Goal: Task Accomplishment & Management: Use online tool/utility

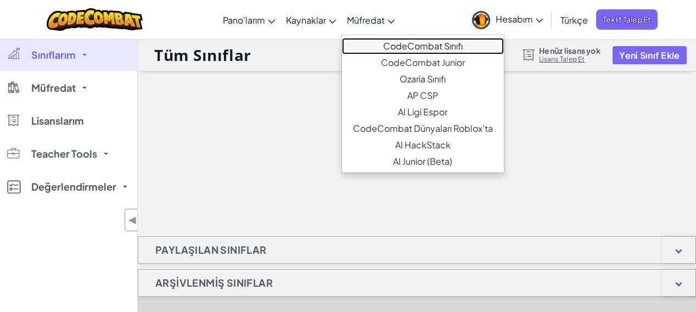
click at [390, 44] on link "CodeCombat Sınıfı" at bounding box center [423, 46] width 162 height 16
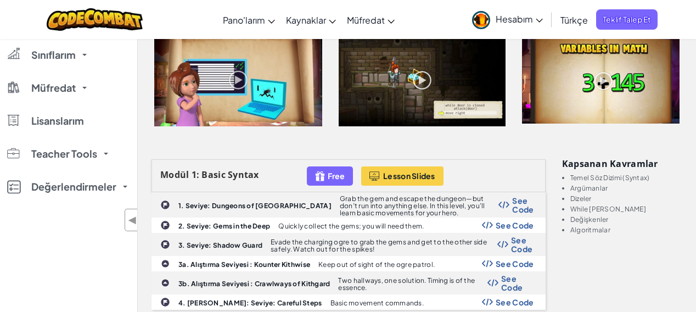
scroll to position [220, 0]
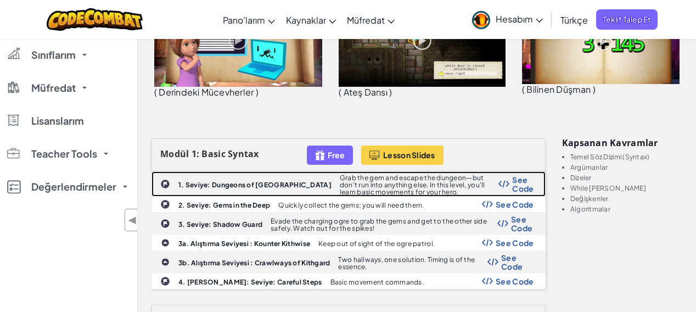
click at [226, 186] on b "1. Seviye: Dungeons of [GEOGRAPHIC_DATA]" at bounding box center [254, 185] width 153 height 8
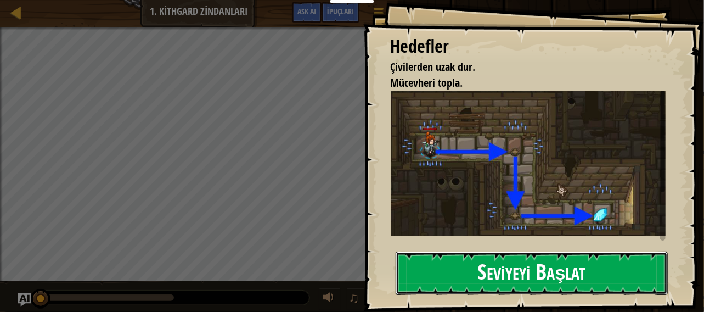
click at [483, 282] on button "Seviyeyi Başlat" at bounding box center [532, 272] width 273 height 43
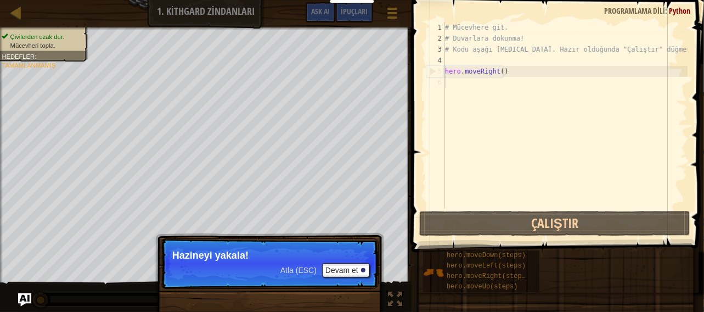
click at [564, 92] on div "# Mücevhere git. # Duvarlara dokunma! # Kodu aşağı [MEDICAL_DATA]. Hazır olduğu…" at bounding box center [565, 126] width 245 height 209
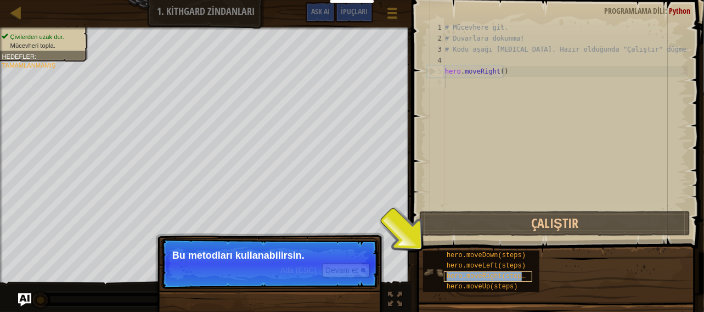
click at [449, 280] on div "hero.moveRight(steps)" at bounding box center [488, 276] width 88 height 10
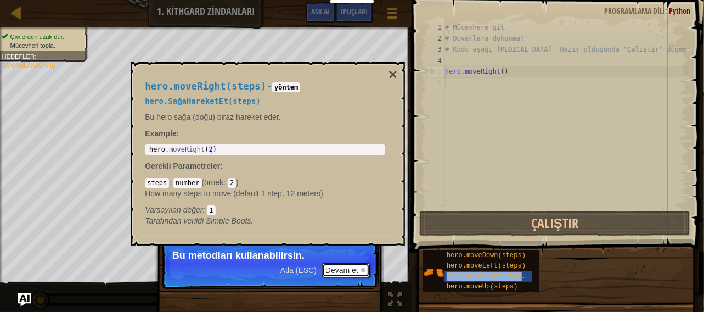
click at [362, 268] on div at bounding box center [363, 270] width 4 height 4
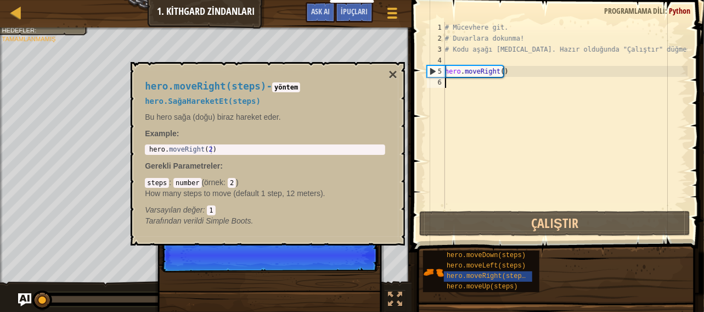
scroll to position [5, 0]
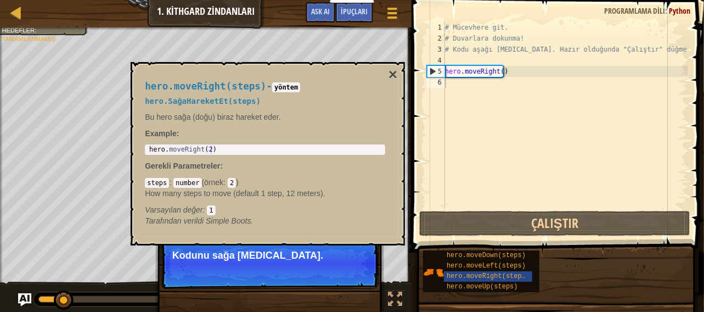
click at [300, 261] on p "Atla (ESC) [PERSON_NAME] et Kodunu sağa [MEDICAL_DATA]." at bounding box center [270, 263] width 218 height 50
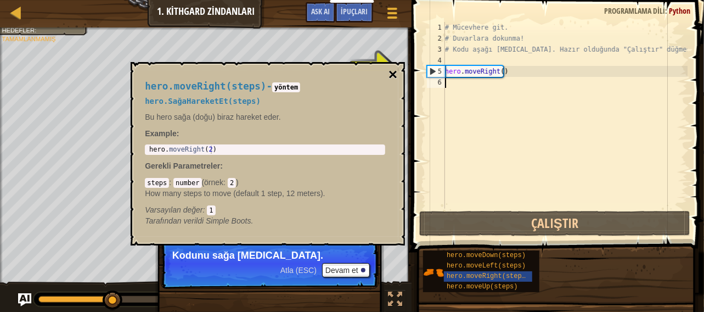
click at [395, 70] on button "×" at bounding box center [393, 74] width 9 height 15
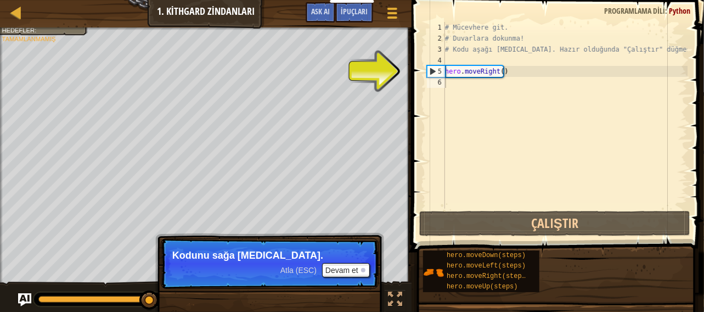
click at [275, 273] on p "Atla (ESC) [PERSON_NAME] et Kodunu sağa [MEDICAL_DATA]." at bounding box center [270, 263] width 218 height 50
click at [277, 272] on p "Atla (ESC) [PERSON_NAME] et Kodunu sağa [MEDICAL_DATA]." at bounding box center [270, 263] width 218 height 50
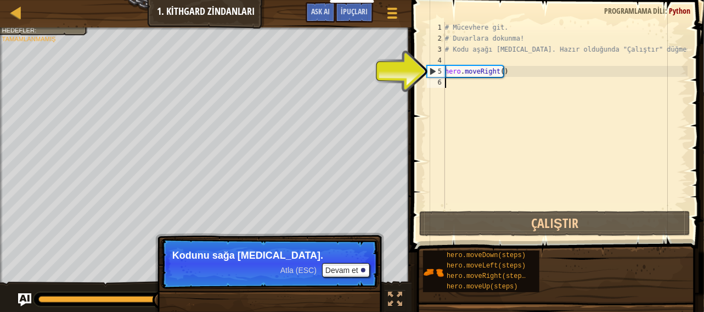
click at [293, 274] on div "Atla (ESC) [PERSON_NAME] et" at bounding box center [324, 270] width 89 height 14
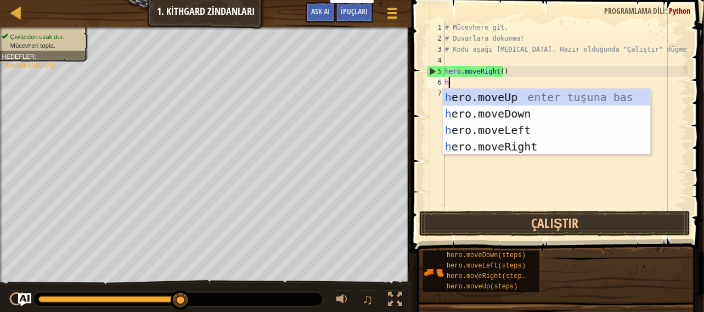
type textarea "her"
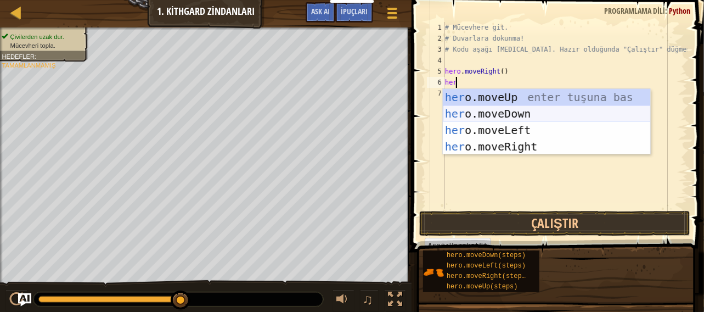
click at [520, 114] on div "her o.moveUp enter tuşuna bas her o.moveDown enter tuşuna bas her o.moveLeft en…" at bounding box center [547, 138] width 208 height 99
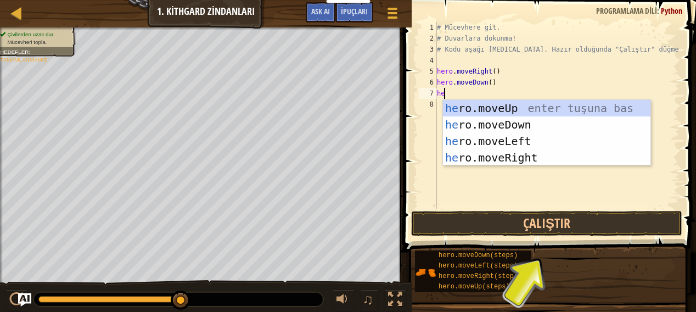
type textarea "her"
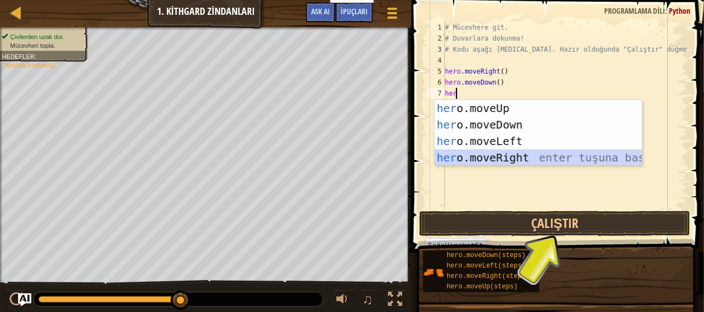
click at [496, 150] on div "her o.moveUp enter tuşuna bas her o.moveDown enter tuşuna bas her o.moveLeft en…" at bounding box center [539, 149] width 208 height 99
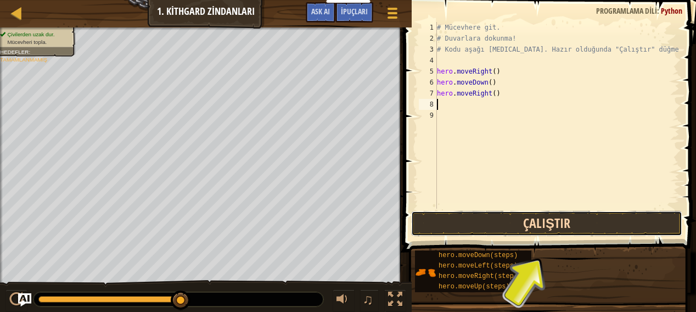
click at [499, 218] on button "Çalıştır" at bounding box center [546, 223] width 271 height 25
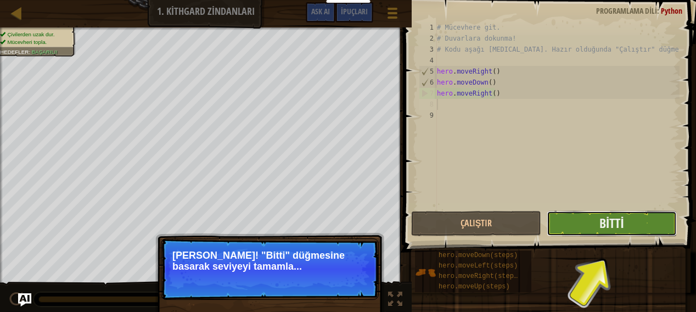
click at [596, 218] on button "Bitti" at bounding box center [612, 223] width 130 height 25
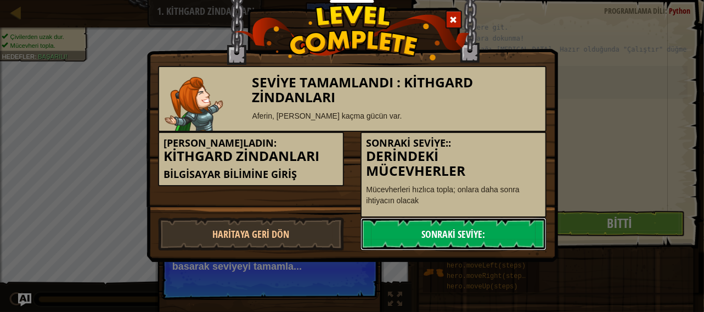
click at [483, 228] on link "Sonraki Seviye:" at bounding box center [454, 233] width 186 height 33
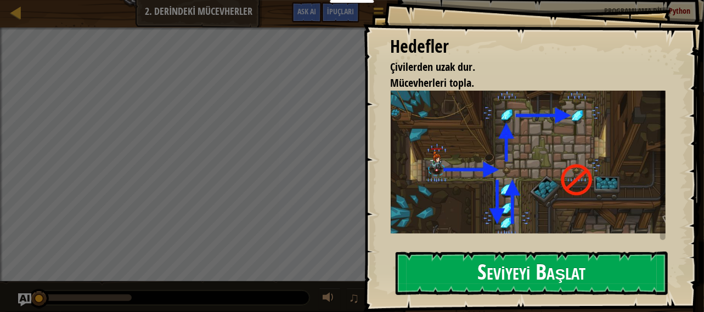
click at [532, 278] on button "Seviyeyi Başlat" at bounding box center [532, 272] width 273 height 43
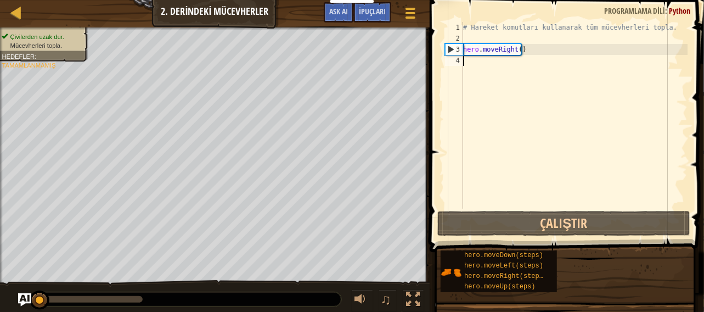
type textarea "h"
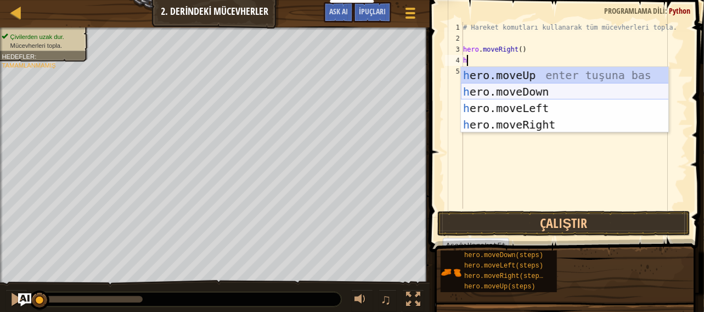
click at [532, 91] on div "h ero.moveUp enter tuşuna bas h ero.moveDown enter tuşuna bas h ero.moveLeft en…" at bounding box center [565, 116] width 208 height 99
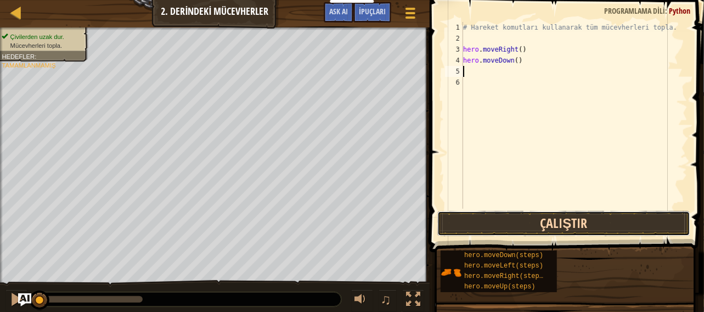
click at [538, 224] on button "Çalıştır" at bounding box center [564, 223] width 254 height 25
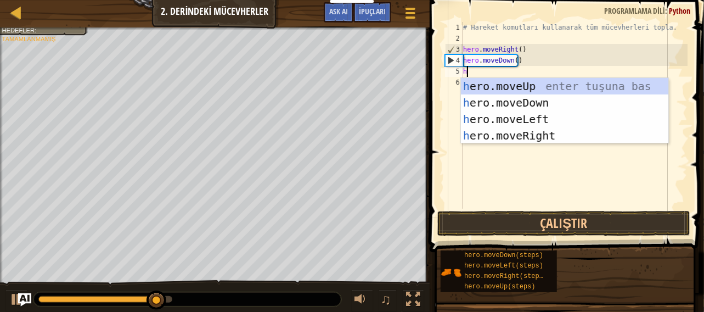
type textarea "he"
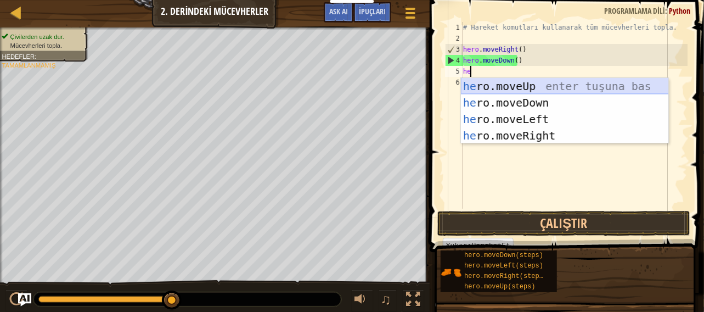
click at [530, 81] on div "he ro.moveUp enter tuşuna bas he ro.moveDown enter tuşuna bas he ro.moveLeft en…" at bounding box center [565, 127] width 208 height 99
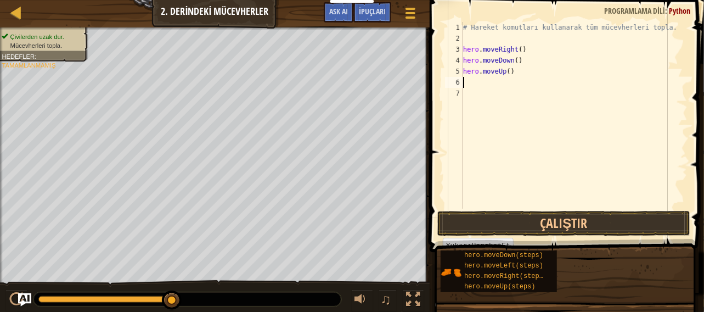
type textarea "h"
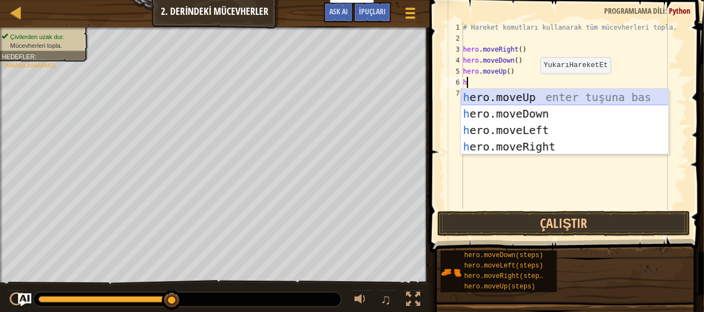
click at [535, 99] on div "h ero.moveUp enter tuşuna bas h ero.moveDown enter tuşuna bas h ero.moveLeft en…" at bounding box center [565, 138] width 208 height 99
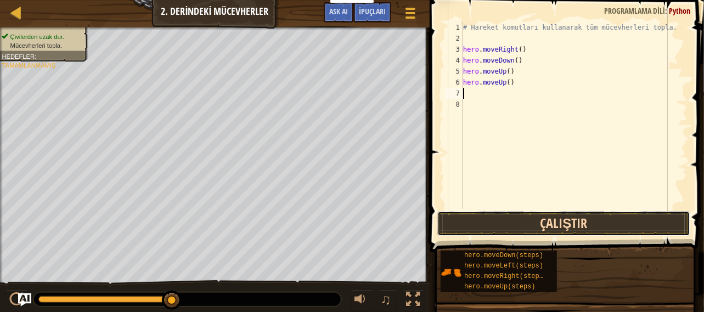
click at [531, 218] on button "Çalıştır" at bounding box center [564, 223] width 254 height 25
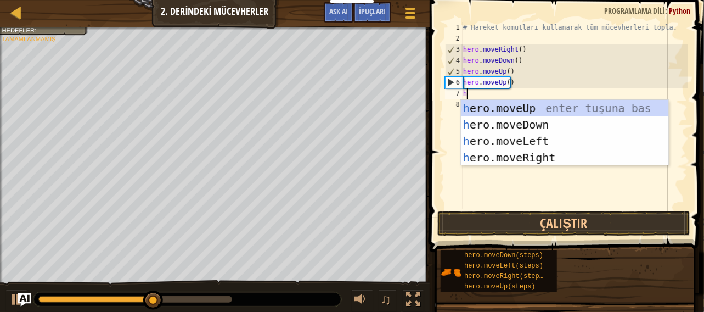
type textarea "he"
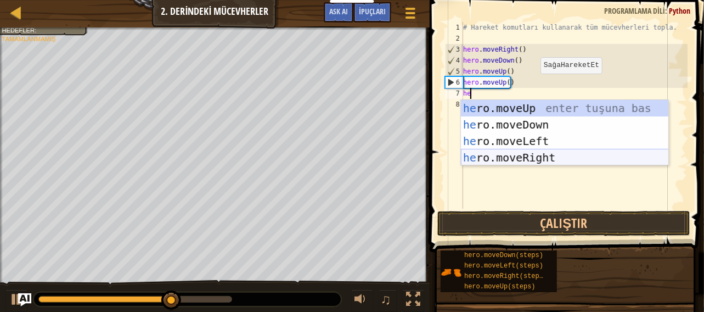
click at [544, 159] on div "he ro.moveUp enter tuşuna bas he ro.moveDown enter tuşuna bas he ro.moveLeft en…" at bounding box center [565, 149] width 208 height 99
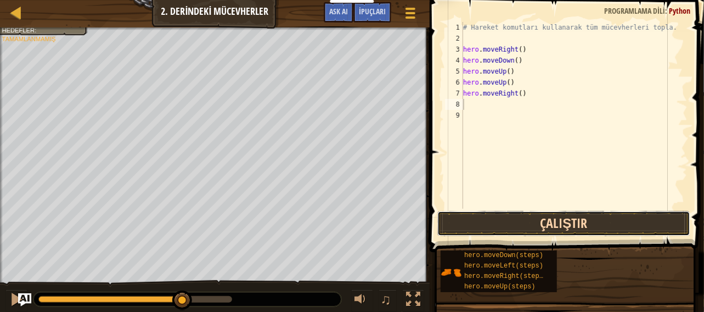
click at [530, 230] on button "Çalıştır" at bounding box center [564, 223] width 254 height 25
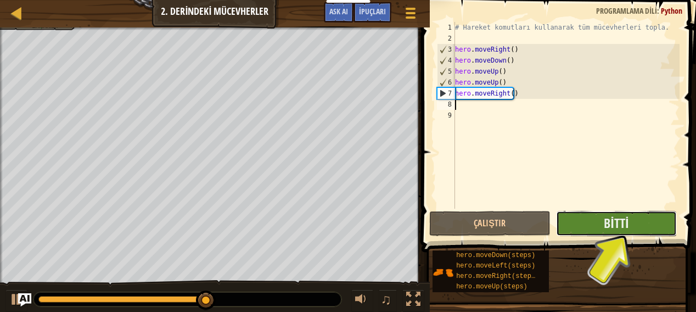
click at [589, 211] on button "Bitti" at bounding box center [616, 223] width 121 height 25
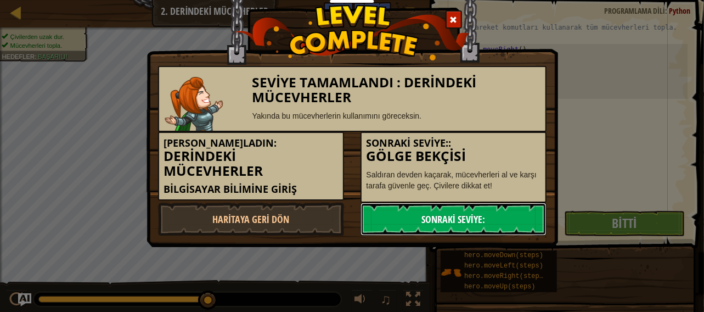
click at [501, 229] on link "Sonraki Seviye:" at bounding box center [454, 218] width 186 height 33
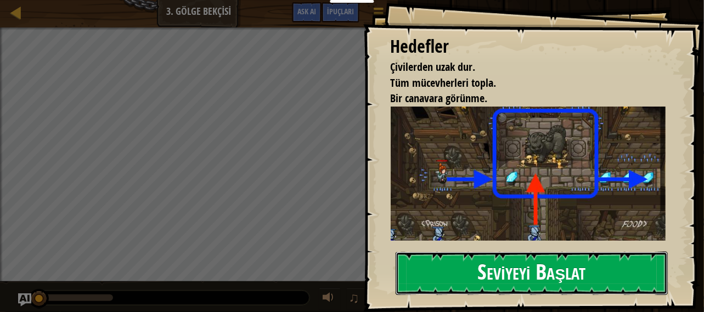
click at [442, 251] on button "Seviyeyi Başlat" at bounding box center [532, 272] width 273 height 43
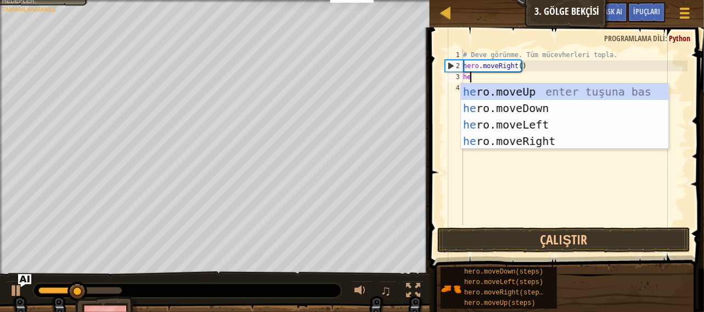
type textarea "her"
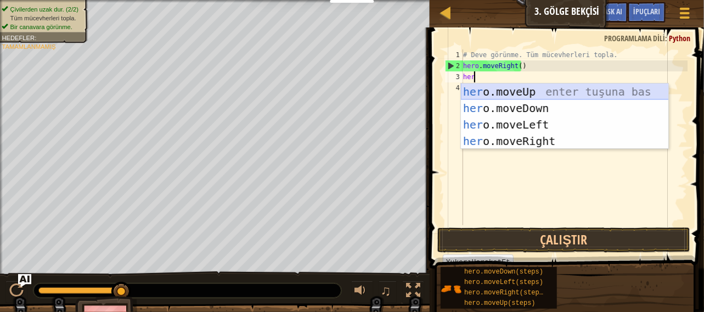
click at [518, 95] on div "her o.moveUp enter tuşuna bas her o.moveDown enter tuşuna bas her o.moveLeft en…" at bounding box center [565, 132] width 208 height 99
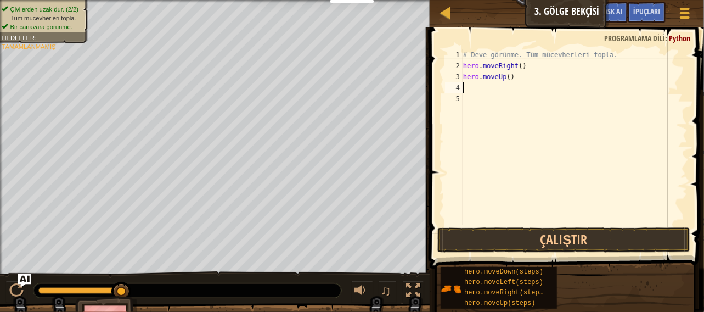
type textarea "h"
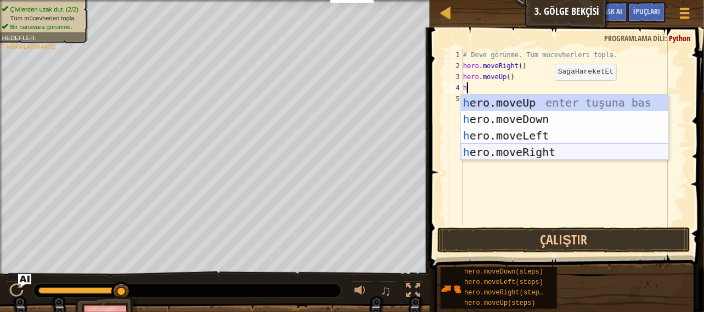
click at [535, 149] on div "h ero.moveUp enter tuşuna bas h ero.moveDown enter tuşuna bas h ero.moveLeft en…" at bounding box center [565, 143] width 208 height 99
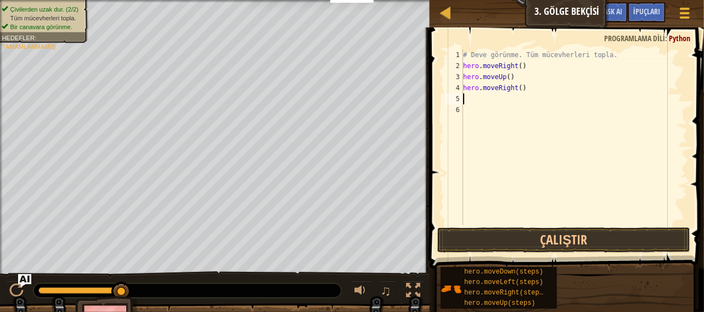
type textarea "h"
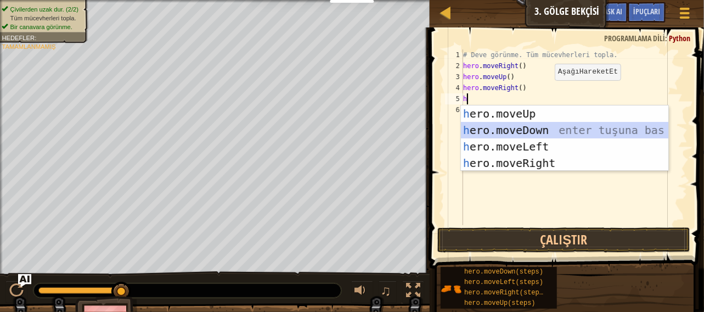
click at [547, 133] on div "h ero.moveUp enter tuşuna bas h ero.moveDown enter tuşuna bas h ero.moveLeft en…" at bounding box center [565, 154] width 208 height 99
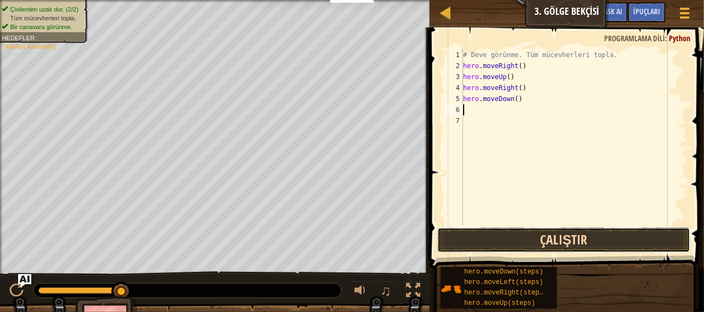
click at [523, 234] on button "Çalıştır" at bounding box center [564, 239] width 254 height 25
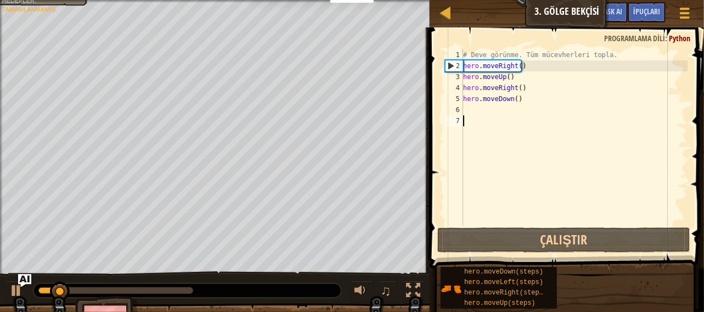
click at [494, 124] on div "# Deve görünme. Tüm mücevherleri topla. hero . moveRight ( ) hero . moveUp ( ) …" at bounding box center [574, 148] width 227 height 198
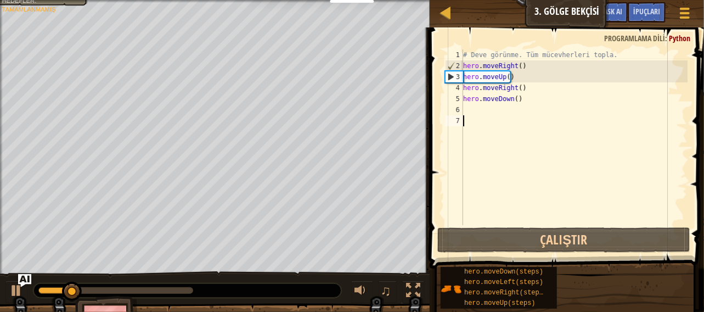
type textarea "h"
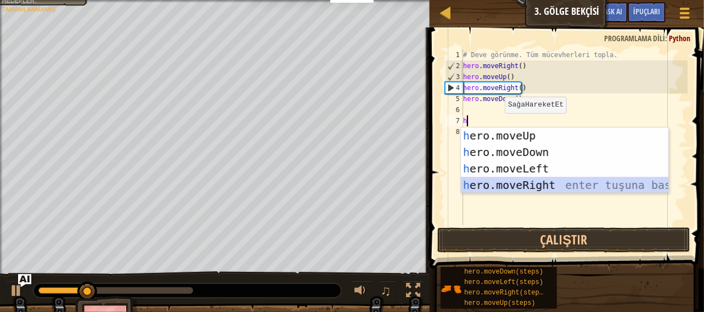
click at [514, 179] on div "h ero.moveUp enter tuşuna bas h ero.moveDown enter tuşuna bas h ero.moveLeft en…" at bounding box center [565, 176] width 208 height 99
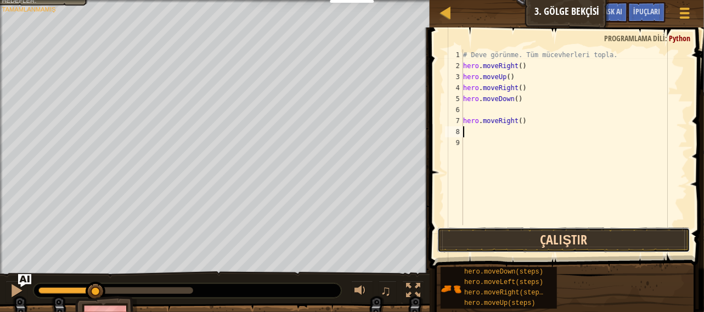
click at [517, 244] on button "Çalıştır" at bounding box center [564, 239] width 254 height 25
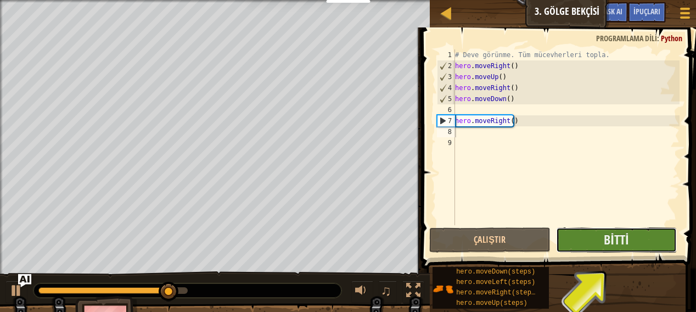
click at [600, 249] on button "Bitti" at bounding box center [616, 239] width 121 height 25
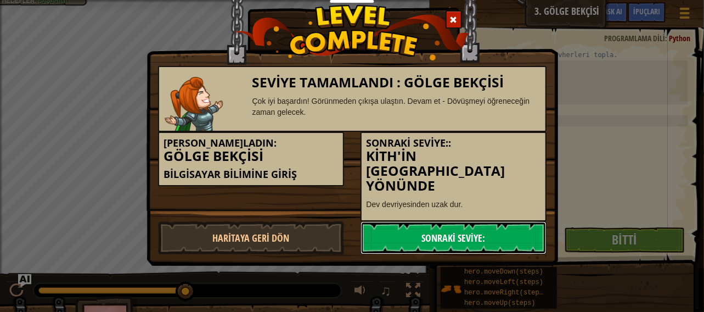
click at [490, 221] on link "Sonraki Seviye:" at bounding box center [454, 237] width 186 height 33
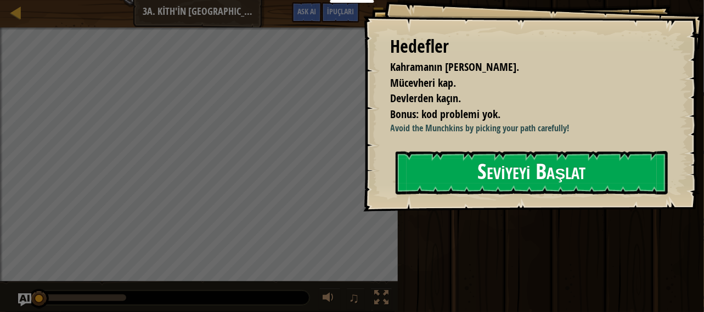
click at [490, 211] on div "[PERSON_NAME] hayatta kalmalı. Mücevheri kap. Devlerden kaçın. Bonus: kod probl…" at bounding box center [533, 105] width 341 height 211
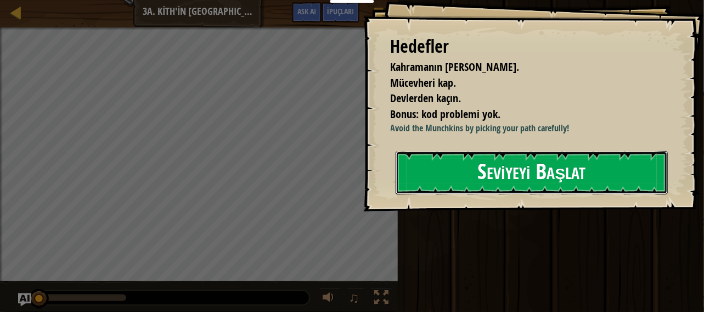
click at [515, 181] on button "Seviyeyi Başlat" at bounding box center [532, 172] width 273 height 43
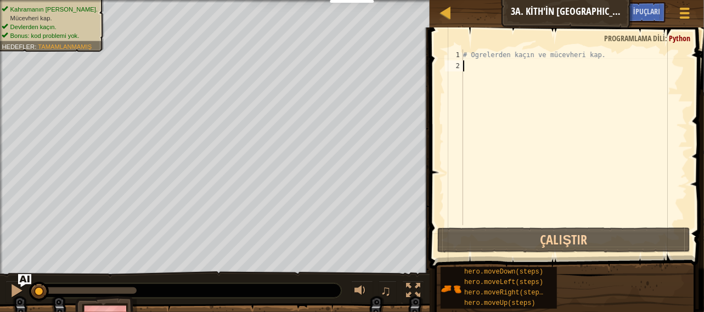
click at [496, 88] on div "# Ogrelerden kaçın ve mücevheri kap." at bounding box center [574, 148] width 227 height 198
type textarea "h"
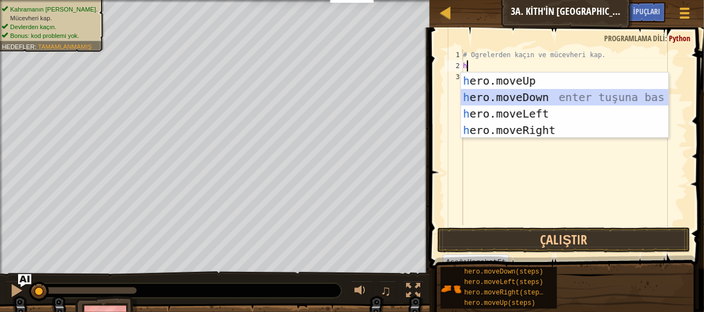
click at [513, 97] on div "h ero.moveUp enter tuşuna bas h ero.moveDown enter tuşuna bas h ero.moveLeft en…" at bounding box center [565, 121] width 208 height 99
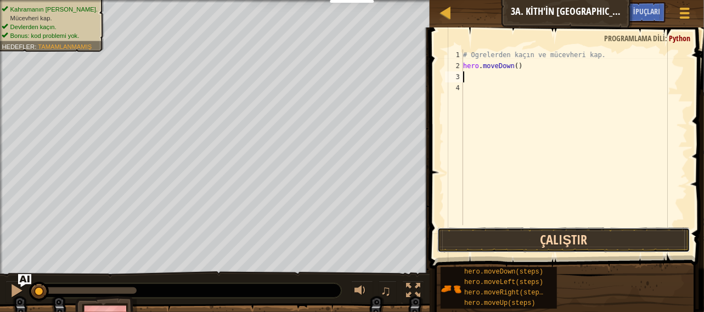
click at [488, 241] on button "Çalıştır" at bounding box center [564, 239] width 254 height 25
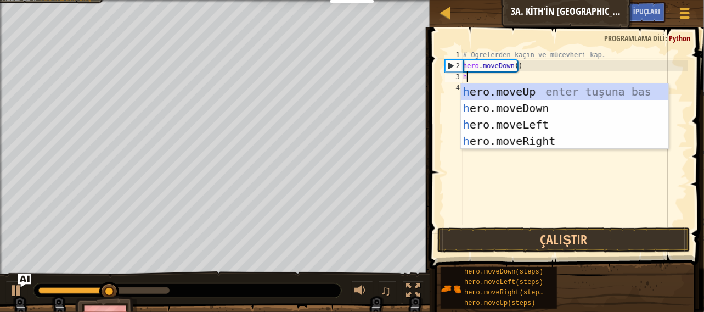
type textarea "he"
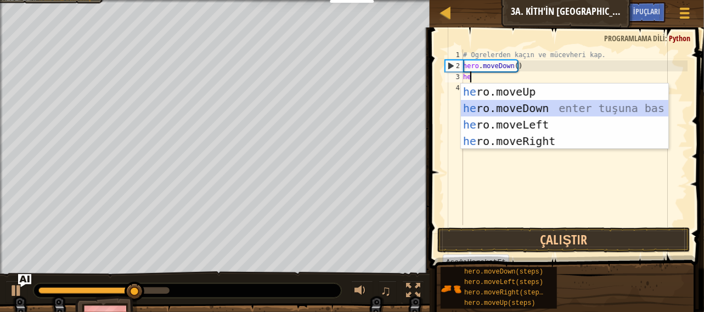
click at [504, 100] on div "he ro.moveUp enter tuşuna bas he ro.moveDown enter tuşuna bas he ro.moveLeft en…" at bounding box center [565, 132] width 208 height 99
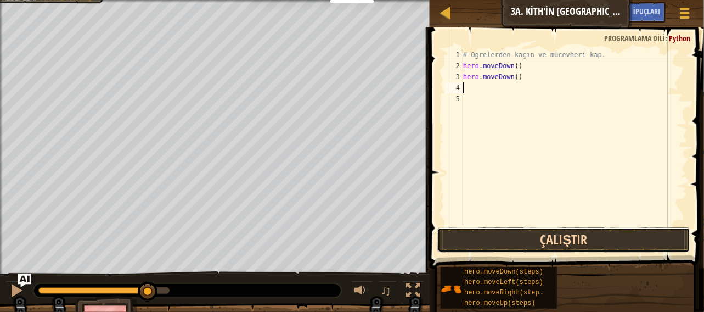
click at [493, 233] on button "Çalıştır" at bounding box center [564, 239] width 254 height 25
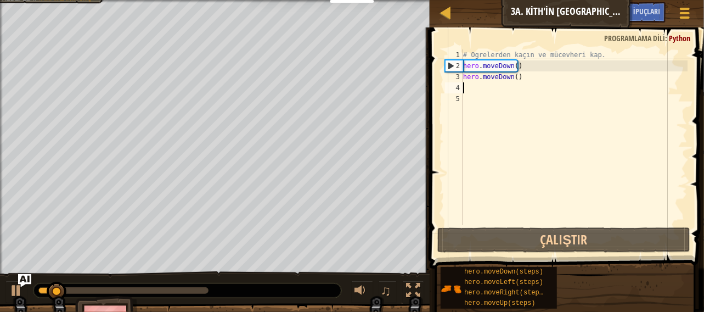
click at [500, 102] on div "# Ogrelerden kaçın ve mücevheri kap. hero . moveDown ( ) hero . moveDown ( )" at bounding box center [574, 148] width 227 height 198
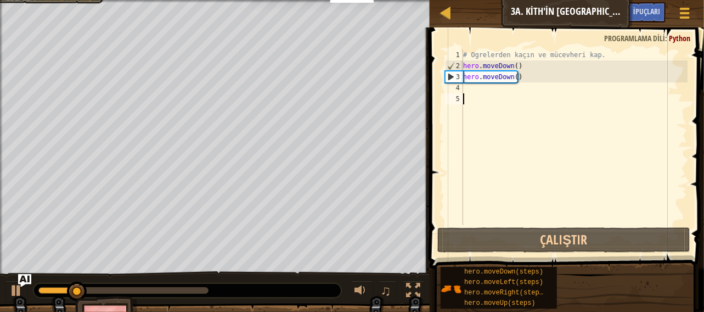
click at [496, 93] on div "# Ogrelerden kaçın ve mücevheri kap. hero . moveDown ( ) hero . moveDown ( )" at bounding box center [574, 148] width 227 height 198
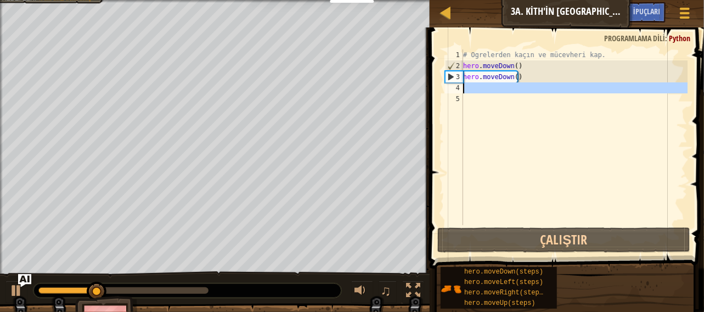
type textarea "h"
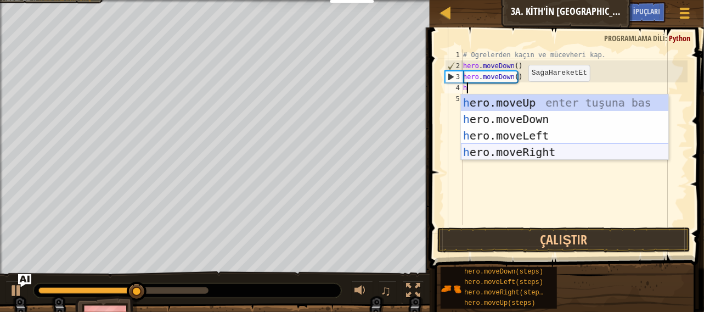
click at [526, 151] on div "h ero.moveUp enter tuşuna bas h ero.moveDown enter tuşuna bas h ero.moveLeft en…" at bounding box center [565, 143] width 208 height 99
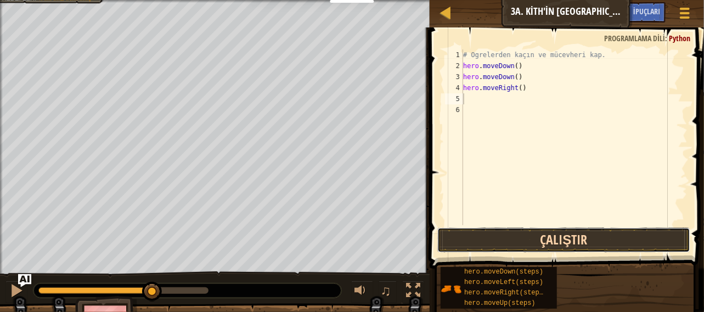
click at [526, 231] on button "Çalıştır" at bounding box center [564, 239] width 254 height 25
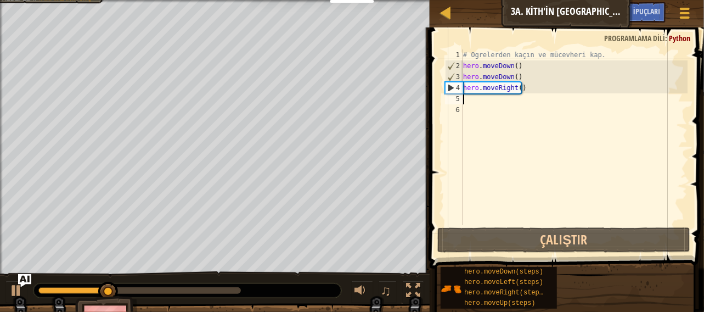
click at [485, 109] on div "# Ogrelerden kaçın ve mücevheri kap. hero . moveDown ( ) hero . moveDown ( ) he…" at bounding box center [574, 148] width 227 height 198
drag, startPoint x: 485, startPoint y: 109, endPoint x: 486, endPoint y: 94, distance: 15.5
click at [485, 108] on div "# Ogrelerden kaçın ve mücevheri kap. hero . moveDown ( ) hero . moveDown ( ) he…" at bounding box center [574, 148] width 227 height 198
click at [486, 94] on div "# Ogrelerden kaçın ve mücevheri kap. hero . moveDown ( ) hero . moveDown ( ) he…" at bounding box center [574, 148] width 227 height 198
type textarea "h"
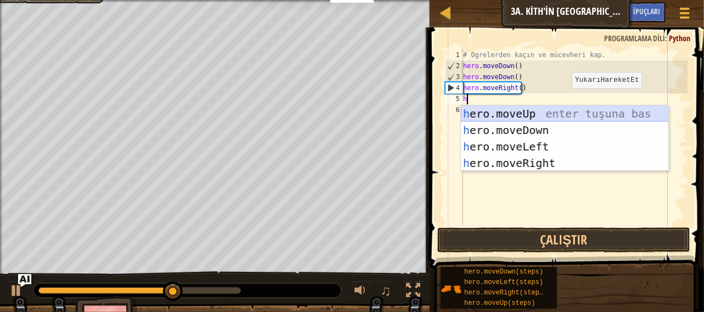
click at [549, 114] on div "h ero.moveUp enter tuşuna bas h ero.moveDown enter tuşuna bas h ero.moveLeft en…" at bounding box center [565, 154] width 208 height 99
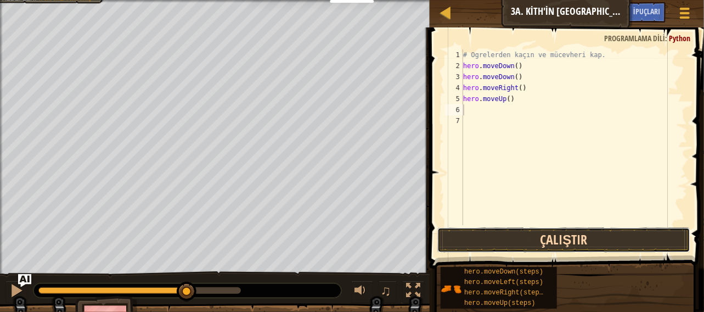
click at [502, 238] on button "Çalıştır" at bounding box center [564, 239] width 254 height 25
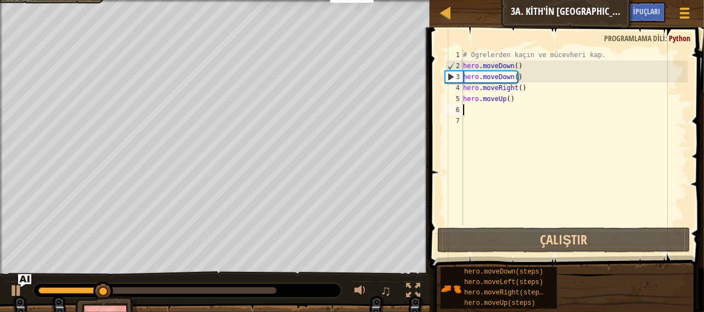
click at [494, 112] on div "# Ogrelerden kaçın ve mücevheri kap. hero . moveDown ( ) hero . moveDown ( ) he…" at bounding box center [574, 148] width 227 height 198
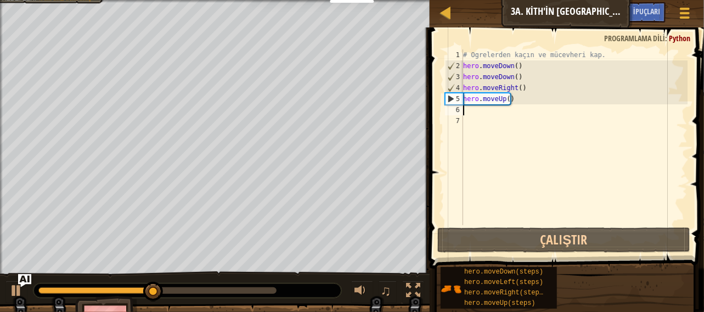
type textarea "e"
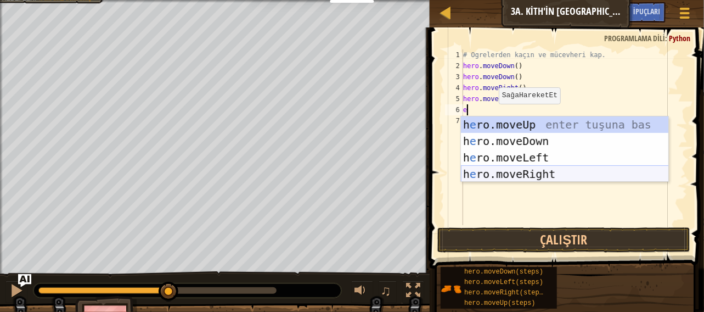
click at [490, 174] on div "h e ro.moveUp enter tuşuna bas h e ro.moveDown enter tuşuna bas h e ro.moveLeft…" at bounding box center [565, 165] width 208 height 99
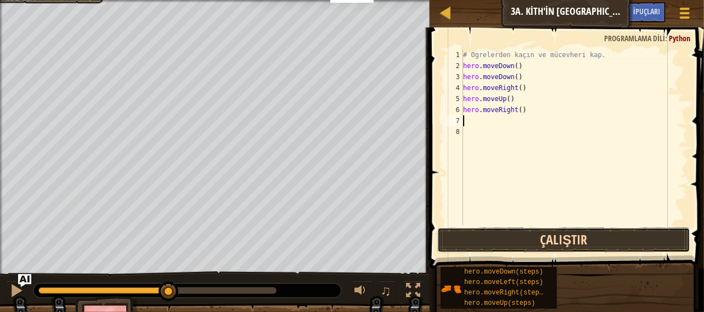
click at [532, 247] on button "Çalıştır" at bounding box center [564, 239] width 254 height 25
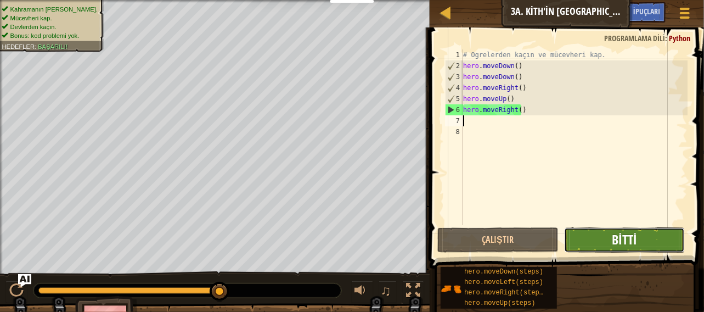
click at [613, 233] on button "Bitti" at bounding box center [624, 239] width 121 height 25
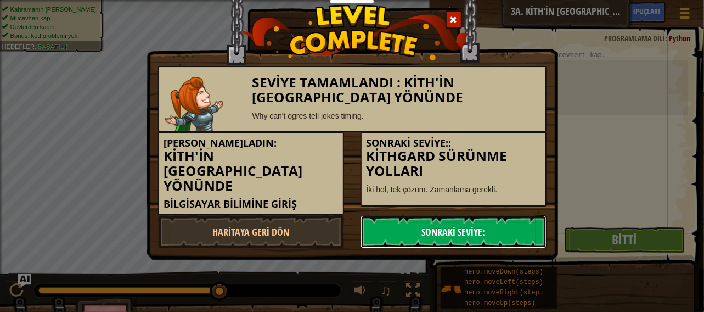
click at [401, 229] on link "Sonraki Seviye:" at bounding box center [454, 231] width 186 height 33
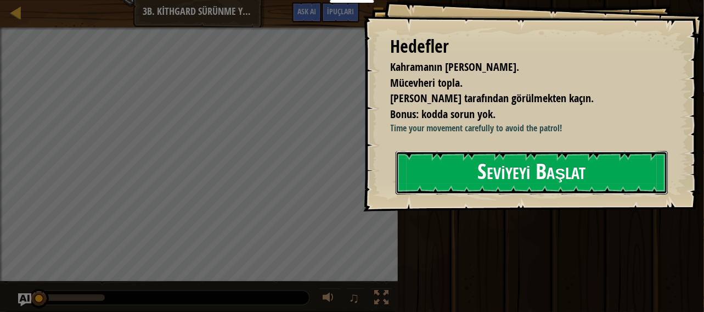
click at [486, 194] on button "Seviyeyi Başlat" at bounding box center [532, 172] width 273 height 43
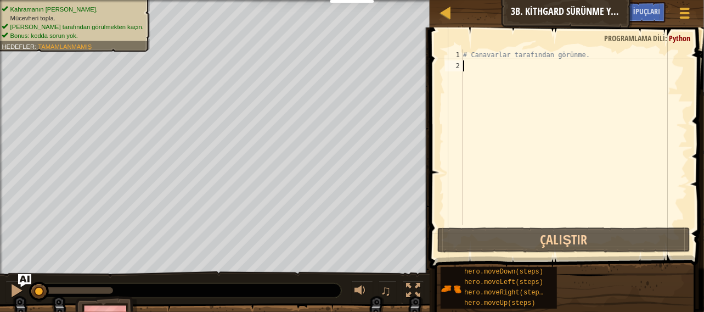
click at [522, 86] on div "# Canavarlar tarafından görünme." at bounding box center [574, 148] width 227 height 198
type textarea "h"
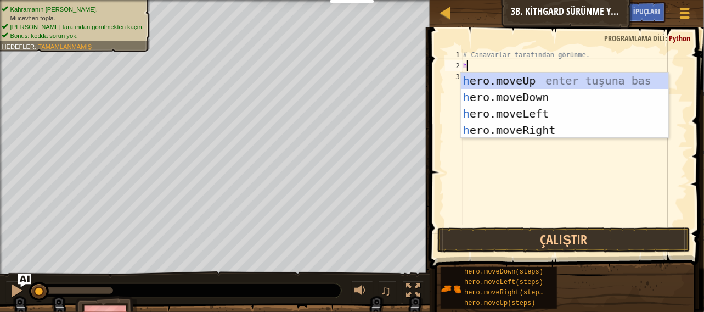
scroll to position [5, 0]
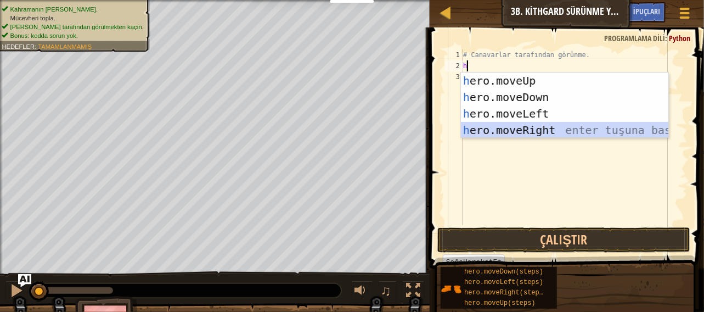
click at [514, 131] on div "h ero.moveUp enter tuşuna bas h ero.moveDown enter tuşuna bas h ero.moveLeft en…" at bounding box center [565, 121] width 208 height 99
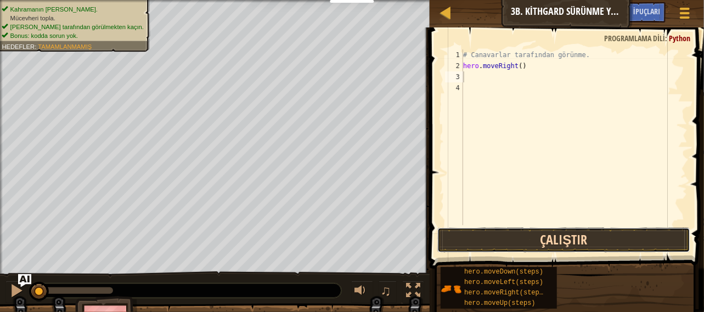
click at [505, 231] on button "Çalıştır" at bounding box center [564, 239] width 254 height 25
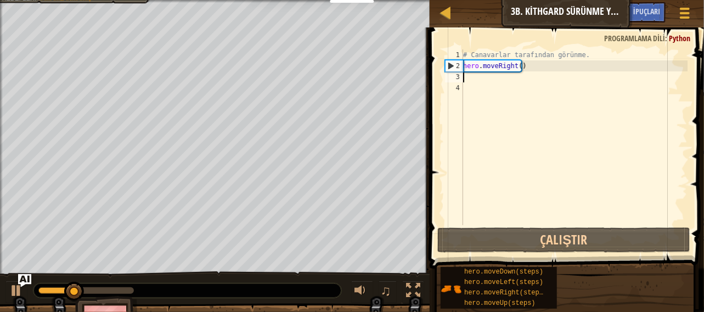
click at [496, 87] on div "# Canavarlar tarafından görünme. hero . moveRight ( )" at bounding box center [574, 148] width 227 height 198
click at [492, 73] on div "# Canavarlar tarafından görünme. hero . moveRight ( )" at bounding box center [574, 148] width 227 height 198
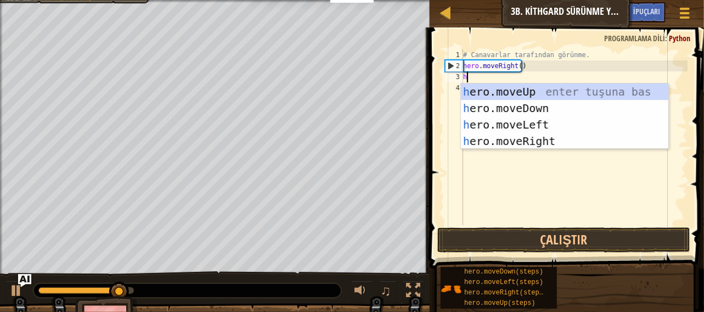
type textarea "he"
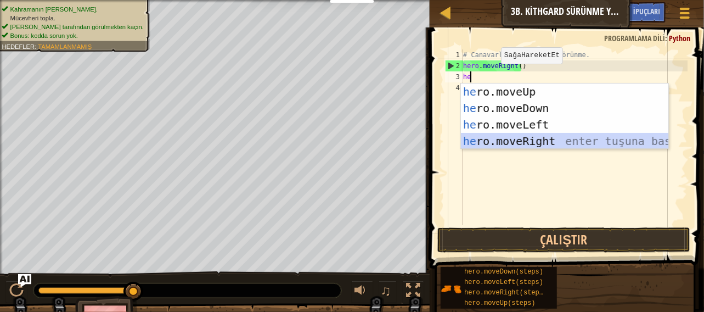
click at [506, 144] on div "he ro.moveUp enter tuşuna bas he ro.moveDown enter tuşuna bas he ro.moveLeft en…" at bounding box center [565, 132] width 208 height 99
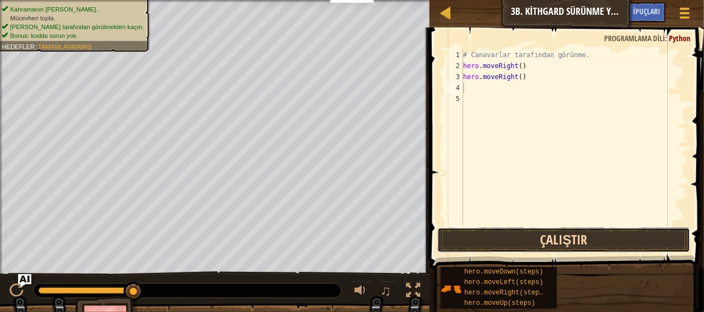
click at [509, 244] on button "Çalıştır" at bounding box center [564, 239] width 254 height 25
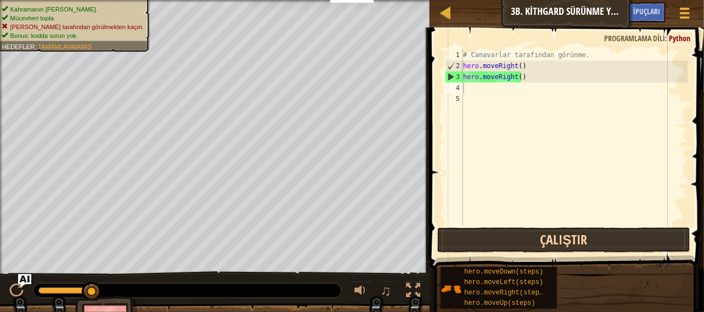
click at [496, 227] on div "1 2 3 4 5 # Canavarlar tarafından görünme. hero . moveRight ( ) hero . moveRigh…" at bounding box center [565, 169] width 278 height 273
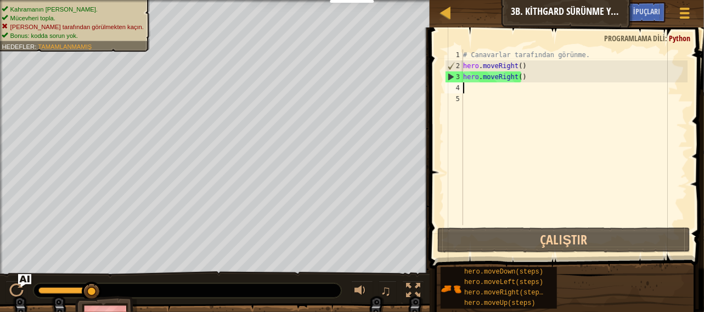
click at [522, 79] on div "# Canavarlar tarafından görünme. hero . moveRight ( ) hero . moveRight ( )" at bounding box center [574, 148] width 227 height 198
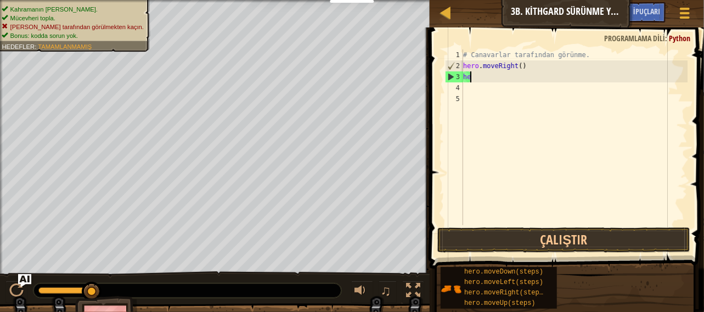
type textarea "h"
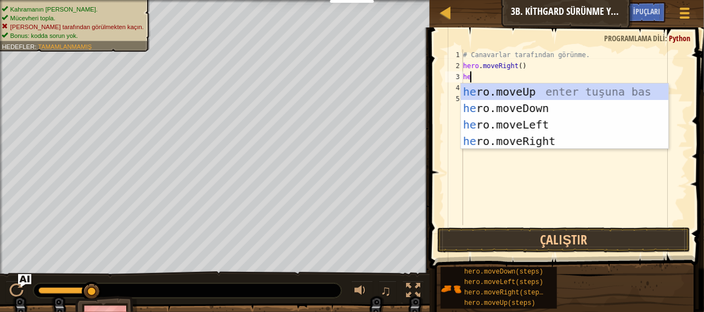
type textarea "her"
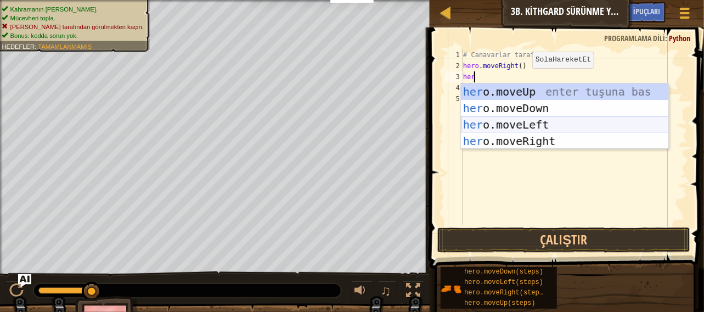
click at [553, 127] on div "her o.moveUp enter tuşuna bas her o.moveDown enter tuşuna bas her o.moveLeft en…" at bounding box center [565, 132] width 208 height 99
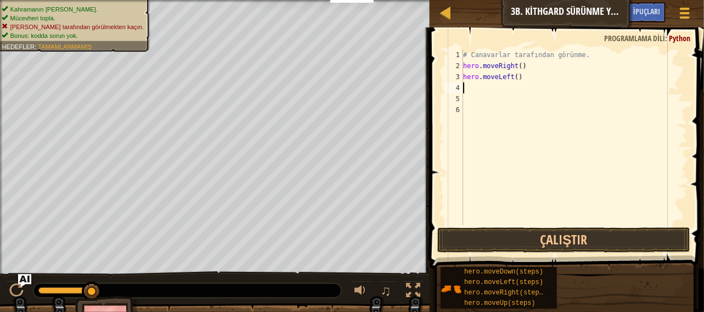
type textarea "h"
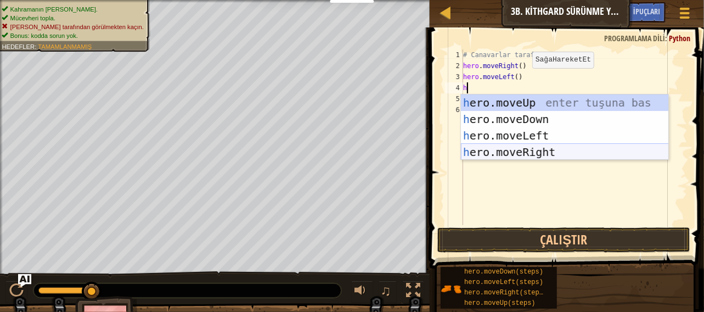
click at [541, 151] on div "h ero.moveUp enter tuşuna bas h ero.moveDown enter tuşuna bas h ero.moveLeft en…" at bounding box center [565, 143] width 208 height 99
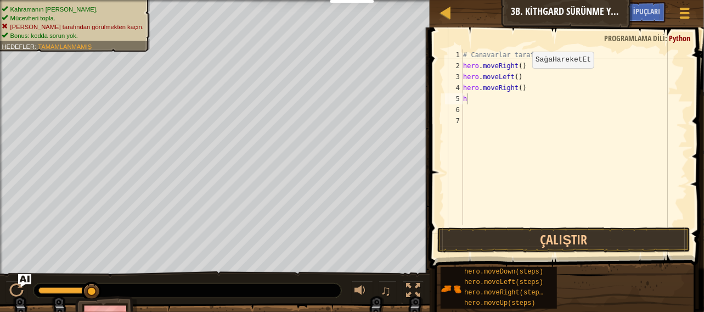
click at [517, 0] on body "Pano'larım CodeCombat Öğretmen Paneli Ozaria Öğretmen Kontrol Paneli Kaynaklar …" at bounding box center [352, 0] width 704 height 0
click at [482, 101] on div "# Canavarlar tarafından görünme. hero . moveRight ( ) hero . moveLeft ( ) hero …" at bounding box center [574, 148] width 227 height 198
type textarea "he"
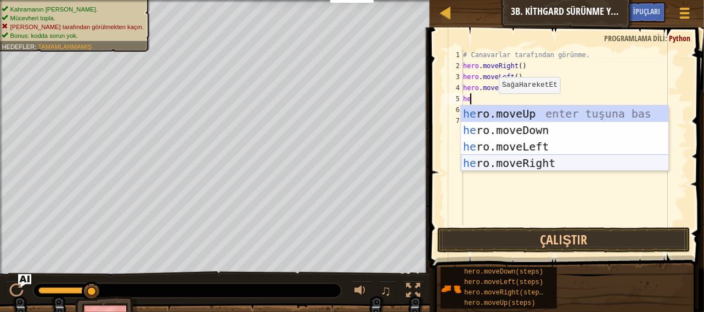
click at [492, 163] on div "he ro.moveUp enter tuşuna bas he ro.moveDown enter tuşuna bas he ro.moveLeft en…" at bounding box center [565, 154] width 208 height 99
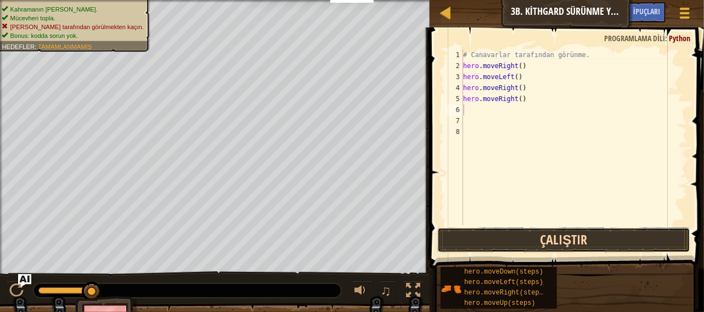
click at [520, 244] on button "Çalıştır" at bounding box center [564, 239] width 254 height 25
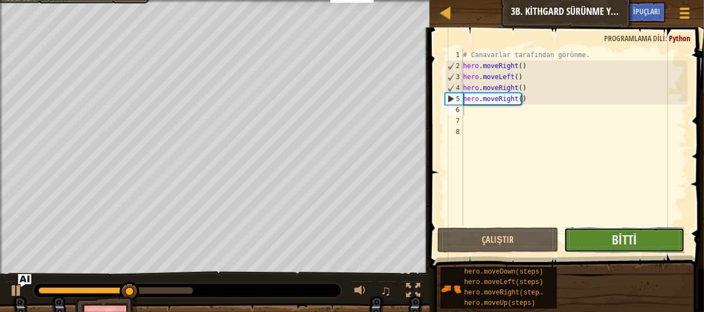
click at [601, 244] on button "Bitti" at bounding box center [624, 239] width 121 height 25
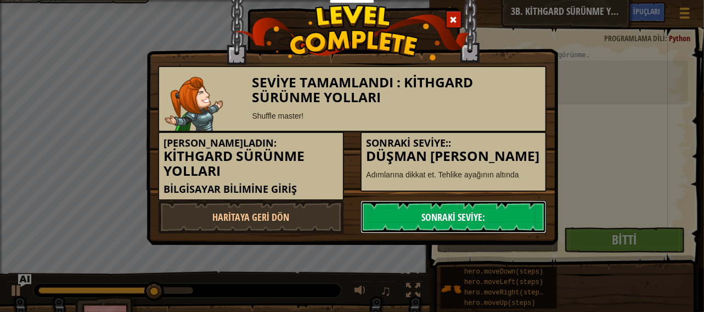
click at [504, 207] on link "Sonraki Seviye:" at bounding box center [454, 216] width 186 height 33
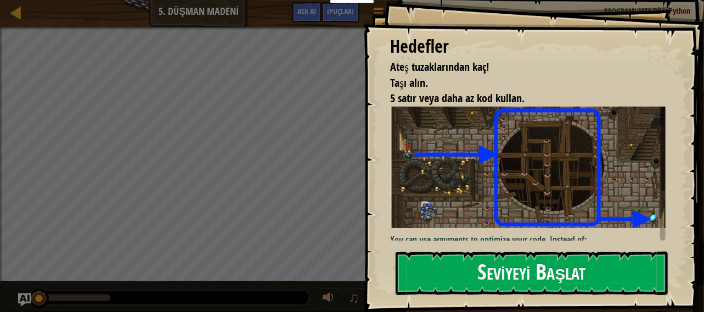
click at [541, 284] on button "Seviyeyi Başlat" at bounding box center [532, 272] width 273 height 43
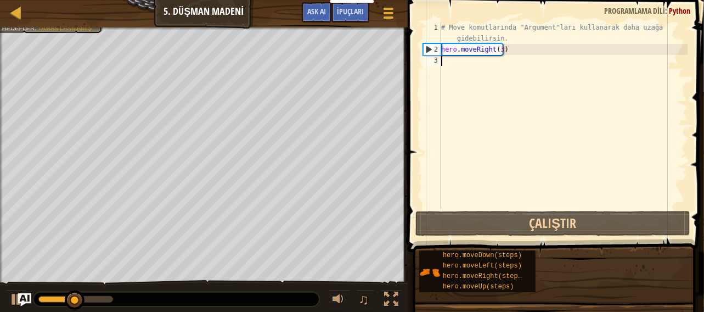
click at [474, 70] on div "# Move komutlarında "Argument"ları kullanarak daha uzağa gidebilirsin. hero . m…" at bounding box center [563, 132] width 249 height 220
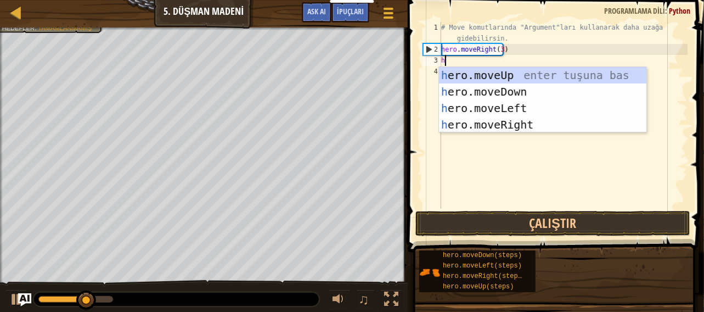
scroll to position [5, 0]
type textarea "he"
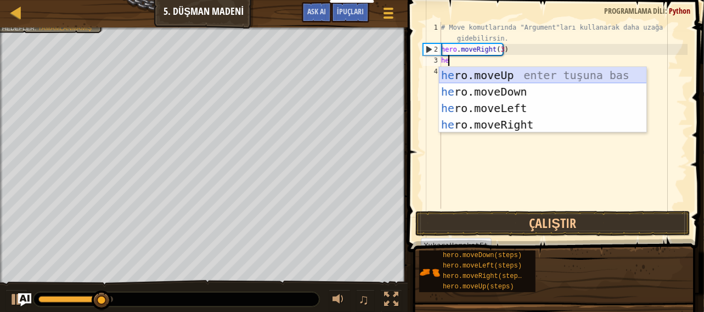
click at [458, 76] on div "he ro.moveUp enter tuşuna bas he ro.moveDown enter tuşuna bas he ro.moveLeft en…" at bounding box center [543, 116] width 208 height 99
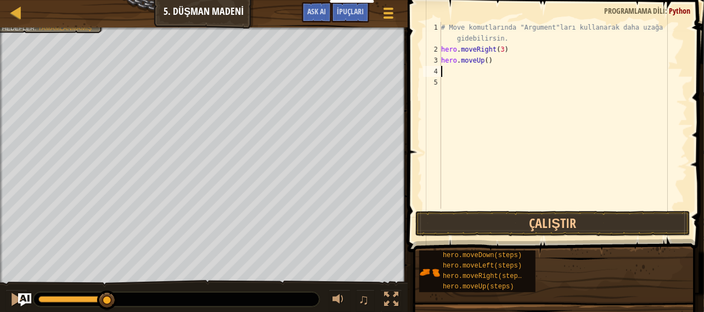
click at [471, 85] on div "# Move komutlarında "Argument"ları kullanarak daha uzağa gidebilirsin. hero . m…" at bounding box center [563, 132] width 249 height 220
type textarea "h"
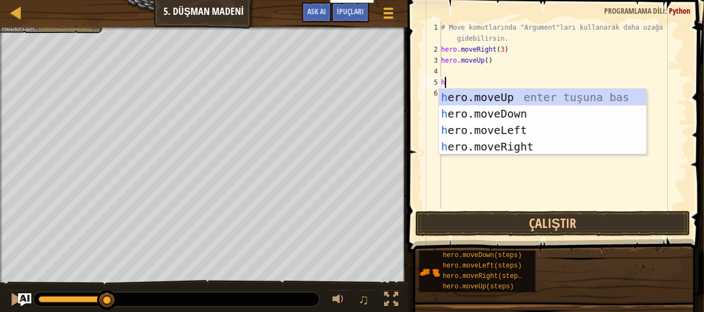
click at [487, 154] on div "# Move komutlarında "Argument"ları kullanarak daha uzağa gidebilirsin. hero . m…" at bounding box center [563, 132] width 249 height 220
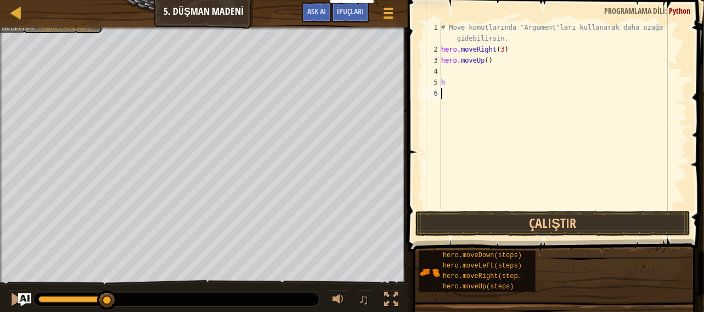
click at [479, 75] on div "# Move komutlarında "Argument"ları kullanarak daha uzağa gidebilirsin. hero . m…" at bounding box center [563, 132] width 249 height 220
click at [473, 78] on div "# Move komutlarında "Argument"ları kullanarak daha uzağa gidebilirsin. hero . m…" at bounding box center [563, 132] width 249 height 220
type textarea "h"
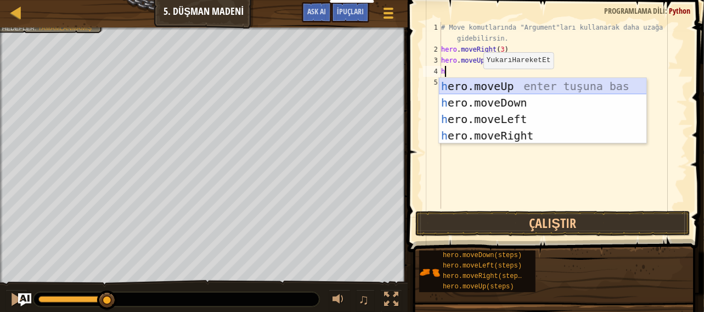
click at [504, 85] on div "h ero.moveUp enter tuşuna bas h ero.moveDown enter tuşuna bas h ero.moveLeft en…" at bounding box center [543, 127] width 208 height 99
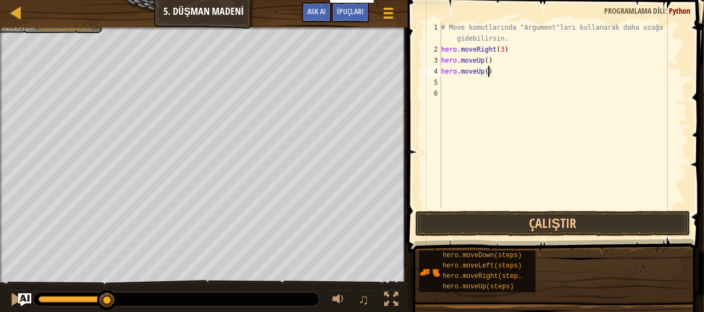
click at [487, 70] on div "# Move komutlarında "Argument"ları kullanarak daha uzağa gidebilirsin. hero . m…" at bounding box center [563, 132] width 249 height 220
type textarea "h"
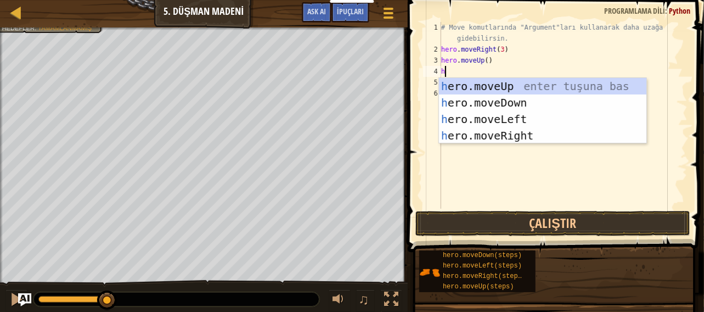
type textarea "he"
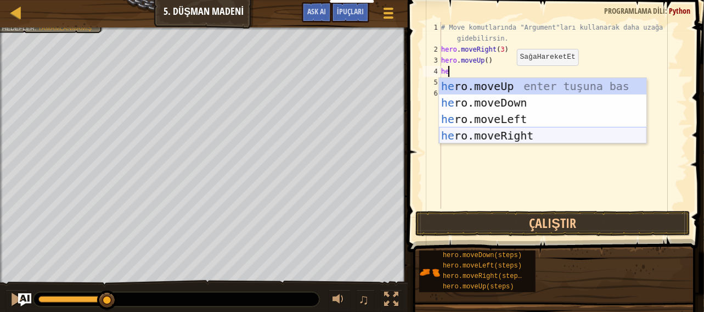
click at [511, 134] on div "he ro.moveUp enter tuşuna bas he ro.moveDown enter tuşuna bas he ro.moveLeft en…" at bounding box center [543, 127] width 208 height 99
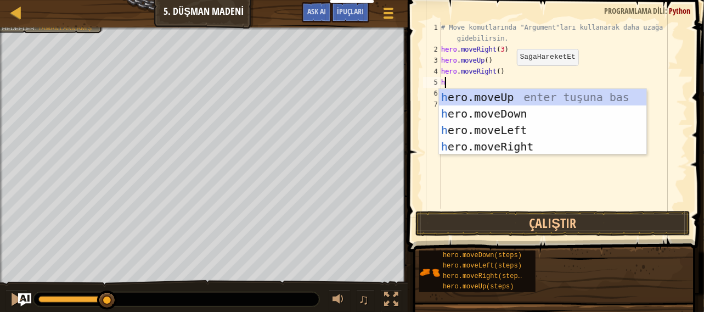
type textarea "he"
click at [486, 144] on div "he ro.moveUp enter tuşuna bas he ro.moveDown enter tuşuna bas he ro.moveLeft en…" at bounding box center [543, 138] width 208 height 99
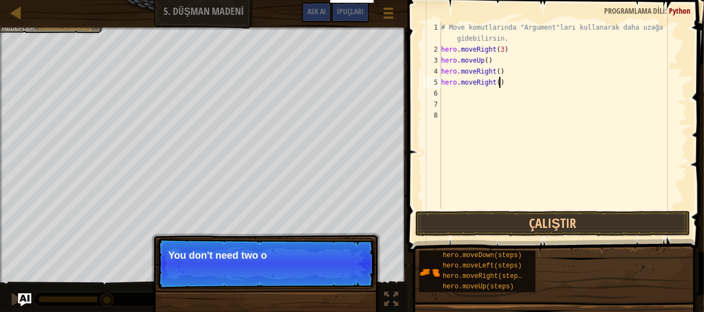
click at [509, 85] on div "# Move komutlarında "Argument"ları kullanarak daha uzağa gidebilirsin. hero . m…" at bounding box center [563, 132] width 249 height 220
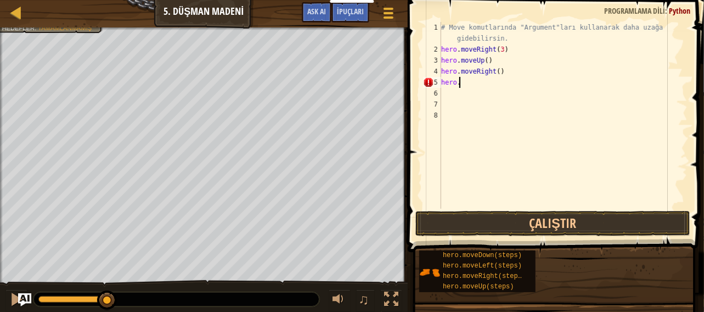
type textarea "hero.d"
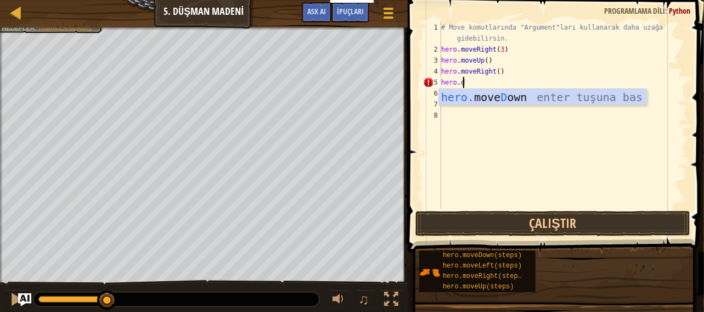
scroll to position [5, 1]
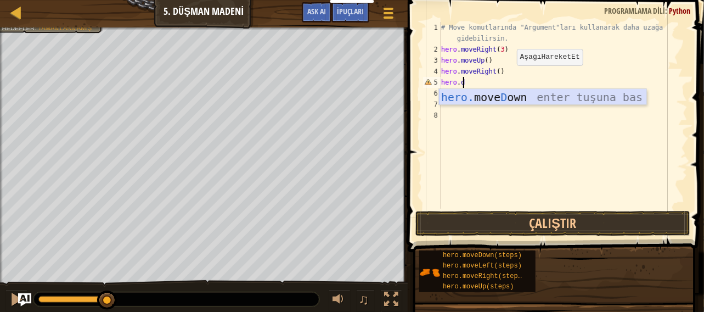
click at [495, 91] on div "hero. move D own enter tuşuna bas" at bounding box center [543, 113] width 208 height 49
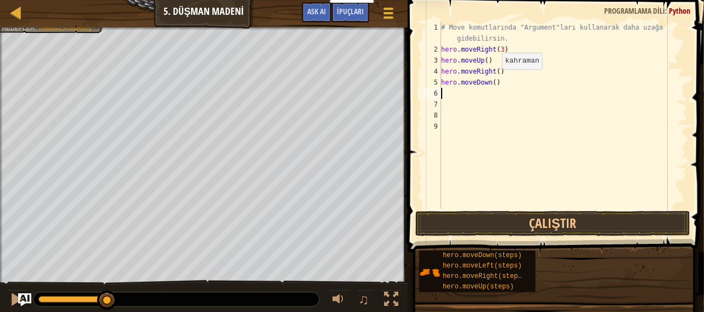
click at [492, 81] on div "# Move komutlarında "Argument"ları kullanarak daha uzağa gidebilirsin. hero . m…" at bounding box center [563, 132] width 249 height 220
type textarea "hero.moveDown(3)"
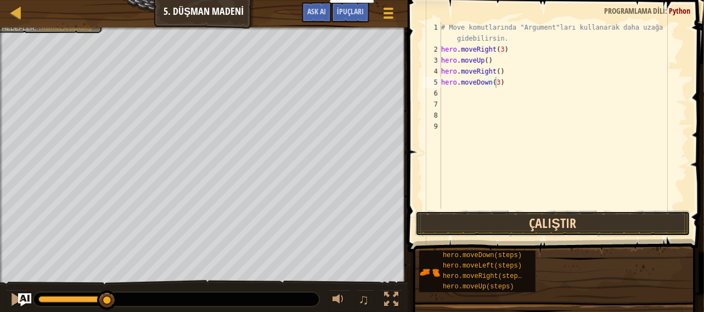
click at [514, 223] on button "Çalıştır" at bounding box center [552, 223] width 275 height 25
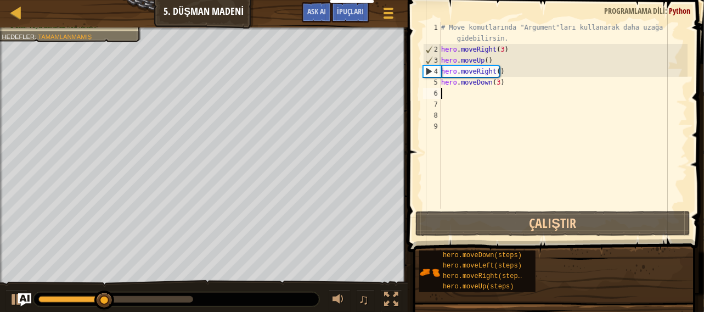
click at [466, 92] on div "# Move komutlarında "Argument"ları kullanarak daha uzağa gidebilirsin. hero . m…" at bounding box center [563, 132] width 249 height 220
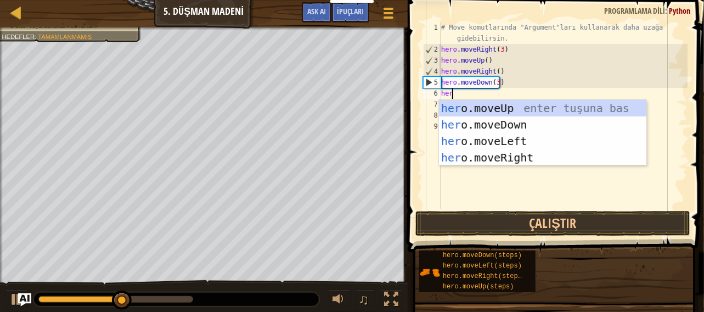
scroll to position [5, 0]
type textarea "hero"
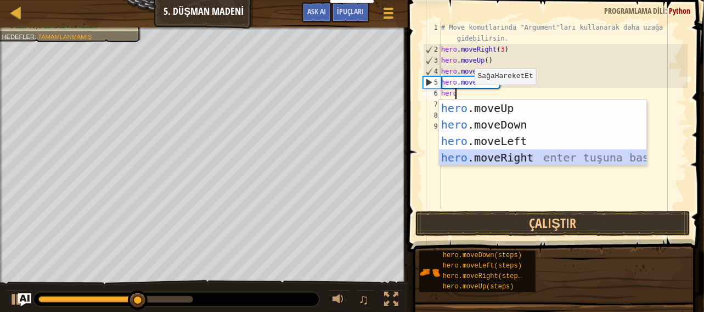
click at [482, 160] on div "hero .moveUp enter tuşuna bas hero .moveDown enter tuşuna bas hero .moveLeft en…" at bounding box center [543, 149] width 208 height 99
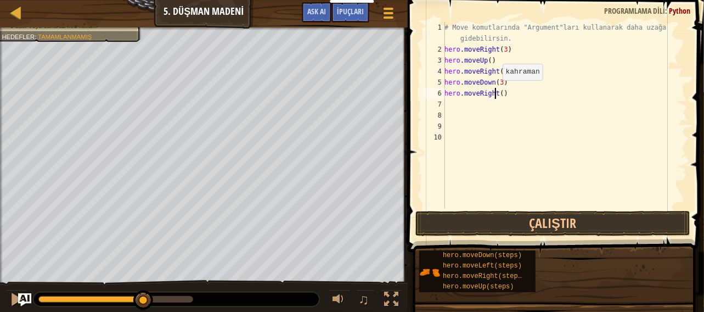
click at [497, 91] on div "# Move komutlarında "Argument"ları kullanarak daha uzağa gidebilirsin. hero . m…" at bounding box center [564, 132] width 245 height 220
click at [500, 91] on div "# Move komutlarında "Argument"ları kullanarak daha uzağa gidebilirsin. hero . m…" at bounding box center [564, 132] width 245 height 220
type textarea "hero.moveRight(2)"
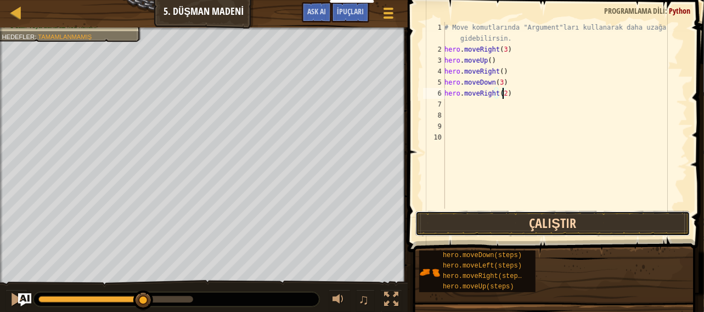
click at [536, 223] on button "Çalıştır" at bounding box center [552, 223] width 275 height 25
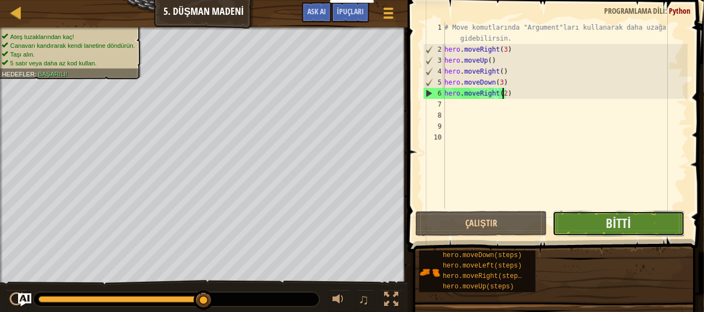
click at [583, 231] on button "Bitti" at bounding box center [619, 223] width 132 height 25
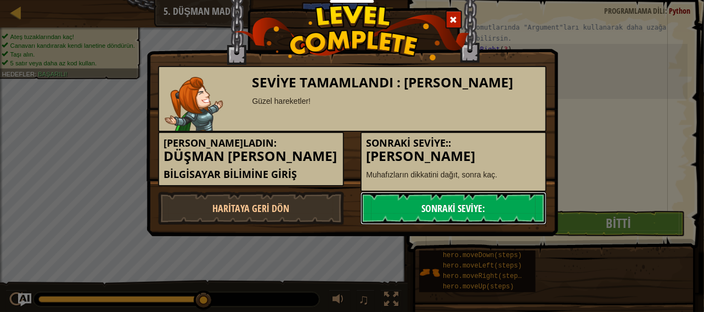
click at [519, 209] on link "Sonraki Seviye:" at bounding box center [454, 208] width 186 height 33
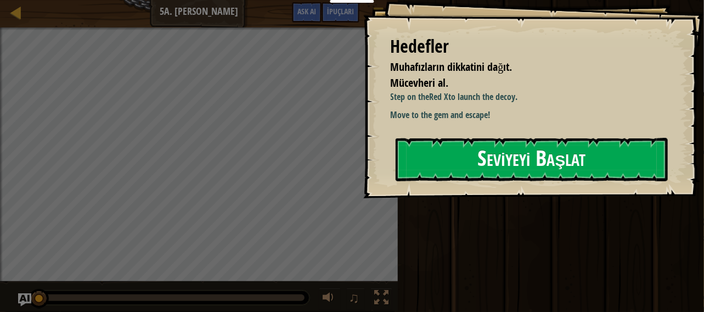
click at [600, 192] on div "Hedefler Muhafızların dikkatini dağıt. Mücevheri al. Step on the Red X to launc…" at bounding box center [533, 99] width 341 height 198
click at [525, 164] on button "Seviyeyi Başlat" at bounding box center [532, 159] width 273 height 43
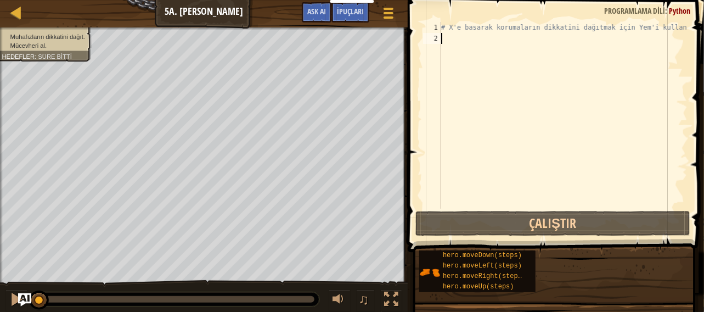
click at [460, 62] on div "# X'e basarak korumaların dikkatini dağıtmak için Yem'i kullan." at bounding box center [563, 126] width 249 height 209
type textarea "h"
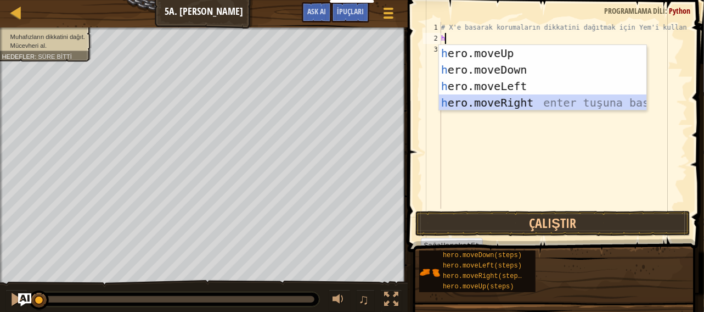
click at [466, 99] on div "h ero.moveUp enter tuşuna bas h ero.moveDown enter tuşuna bas h ero.moveLeft en…" at bounding box center [543, 94] width 208 height 99
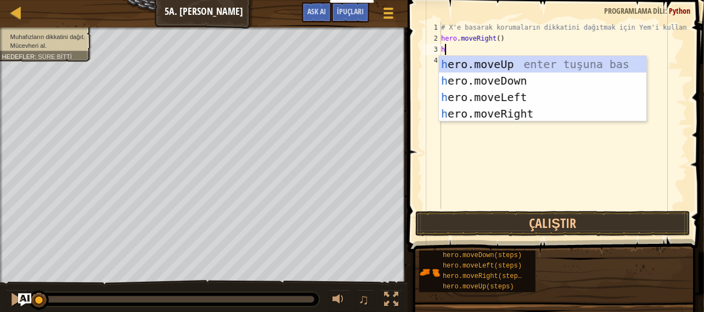
type textarea "he"
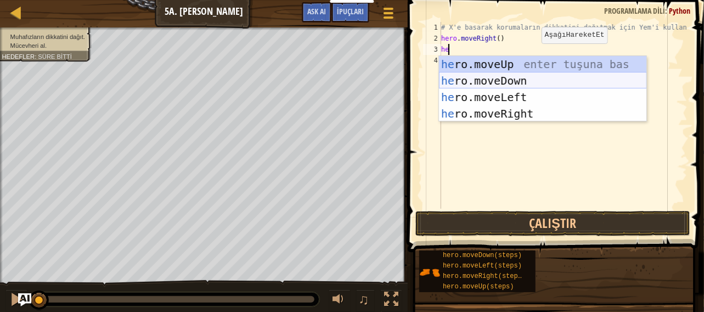
click at [541, 77] on div "he ro.moveUp enter tuşuna bas he ro.moveDown enter tuşuna bas he ro.moveLeft en…" at bounding box center [543, 105] width 208 height 99
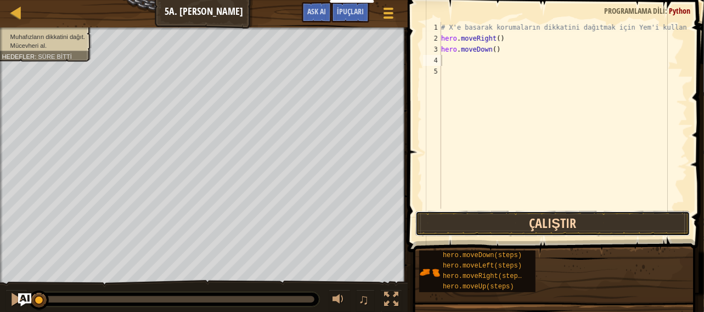
click at [533, 221] on button "Çalıştır" at bounding box center [552, 223] width 275 height 25
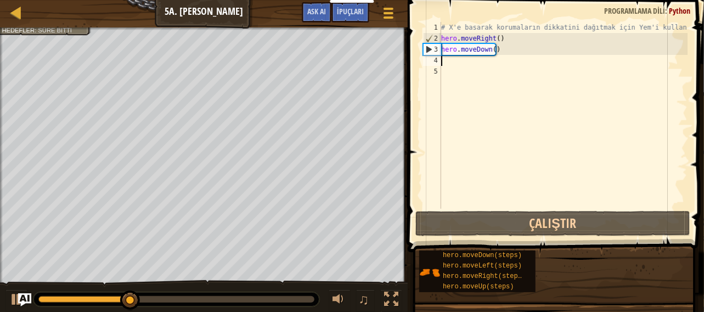
click at [445, 65] on div "# X'e basarak korumaların dikkatini dağıtmak için Yem'i kullan. hero . moveRigh…" at bounding box center [563, 126] width 249 height 209
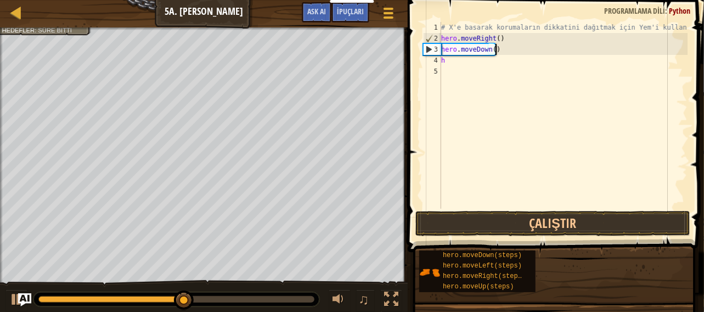
click at [495, 53] on div "# X'e basarak korumaların dikkatini dağıtmak için Yem'i kullan. hero . moveRigh…" at bounding box center [563, 126] width 249 height 209
click at [490, 52] on div "# X'e basarak korumaların dikkatini dağıtmak için Yem'i kullan. hero . moveRigh…" at bounding box center [563, 126] width 249 height 209
click at [493, 52] on div "# X'e basarak korumaların dikkatini dağıtmak için Yem'i kullan. hero . moveRigh…" at bounding box center [563, 126] width 249 height 209
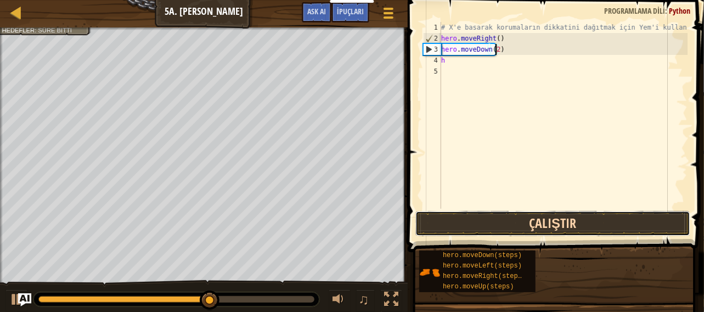
click at [535, 229] on button "Çalıştır" at bounding box center [552, 223] width 275 height 25
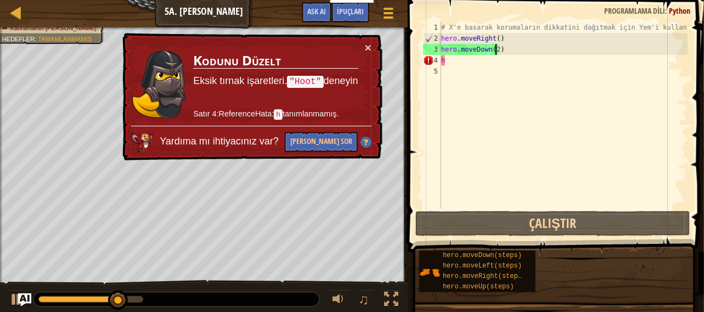
click at [372, 46] on div "× Kodunu Düzelt Eksik tırnak işaretleri. "Hoot" deneyin Satır 4:ReferenceHata: …" at bounding box center [251, 97] width 262 height 128
click at [371, 46] on button "×" at bounding box center [368, 48] width 7 height 12
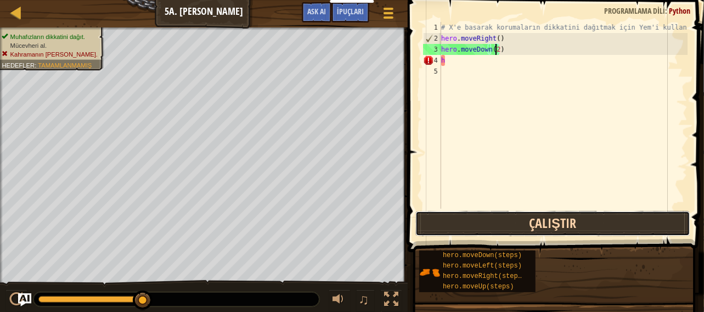
click at [455, 219] on button "Çalıştır" at bounding box center [552, 223] width 275 height 25
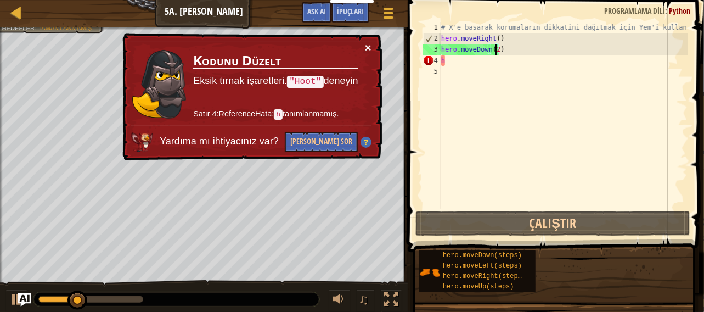
click at [371, 46] on button "×" at bounding box center [368, 48] width 7 height 12
click at [455, 61] on div "# X'e basarak korumaların dikkatini dağıtmak için Yem'i kullan. hero . moveRigh…" at bounding box center [563, 126] width 249 height 209
type textarea "h"
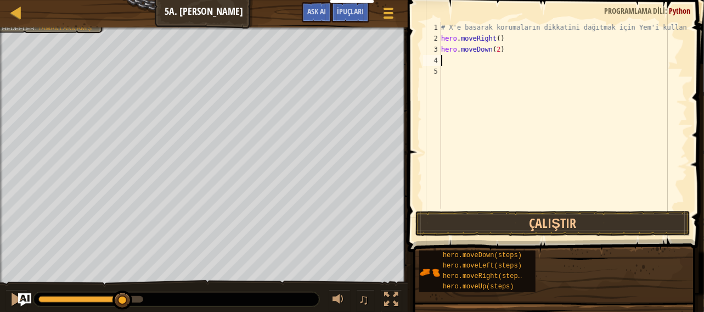
click at [474, 69] on div "# X'e basarak korumaların dikkatini dağıtmak için Yem'i kullan. hero . moveRigh…" at bounding box center [563, 126] width 249 height 209
click at [469, 62] on div "# X'e basarak korumaların dikkatini dağıtmak için Yem'i kullan. hero . moveRigh…" at bounding box center [563, 126] width 249 height 209
type textarea "h"
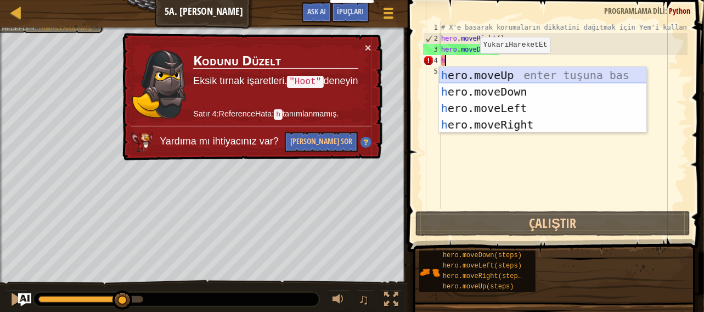
click at [506, 75] on div "h ero.moveUp enter tuşuna bas h ero.moveDown enter tuşuna bas h ero.moveLeft en…" at bounding box center [543, 116] width 208 height 99
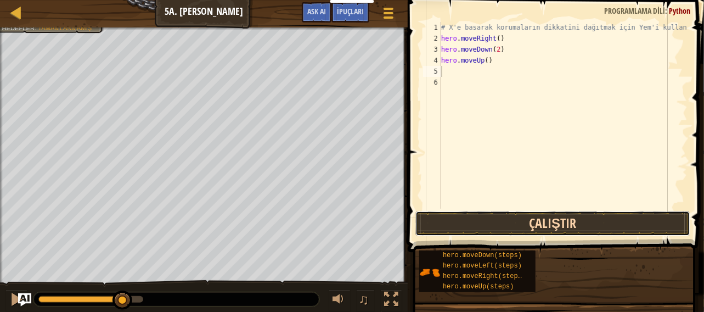
click at [473, 224] on button "Çalıştır" at bounding box center [552, 223] width 275 height 25
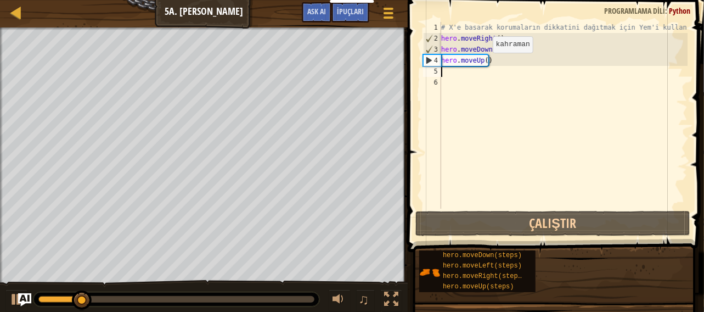
click at [483, 63] on div "# X'e basarak korumaların dikkatini dağıtmak için Yem'i kullan. hero . moveRigh…" at bounding box center [563, 126] width 249 height 209
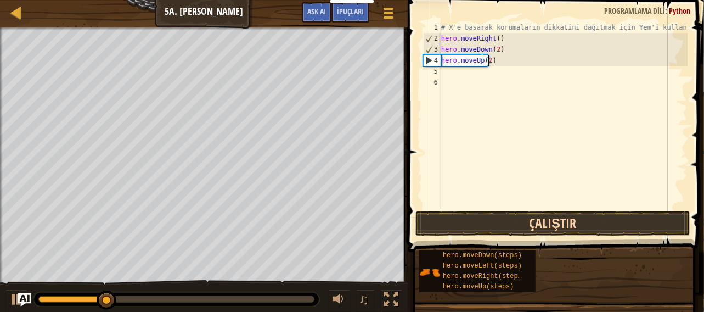
type textarea "hero.moveUp(2)"
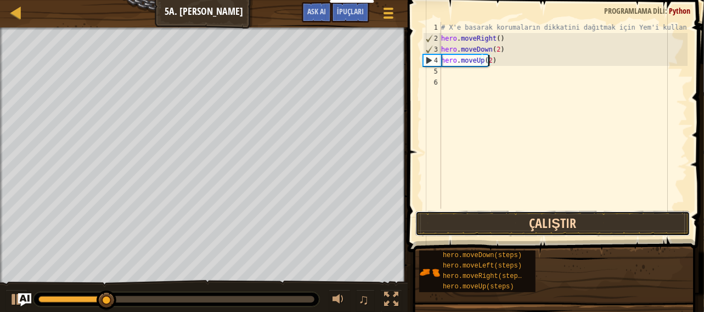
click at [499, 222] on button "Çalıştır" at bounding box center [552, 223] width 275 height 25
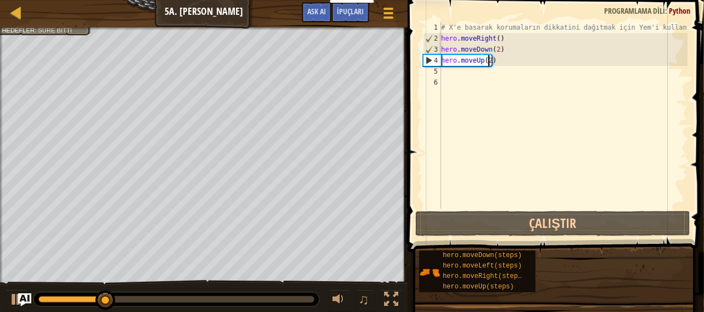
click at [453, 80] on div "# X'e basarak korumaların dikkatini dağıtmak için Yem'i kullan. hero . moveRigh…" at bounding box center [563, 126] width 249 height 209
click at [453, 73] on div "# X'e basarak korumaların dikkatini dağıtmak için Yem'i kullan. hero . moveRigh…" at bounding box center [563, 126] width 249 height 209
type textarea "h"
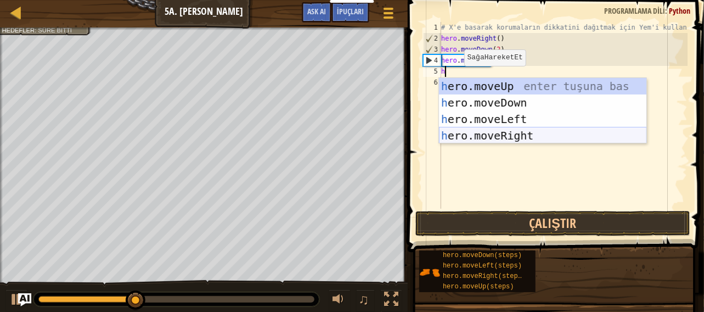
click at [521, 134] on div "h ero.moveUp enter tuşuna bas h ero.moveDown enter tuşuna bas h ero.moveLeft en…" at bounding box center [543, 127] width 208 height 99
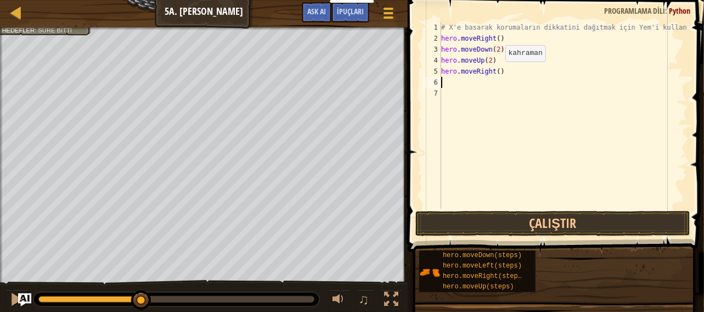
click at [496, 72] on div "# X'e basarak korumaların dikkatini dağıtmak için Yem'i kullan. hero . moveRigh…" at bounding box center [563, 126] width 249 height 209
type textarea "hero.moveRight(3)"
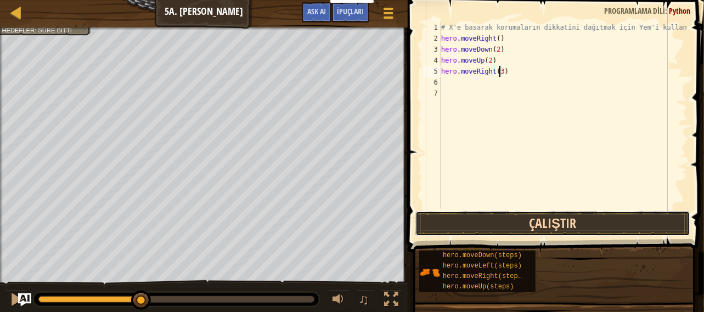
click at [490, 219] on button "Çalıştır" at bounding box center [552, 223] width 275 height 25
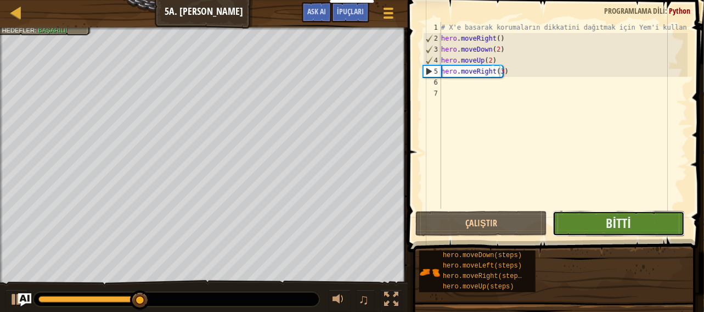
click at [558, 221] on button "Bitti" at bounding box center [619, 223] width 132 height 25
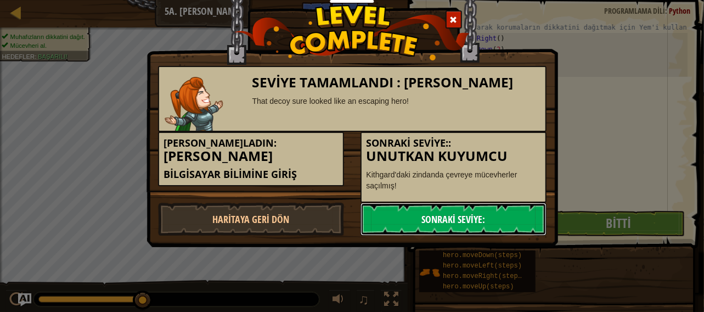
click at [496, 221] on link "Sonraki Seviye:" at bounding box center [454, 218] width 186 height 33
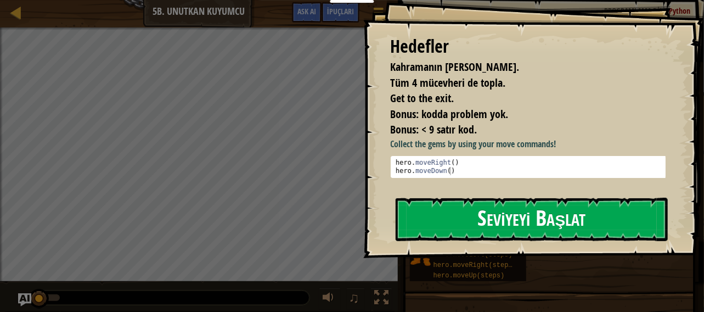
click at [486, 222] on button "Seviyeyi Başlat" at bounding box center [532, 219] width 273 height 43
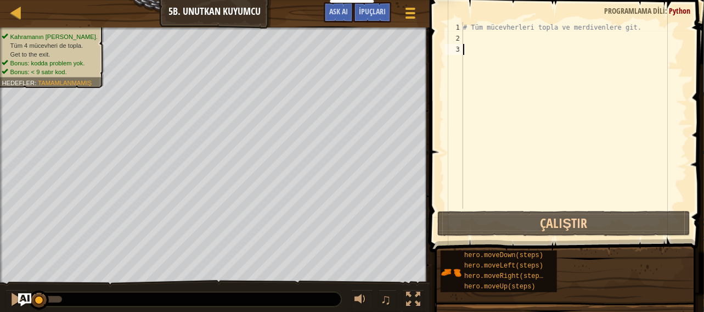
click at [471, 35] on div "# Tüm mücevherleri topla ve merdivenlere git." at bounding box center [574, 126] width 227 height 209
type textarea "h"
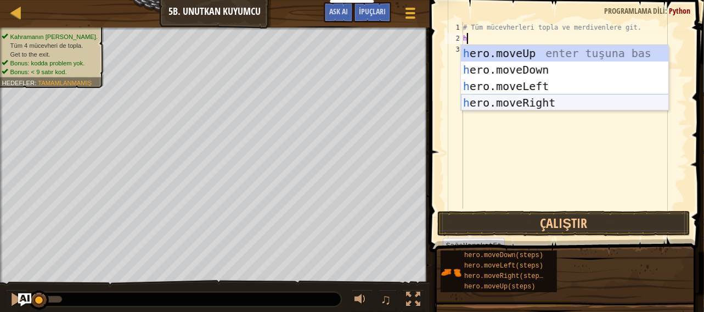
click at [555, 97] on div "h ero.moveUp enter tuşuna bas h ero.moveDown enter tuşuna bas h ero.moveLeft en…" at bounding box center [565, 94] width 208 height 99
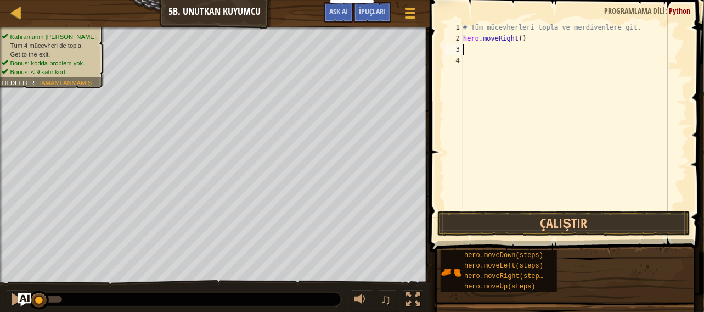
type textarea "h"
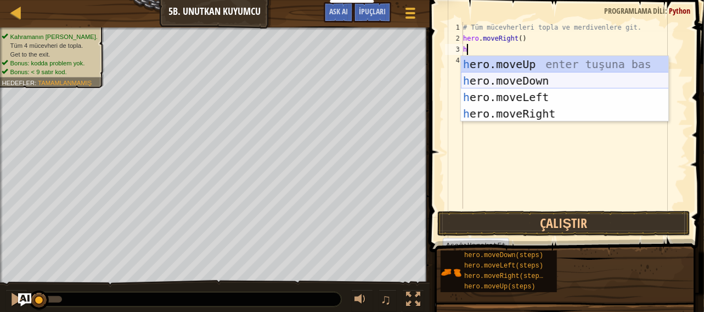
click at [530, 78] on div "h ero.moveUp enter tuşuna bas h ero.moveDown enter tuşuna bas h ero.moveLeft en…" at bounding box center [565, 105] width 208 height 99
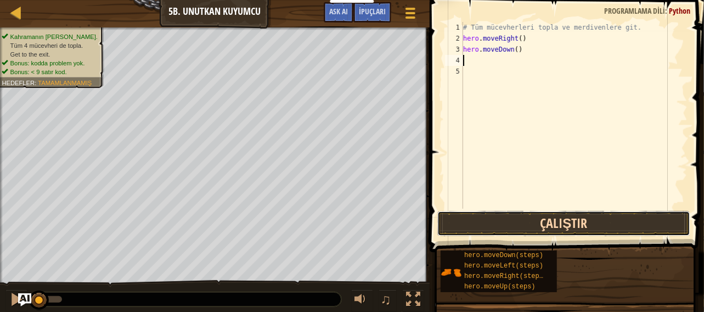
click at [525, 213] on button "Çalıştır" at bounding box center [564, 223] width 254 height 25
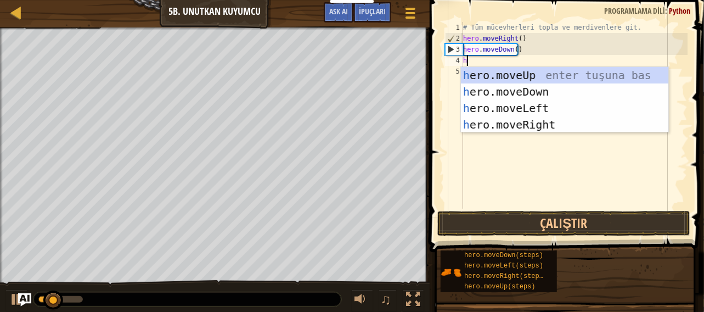
type textarea "he"
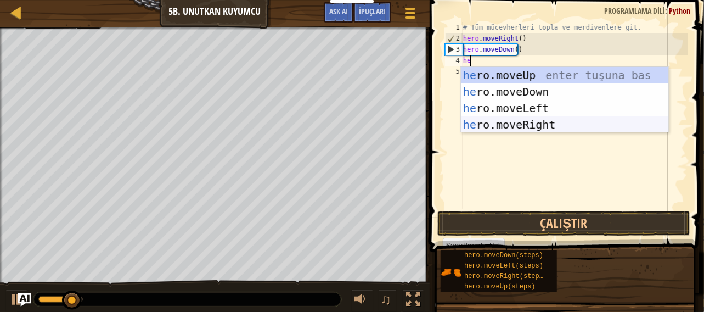
click at [539, 123] on div "he ro.moveUp enter tuşuna bas he ro.moveDown enter tuşuna bas he ro.moveLeft en…" at bounding box center [565, 116] width 208 height 99
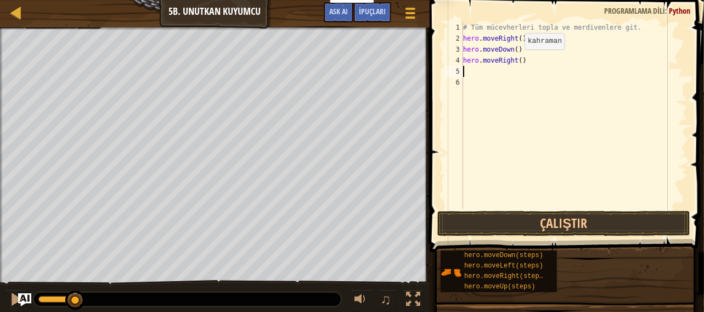
click at [515, 60] on div "# Tüm mücevherleri topla ve merdivenlere git. hero . moveRight ( ) hero . moveD…" at bounding box center [574, 126] width 227 height 209
click at [518, 60] on div "# Tüm mücevherleri topla ve merdivenlere git. hero . moveRight ( ) hero . moveD…" at bounding box center [574, 126] width 227 height 209
type textarea "hero.moveRight(2)"
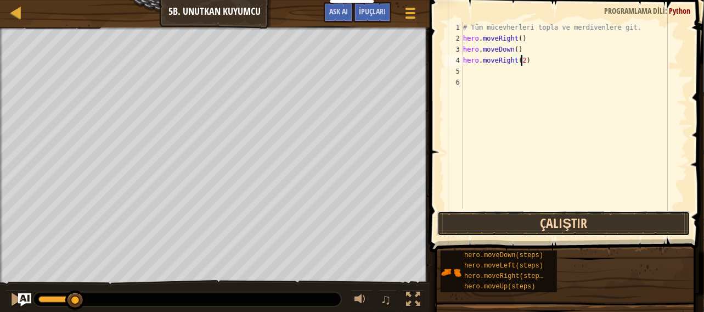
click at [526, 217] on button "Çalıştır" at bounding box center [564, 223] width 254 height 25
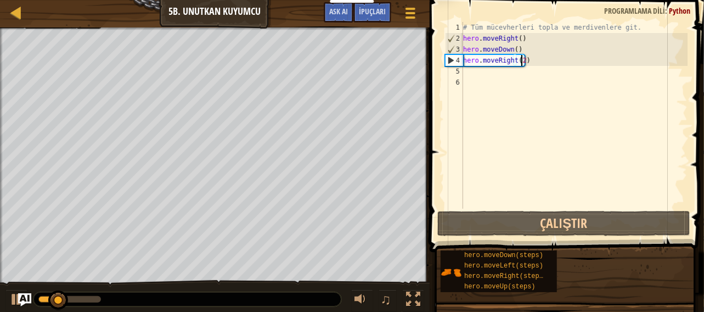
click at [493, 85] on div "# Tüm mücevherleri topla ve merdivenlere git. hero . moveRight ( ) hero . moveD…" at bounding box center [574, 126] width 227 height 209
click at [485, 77] on div "# Tüm mücevherleri topla ve merdivenlere git. hero . moveRight ( ) hero . moveD…" at bounding box center [574, 126] width 227 height 209
click at [466, 83] on div "# Tüm mücevherleri topla ve merdivenlere git. hero . moveRight ( ) hero . moveD…" at bounding box center [574, 126] width 227 height 209
click at [470, 75] on div "# Tüm mücevherleri topla ve merdivenlere git. hero . moveRight ( ) hero . moveD…" at bounding box center [574, 126] width 227 height 209
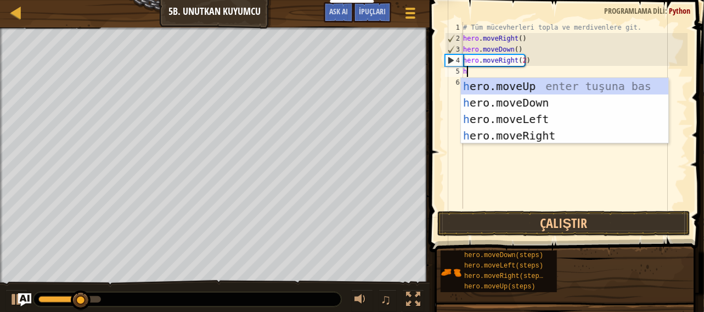
type textarea "he"
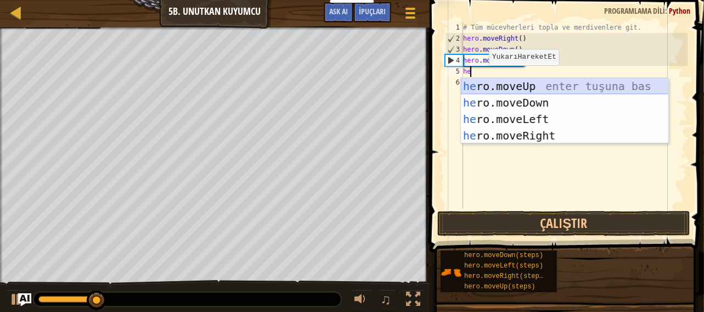
click at [535, 84] on div "he ro.moveUp enter tuşuna bas he ro.moveDown enter tuşuna bas he ro.moveLeft en…" at bounding box center [565, 127] width 208 height 99
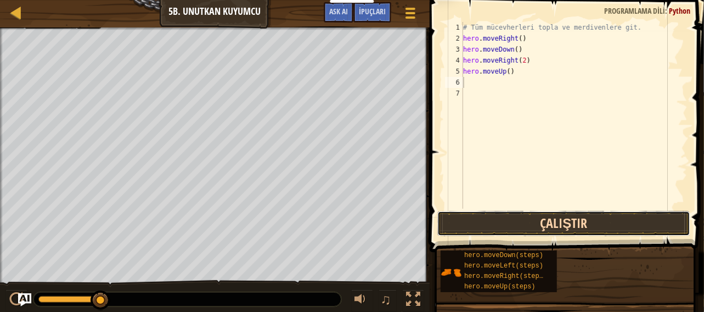
click at [549, 224] on button "Çalıştır" at bounding box center [564, 223] width 254 height 25
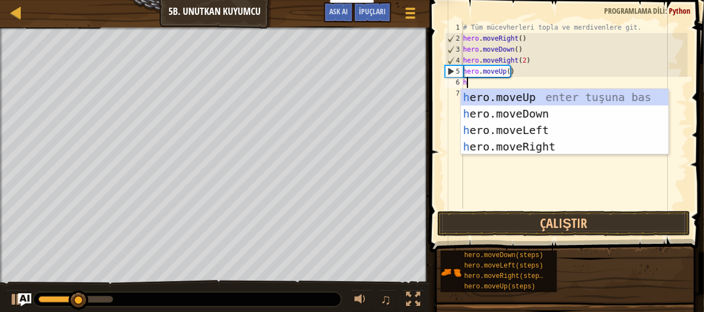
type textarea "he"
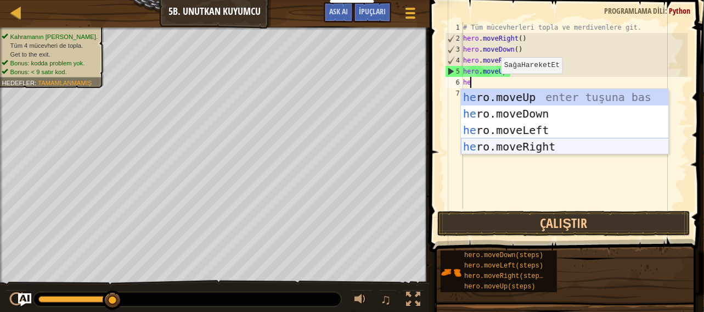
click at [505, 147] on div "he ro.moveUp enter tuşuna bas he ro.moveDown enter tuşuna bas he ro.moveLeft en…" at bounding box center [565, 138] width 208 height 99
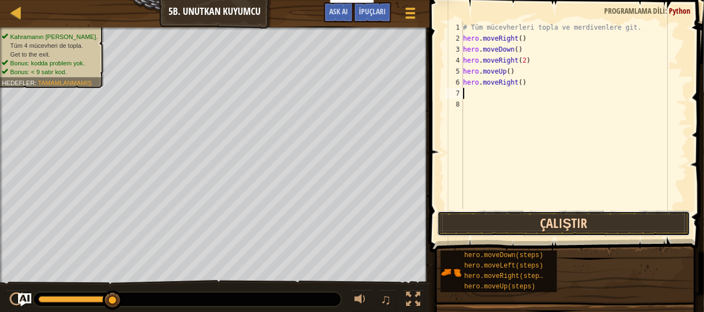
click at [503, 223] on button "Çalıştır" at bounding box center [564, 223] width 254 height 25
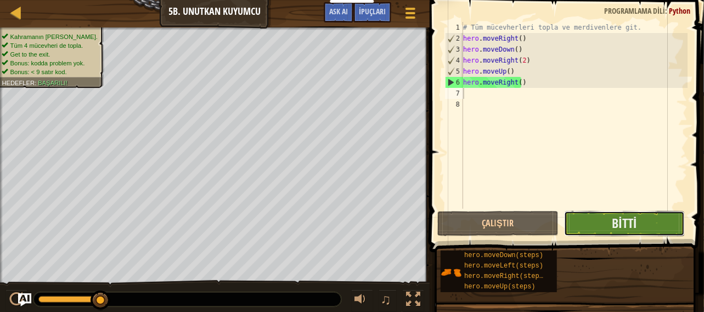
click at [600, 226] on button "Bitti" at bounding box center [624, 223] width 121 height 25
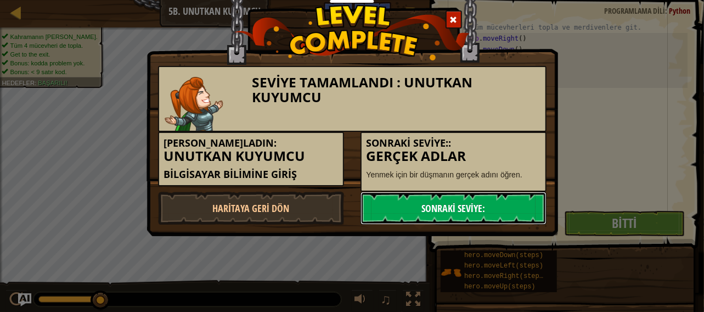
click at [507, 193] on link "Sonraki Seviye:" at bounding box center [454, 208] width 186 height 33
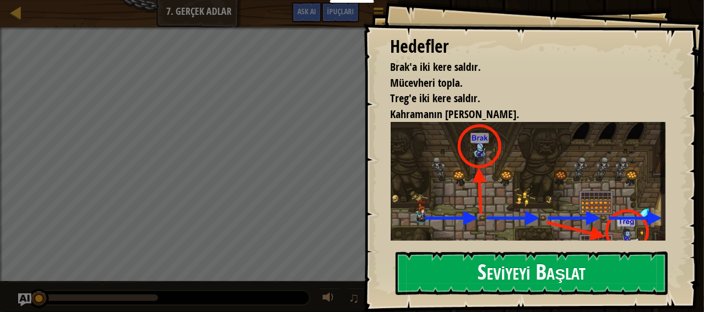
click at [485, 271] on button "Seviyeyi Başlat" at bounding box center [532, 272] width 273 height 43
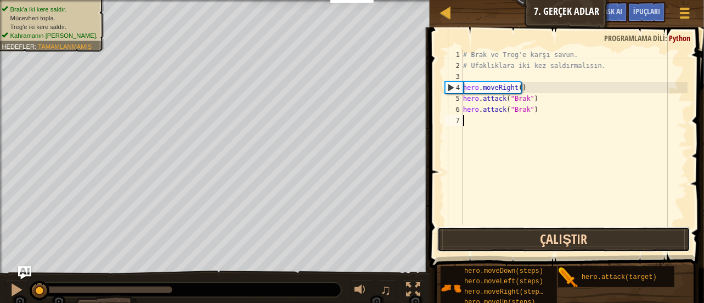
click at [501, 234] on button "Çalıştır" at bounding box center [564, 239] width 254 height 25
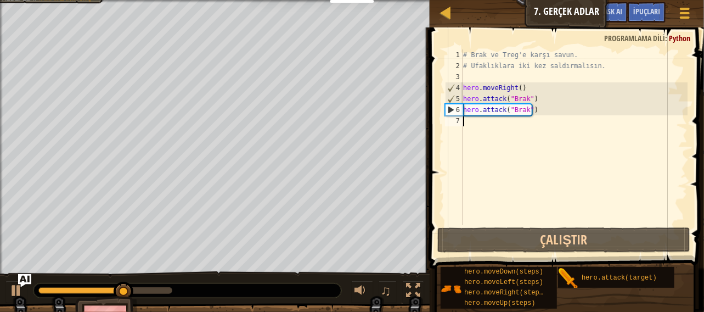
click at [485, 117] on div "# Brak ve Treg'e karşı savun. # Ufaklıklara iki kez saldırmalısın. hero . moveR…" at bounding box center [574, 148] width 227 height 198
type textarea "h"
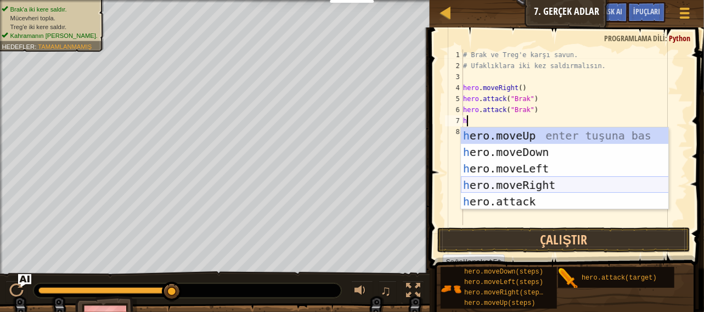
click at [525, 184] on div "h ero.moveUp enter tuşuna bas h ero.moveDown enter tuşuna bas h ero.moveLeft en…" at bounding box center [565, 184] width 208 height 115
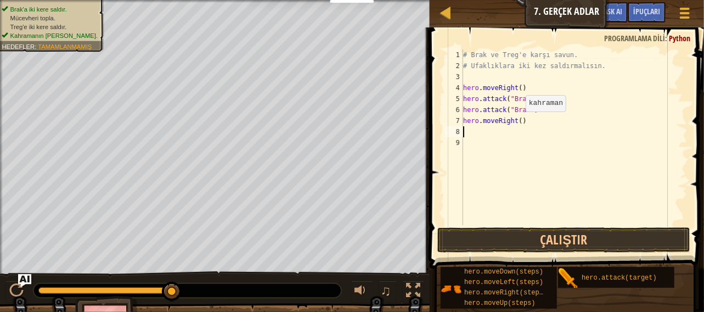
click at [516, 122] on div "# Brak ve Treg'e karşı savun. # Ufaklıklara iki kez saldırmalısın. hero . moveR…" at bounding box center [574, 148] width 227 height 198
type textarea "hero.moveRight(2)"
click at [470, 132] on div "# Brak ve Treg'e karşı savun. # Ufaklıklara iki kez saldırmalısın. hero . moveR…" at bounding box center [574, 148] width 227 height 198
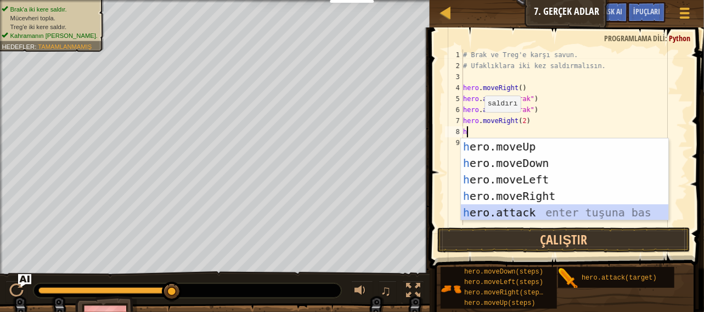
click at [488, 206] on div "h ero.moveUp enter tuşuna bas h ero.moveDown enter tuşuna bas h ero.moveLeft en…" at bounding box center [565, 195] width 208 height 115
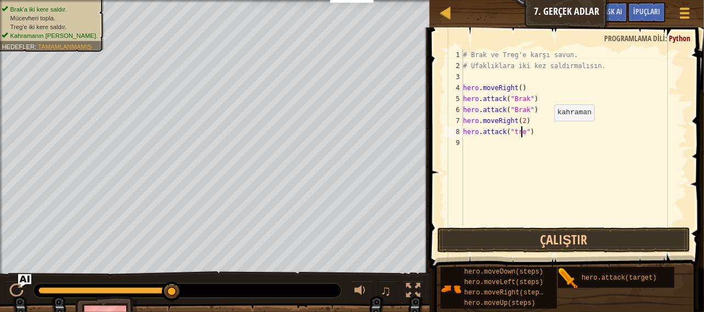
scroll to position [5, 4]
type textarea "hero.attack("treg")"
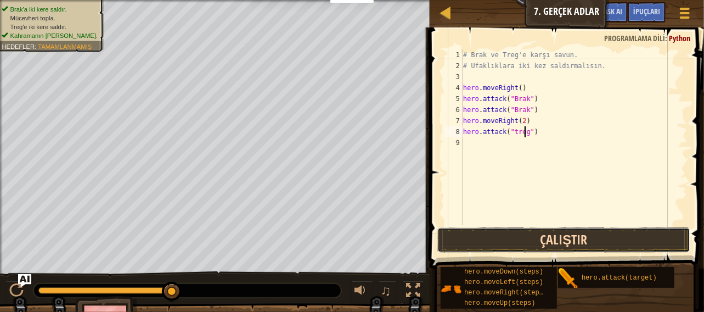
click at [531, 234] on button "Çalıştır" at bounding box center [564, 239] width 254 height 25
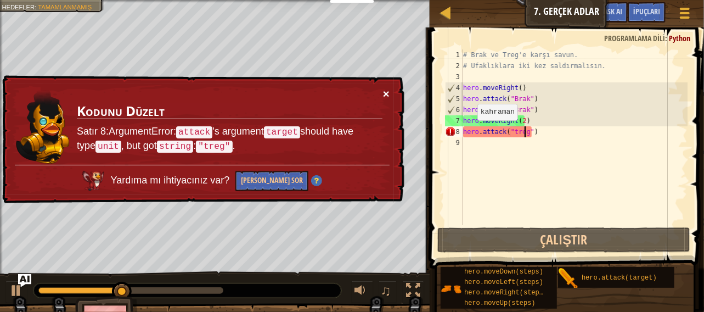
click at [389, 92] on button "×" at bounding box center [386, 94] width 7 height 12
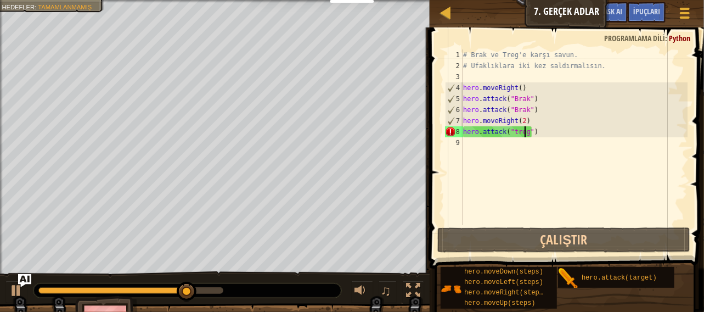
click at [531, 134] on div "# Brak ve Treg'e karşı savun. # Ufaklıklara iki kez saldırmalısın. hero . moveR…" at bounding box center [574, 148] width 227 height 198
click at [538, 141] on div "# Brak ve Treg'e karşı savun. # Ufaklıklara iki kez saldırmalısın. hero . moveR…" at bounding box center [574, 148] width 227 height 198
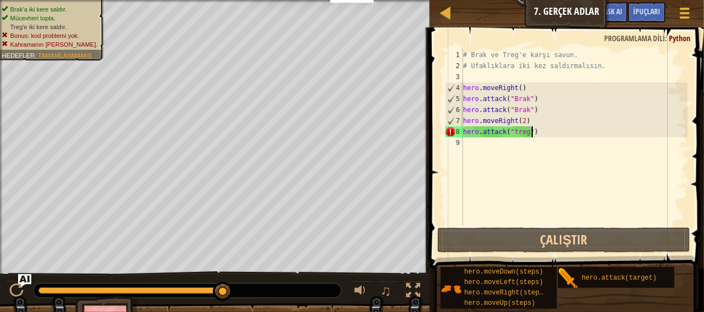
click at [533, 131] on div "# Brak ve Treg'e karşı savun. # Ufaklıklara iki kez saldırmalısın. hero . moveR…" at bounding box center [574, 148] width 227 height 198
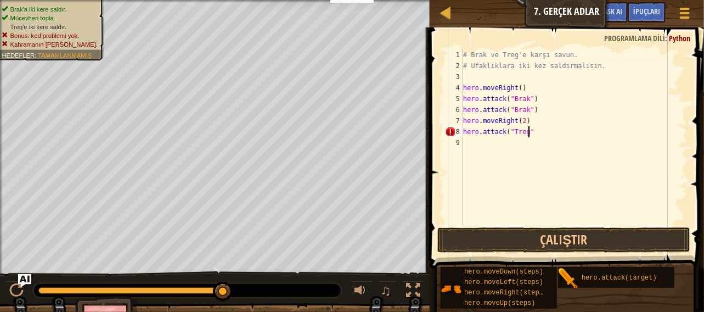
scroll to position [5, 5]
type textarea "hero.attack("Treg")"
click at [541, 227] on button "Çalıştır" at bounding box center [564, 239] width 254 height 25
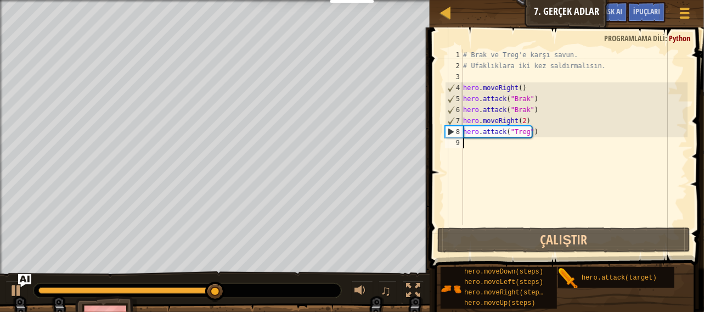
click at [472, 151] on div "# Brak ve Treg'e karşı savun. # Ufaklıklara iki kez saldırmalısın. hero . moveR…" at bounding box center [574, 148] width 227 height 198
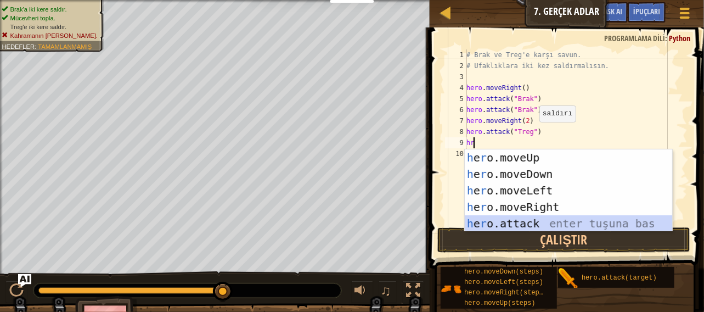
click at [487, 222] on div "h e r o.moveUp enter tuşuna bas h e r o.moveDown enter tuşuna bas h e r o.moveL…" at bounding box center [569, 206] width 208 height 115
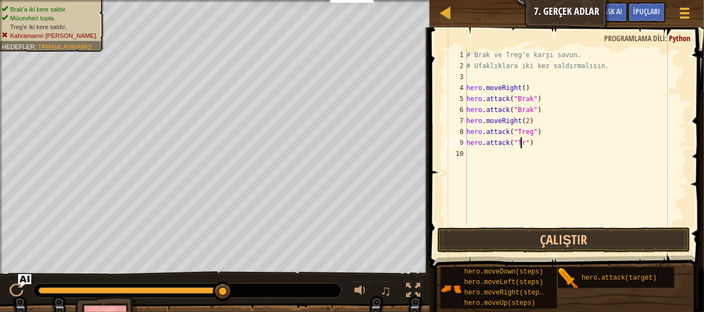
scroll to position [5, 4]
type textarea "hero.attack("Treg")"
drag, startPoint x: 547, startPoint y: 242, endPoint x: 552, endPoint y: 231, distance: 12.3
click at [547, 241] on button "Çalıştır" at bounding box center [564, 239] width 254 height 25
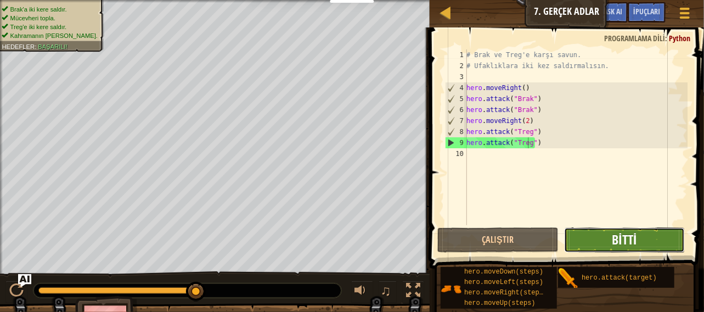
click at [617, 244] on span "Bitti" at bounding box center [624, 239] width 25 height 18
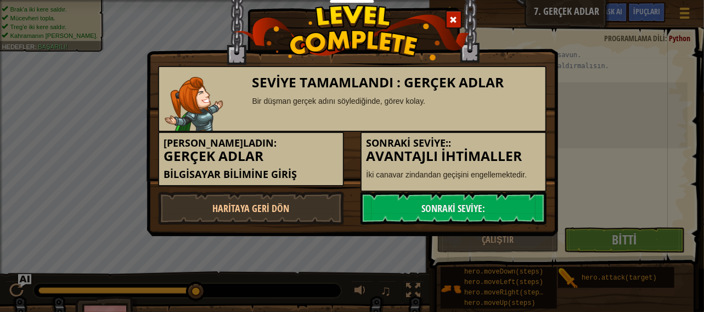
click at [432, 188] on div "Sonraki Seviye:: Avantajlı İhtimaller İki canavar zindandan geçişini engellemek…" at bounding box center [454, 162] width 186 height 60
click at [492, 202] on link "Sonraki Seviye:" at bounding box center [454, 208] width 186 height 33
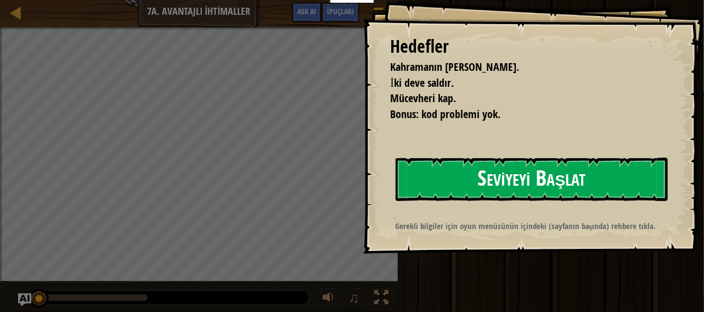
click at [633, 188] on button "Seviyeyi Başlat" at bounding box center [532, 178] width 273 height 43
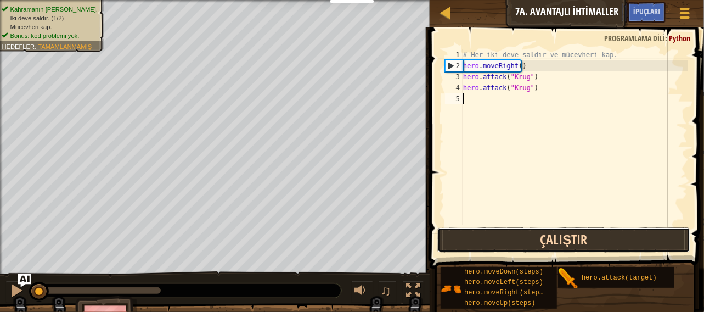
click at [625, 233] on button "Çalıştır" at bounding box center [564, 239] width 254 height 25
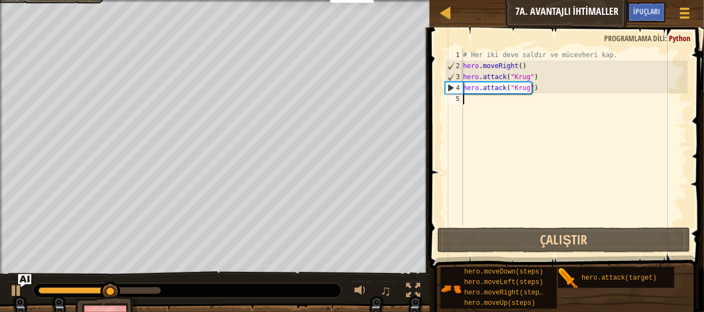
click at [481, 104] on div "# Her iki deve saldır ve mücevheri kap. hero . moveRight ( ) hero . attack ( "[…" at bounding box center [574, 148] width 227 height 198
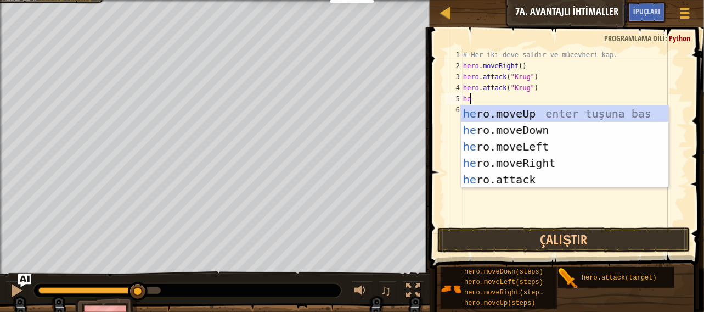
scroll to position [5, 0]
type textarea "hero"
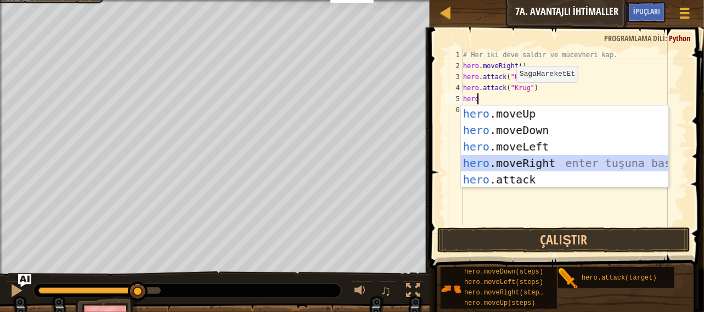
click at [537, 156] on div "hero .moveUp enter tuşuna bas hero .moveDown enter tuşuna bas hero .moveLeft en…" at bounding box center [565, 162] width 208 height 115
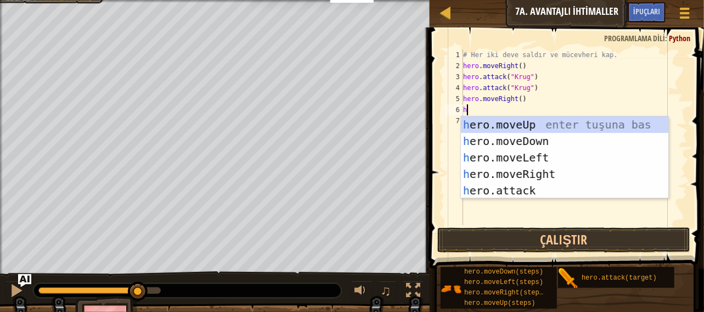
type textarea "he"
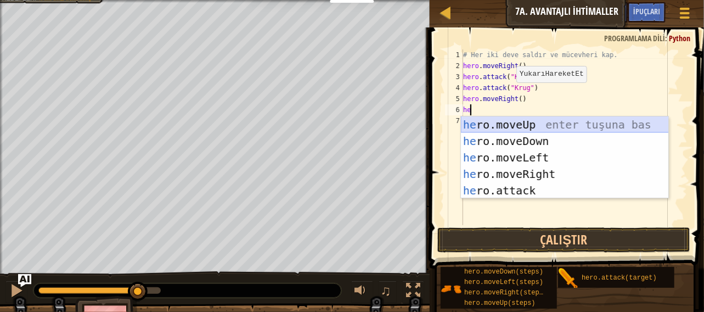
click at [528, 117] on div "he ro.moveUp enter tuşuna bas he ro.moveDown enter tuşuna bas he ro.moveLeft en…" at bounding box center [565, 173] width 208 height 115
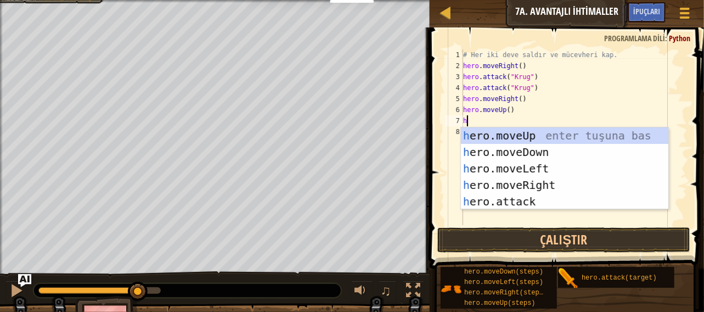
type textarea "he"
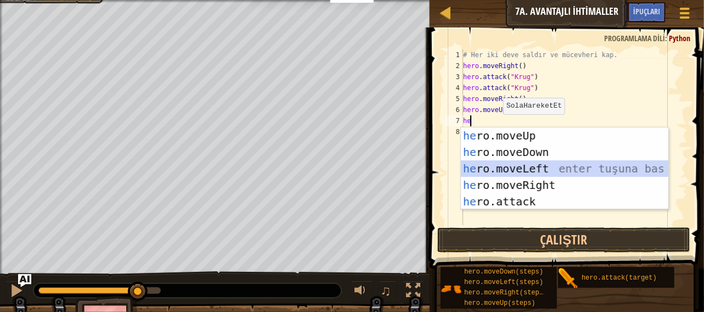
click at [536, 167] on div "he ro.moveUp enter tuşuna bas he ro.moveDown enter tuşuna bas he ro.moveLeft en…" at bounding box center [565, 184] width 208 height 115
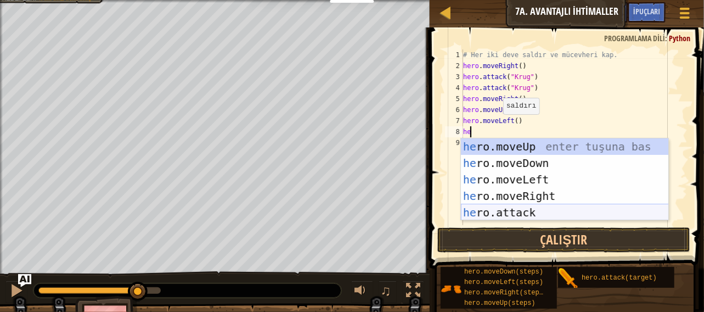
click at [493, 213] on div "he ro.moveUp enter tuşuna bas he ro.moveDown enter tuşuna bas he ro.moveLeft en…" at bounding box center [565, 195] width 208 height 115
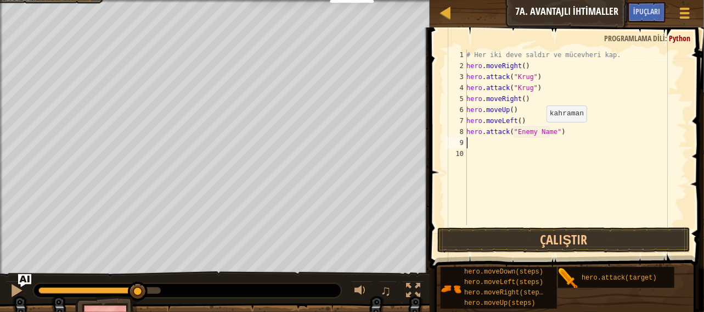
click at [541, 132] on div "# Her iki deve saldır ve mücevheri kap. hero . moveRight ( ) hero . attack ( "[…" at bounding box center [575, 148] width 223 height 198
click at [543, 133] on div "# Her iki deve saldır ve mücevheri kap. hero . moveRight ( ) hero . attack ( "[…" at bounding box center [575, 148] width 223 height 198
click at [525, 136] on div "# Her iki deve saldır ve mücevheri kap. hero . moveRight ( ) hero . attack ( "[…" at bounding box center [575, 148] width 223 height 198
type textarea "hero.attack("Grump")"
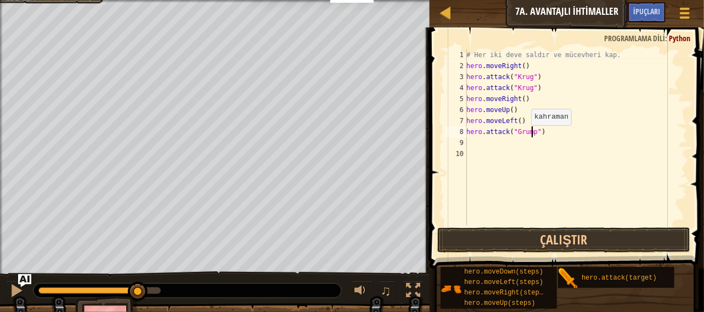
scroll to position [5, 5]
click at [561, 138] on div "# Her iki deve saldır ve mücevheri kap. hero . moveRight ( ) hero . attack ( "[…" at bounding box center [575, 148] width 223 height 198
drag, startPoint x: 539, startPoint y: 133, endPoint x: 467, endPoint y: 132, distance: 71.9
click at [467, 132] on div "# Her iki deve saldır ve mücevheri kap. hero . moveRight ( ) hero . attack ( "[…" at bounding box center [575, 148] width 223 height 198
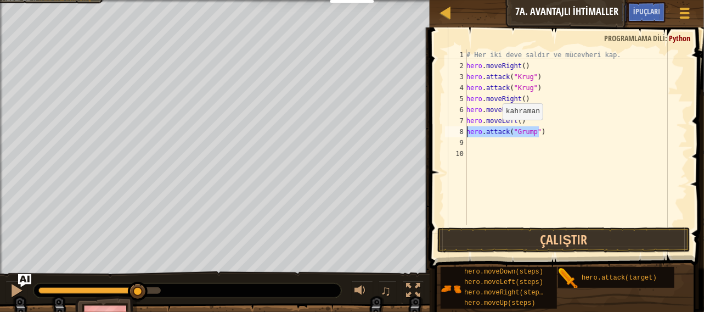
click at [497, 130] on div "# Her iki deve saldır ve mücevheri kap. hero . moveRight ( ) hero . attack ( "[…" at bounding box center [575, 137] width 223 height 176
drag, startPoint x: 470, startPoint y: 132, endPoint x: 532, endPoint y: 131, distance: 62.6
click at [535, 132] on div "# Her iki deve saldır ve mücevheri kap. hero . moveRight ( ) hero . attack ( "[…" at bounding box center [575, 148] width 223 height 198
click at [472, 132] on div "# Her iki deve saldır ve mücevheri kap. hero . moveRight ( ) hero . attack ( "[…" at bounding box center [575, 148] width 223 height 198
type textarea "hero.attack("Grump""
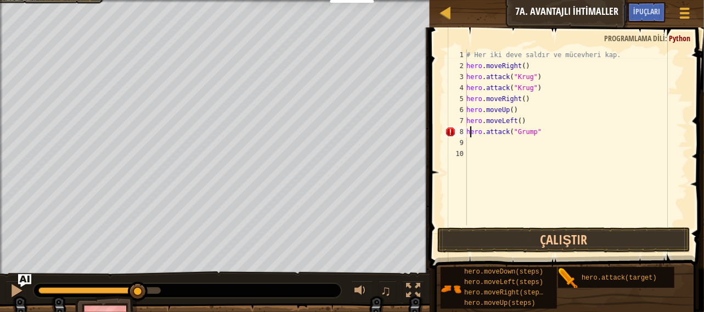
click at [552, 137] on div "# Her iki deve saldır ve mücevheri kap. hero . moveRight ( ) hero . attack ( "[…" at bounding box center [575, 148] width 223 height 198
click at [542, 133] on div "# Her iki deve saldır ve mücevheri kap. hero . moveRight ( ) hero . attack ( "[…" at bounding box center [575, 148] width 223 height 198
type textarea "hero.attack("Grump")"
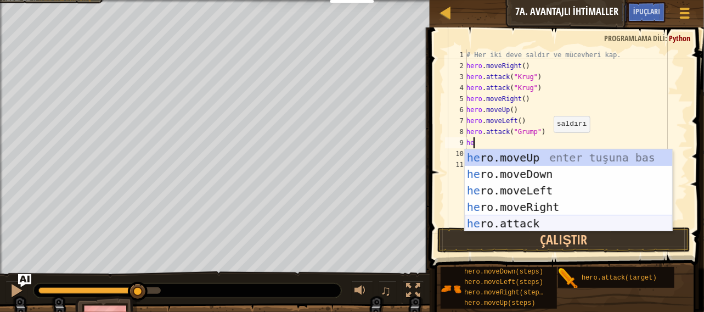
click at [542, 221] on div "he ro.moveUp enter tuşuna bas he ro.moveDown enter tuşuna bas he ro.moveLeft en…" at bounding box center [569, 206] width 208 height 115
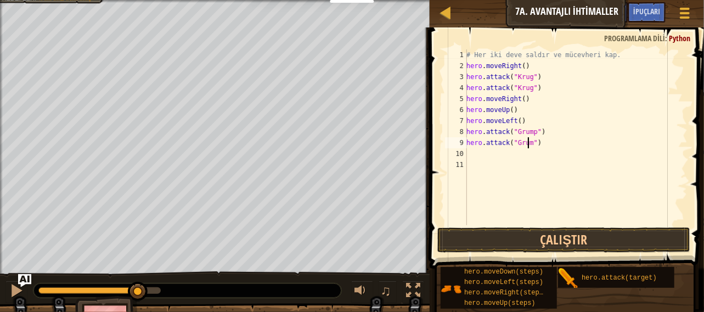
scroll to position [5, 5]
type textarea "hero.attack("Grump")"
click at [610, 250] on button "Çalıştır" at bounding box center [564, 239] width 254 height 25
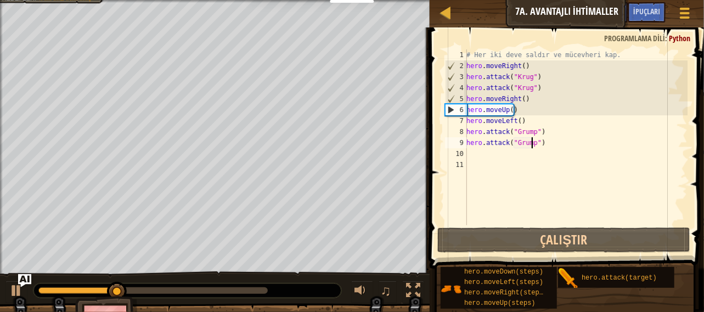
click at [487, 152] on div "# Her iki deve saldır ve mücevheri kap. hero . moveRight ( ) hero . attack ( "[…" at bounding box center [575, 148] width 223 height 198
type textarea "h"
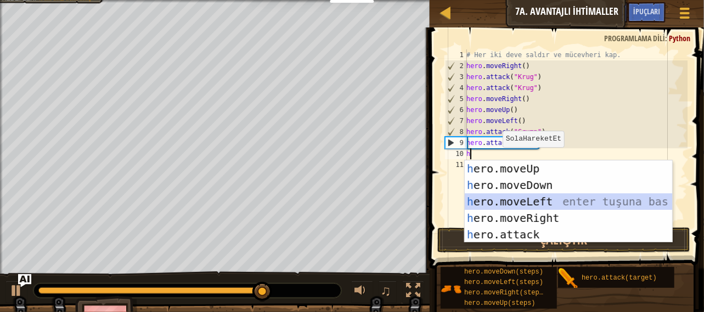
click at [532, 194] on div "h ero.moveUp enter tuşuna bas h ero.moveDown enter tuşuna bas h ero.moveLeft en…" at bounding box center [569, 217] width 208 height 115
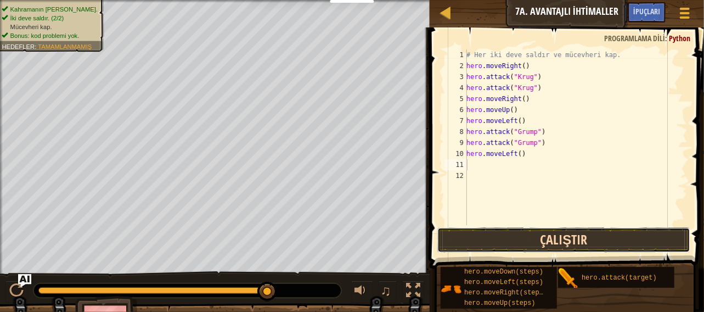
click at [548, 236] on button "Çalıştır" at bounding box center [564, 239] width 254 height 25
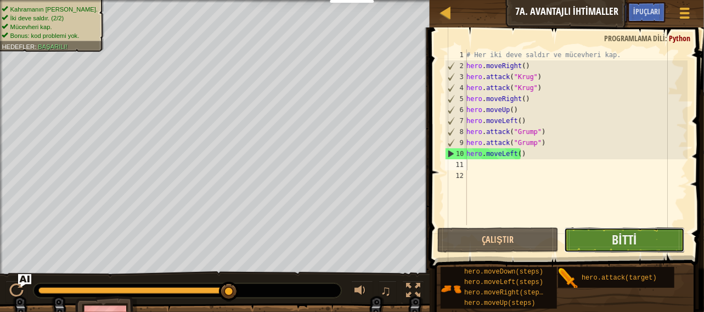
click at [609, 233] on button "Bitti" at bounding box center [624, 239] width 121 height 25
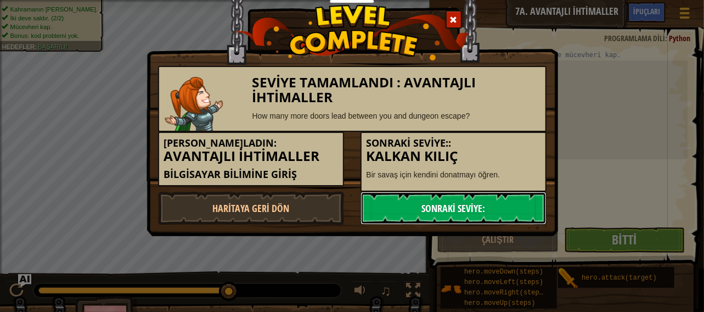
click at [435, 213] on link "Sonraki Seviye:" at bounding box center [454, 208] width 186 height 33
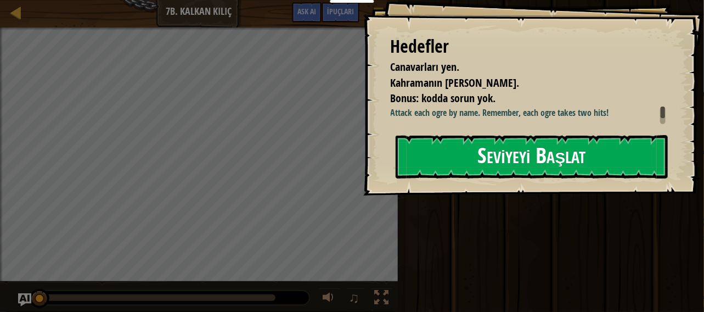
click at [484, 206] on div at bounding box center [532, 201] width 273 height 25
click at [475, 168] on button "Seviyeyi Başlat" at bounding box center [532, 156] width 273 height 43
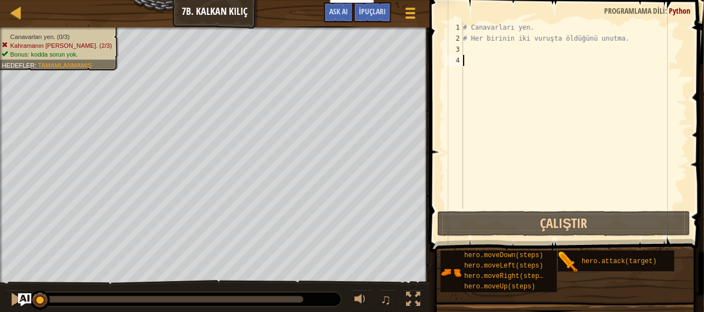
click at [464, 52] on div "# Canavarları yen. # Her birinin iki vuruşta öldüğünü unutma." at bounding box center [574, 126] width 227 height 209
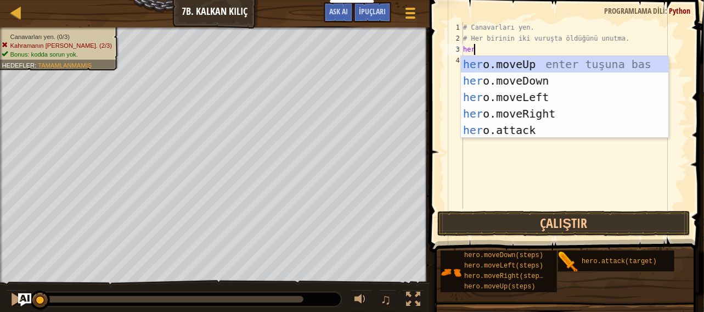
scroll to position [5, 0]
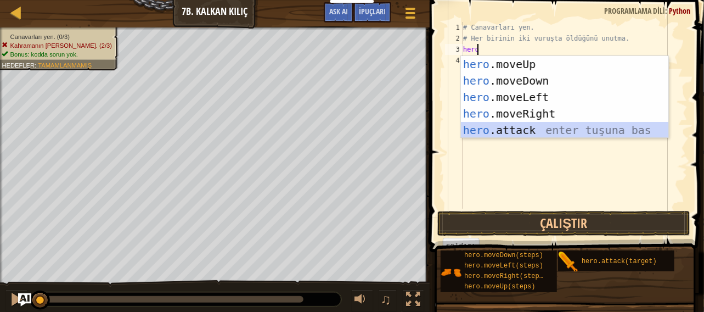
click at [500, 136] on div "hero .moveUp enter tuşuna bas hero .moveDown enter tuşuna bas hero .moveLeft en…" at bounding box center [565, 113] width 208 height 115
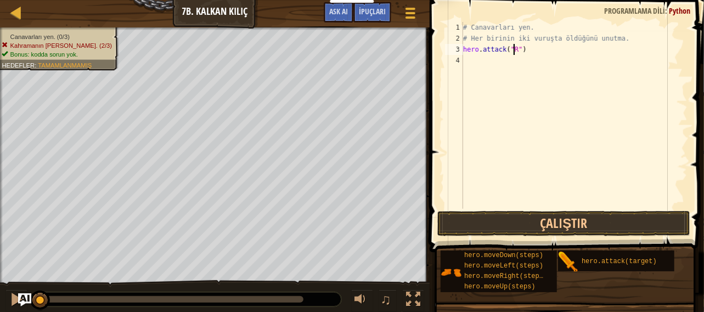
scroll to position [5, 4]
type textarea "hero.attack("Rig")"
click at [473, 67] on div "# Canavarları yen. # Her birinin iki vuruşta öldüğünü unutma. hero . attack ( "…" at bounding box center [574, 126] width 227 height 209
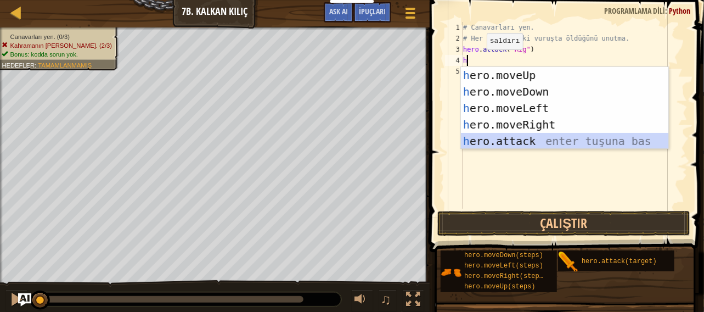
click at [511, 139] on div "h ero.moveUp enter tuşuna bas h ero.moveDown enter tuşuna bas h ero.moveLeft en…" at bounding box center [565, 124] width 208 height 115
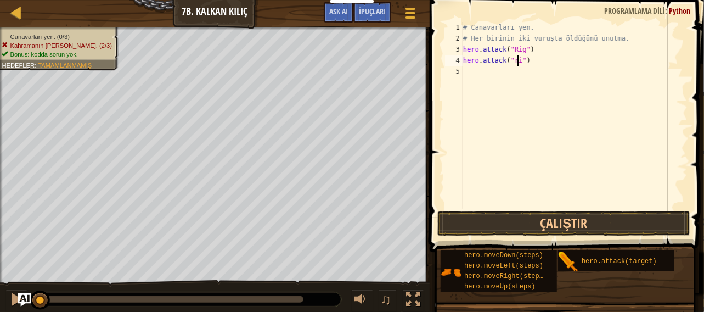
type textarea "hero.attack("rig")"
click at [482, 81] on div "# Canavarları yen. # Her birinin iki vuruşta öldüğünü unutma. hero . attack ( "…" at bounding box center [574, 126] width 227 height 209
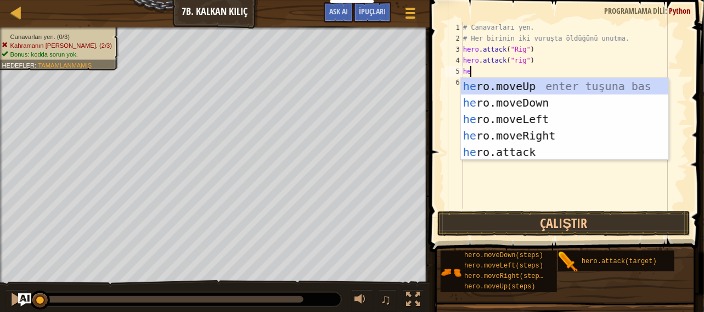
scroll to position [5, 0]
click at [538, 150] on div "hero .moveUp enter tuşuna bas hero .moveDown enter tuşuna bas hero .moveLeft en…" at bounding box center [565, 135] width 208 height 115
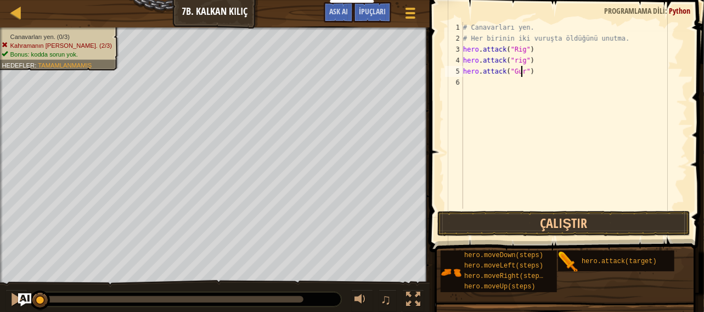
scroll to position [5, 4]
type textarea "hero.attack("Gurt")"
click at [493, 92] on div "# Canavarları yen. # Her birinin iki vuruşta öldüğünü unutma. hero . attack ( "…" at bounding box center [574, 126] width 227 height 209
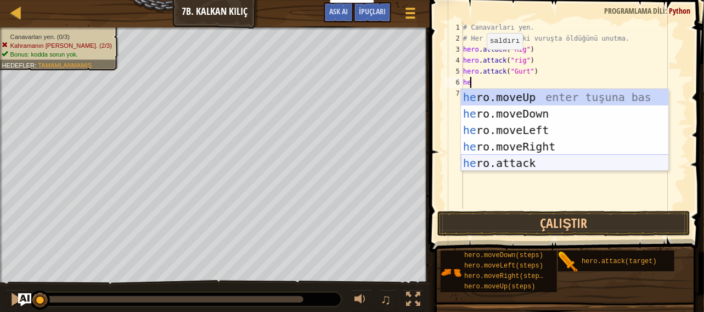
click at [540, 162] on div "he ro.moveUp enter tuşuna bas he ro.moveDown enter tuşuna bas he ro.moveLeft en…" at bounding box center [565, 146] width 208 height 115
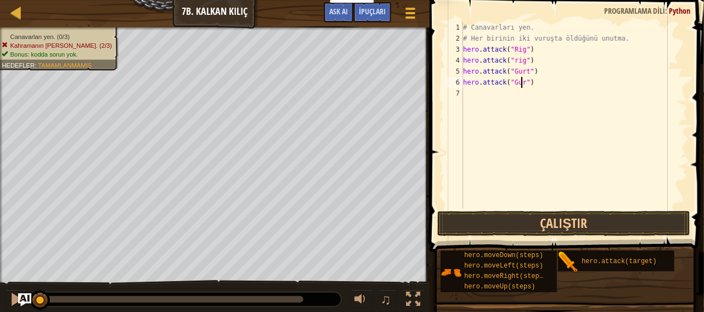
scroll to position [5, 4]
type textarea "hero.attack("Gurt")"
click at [481, 92] on div "# Canavarları yen. # Her birinin iki vuruşta öldüğünü unutma. hero . attack ( "…" at bounding box center [574, 126] width 227 height 209
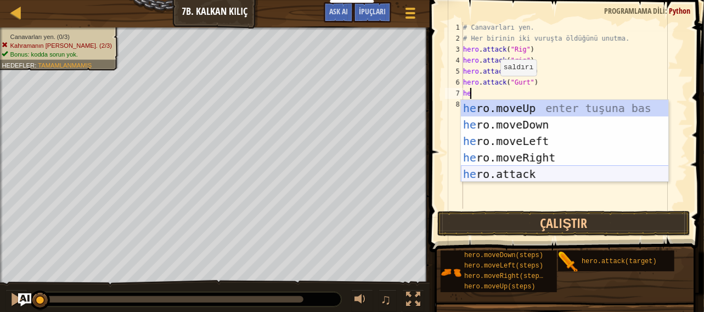
click at [502, 171] on div "he ro.moveUp enter tuşuna bas he ro.moveDown enter tuşuna bas he ro.moveLeft en…" at bounding box center [565, 157] width 208 height 115
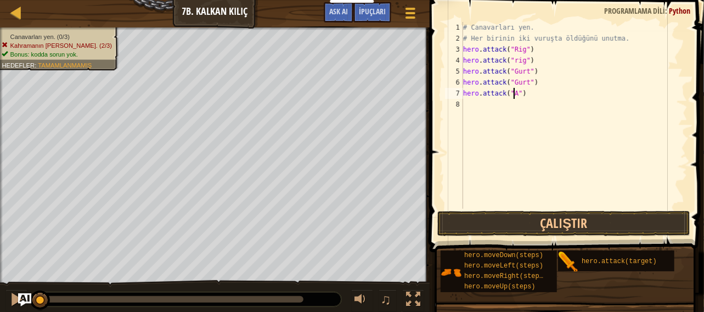
scroll to position [5, 4]
type textarea "hero.attack("Ack")"
click at [479, 106] on div "# Canavarları yen. # Her birinin iki vuruşta öldüğünü unutma. hero . attack ( "…" at bounding box center [574, 126] width 227 height 209
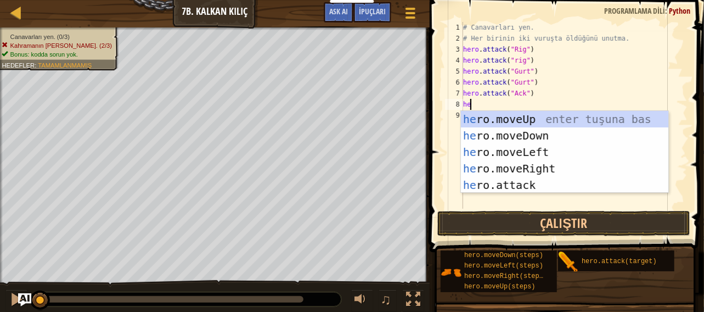
scroll to position [5, 0]
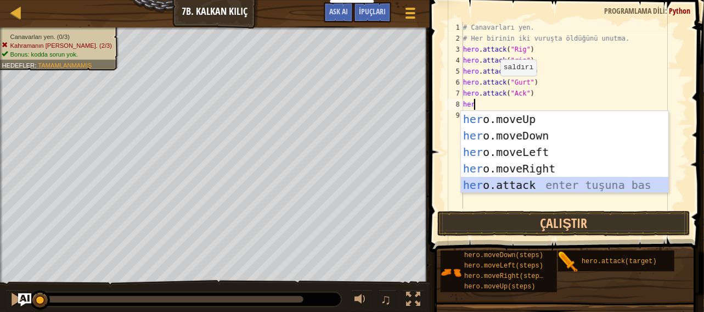
click at [486, 179] on div "her o.moveUp enter tuşuna bas her o.moveDown enter tuşuna bas her o.moveLeft en…" at bounding box center [565, 168] width 208 height 115
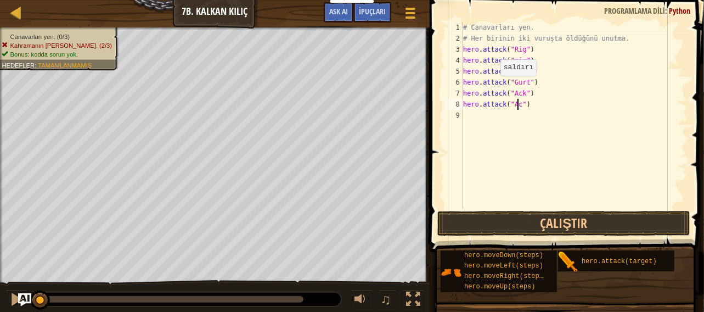
scroll to position [5, 4]
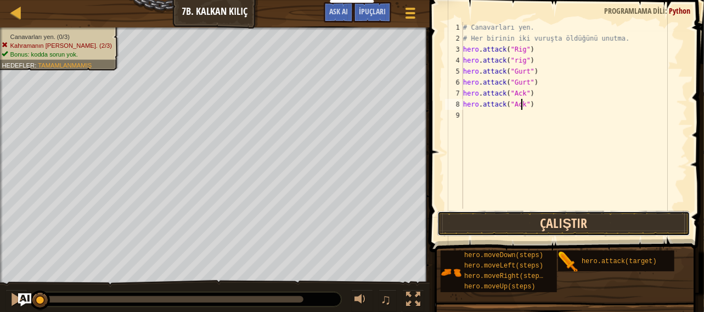
click at [528, 220] on button "Çalıştır" at bounding box center [564, 223] width 254 height 25
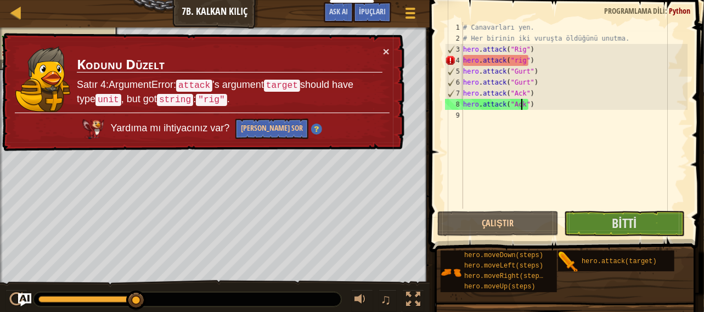
click at [530, 58] on div "# Canavarları yen. # Her birinin iki vuruşta öldüğünü unutma. hero . attack ( "…" at bounding box center [574, 126] width 227 height 209
click at [517, 58] on div "# Canavarları yen. # Her birinin iki vuruşta öldüğünü unutma. hero . attack ( "…" at bounding box center [574, 126] width 227 height 209
click at [514, 59] on div "# Canavarları yen. # Her birinin iki vuruşta öldüğünü unutma. hero . attack ( "…" at bounding box center [574, 126] width 227 height 209
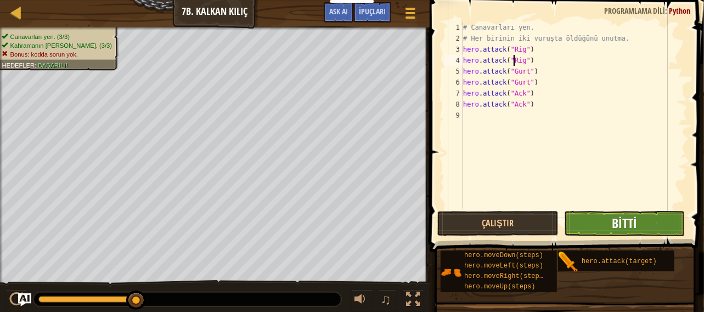
type textarea "hero.attack("Rig")"
click at [612, 226] on span "Bitti" at bounding box center [624, 223] width 25 height 18
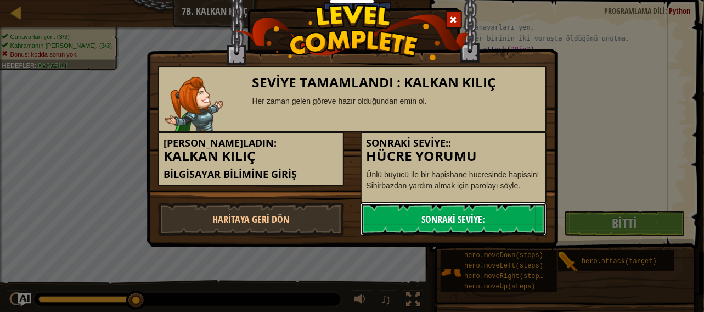
click at [435, 215] on link "Sonraki Seviye:" at bounding box center [454, 218] width 186 height 33
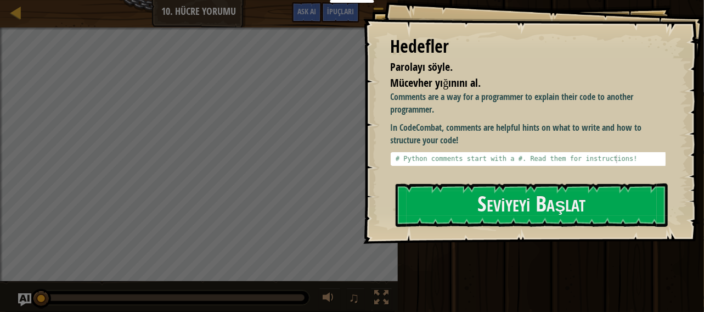
click at [469, 232] on div "Hedefler Parolayı söyle. Mücevher yığınını al. Comments are a way for a program…" at bounding box center [533, 122] width 341 height 244
click at [474, 207] on button "Seviyeyi Başlat" at bounding box center [532, 204] width 273 height 43
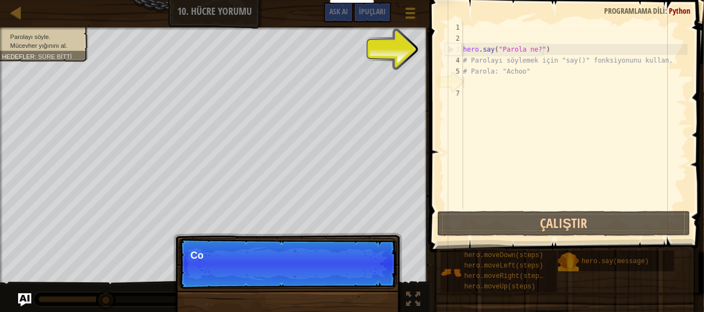
click at [500, 201] on div "hero . say ( "Parola ne?" ) # Parolayı söylemek için "say()" fonksiyonunu kulla…" at bounding box center [574, 126] width 227 height 209
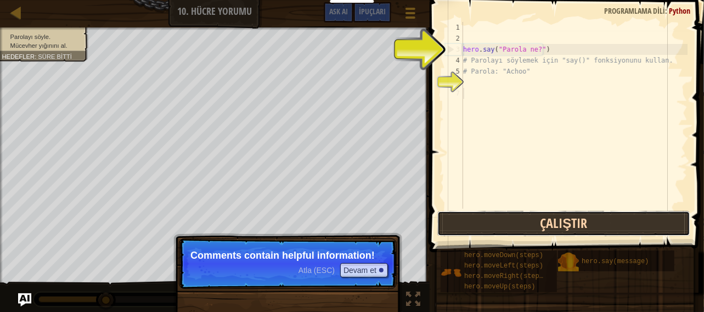
click at [477, 233] on button "Çalıştır" at bounding box center [564, 223] width 254 height 25
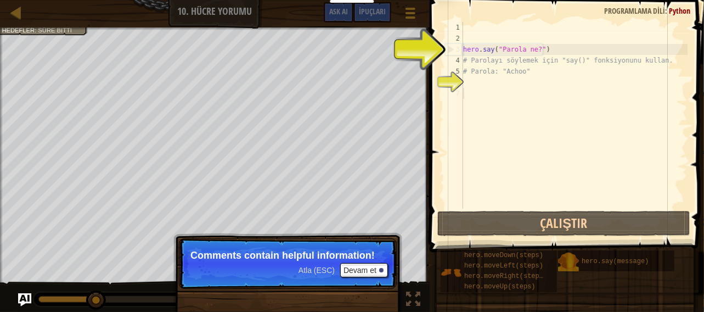
type textarea "# Parolayı söylemek için "say()" fonksiyonunu kullan."
click at [468, 57] on div "hero . say ( "Parola ne?" ) # Parolayı söylemek için "say()" fonksiyonunu kulla…" at bounding box center [574, 126] width 227 height 209
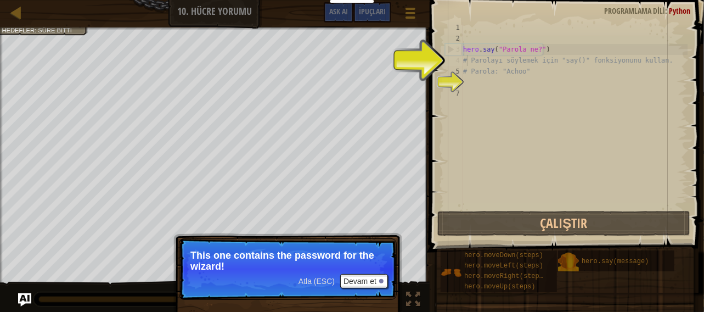
click at [469, 81] on div "hero . say ( "Parola ne?" ) # Parolayı söylemek için "say()" fonksiyonunu kulla…" at bounding box center [574, 126] width 227 height 209
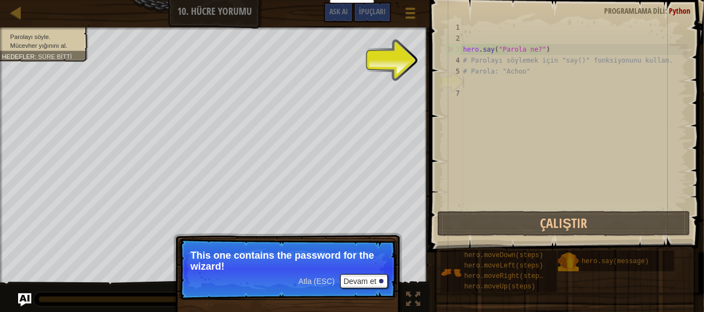
click at [474, 86] on div "hero . say ( "Parola ne?" ) # Parolayı söylemek için "say()" fonksiyonunu kulla…" at bounding box center [574, 126] width 227 height 209
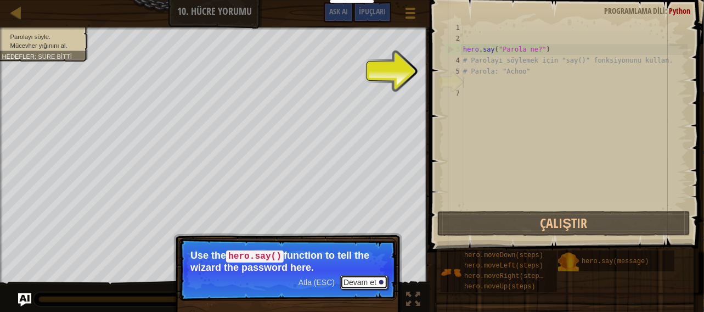
click at [376, 284] on button "Devam et" at bounding box center [364, 282] width 48 height 14
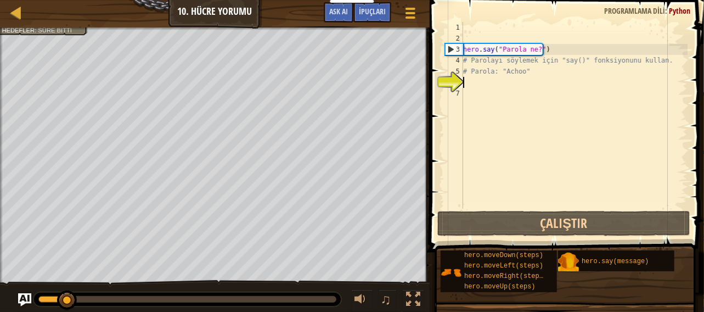
click at [469, 80] on div "hero . say ( "Parola ne?" ) # Parolayı söylemek için "say()" fonksiyonunu kulla…" at bounding box center [574, 126] width 227 height 209
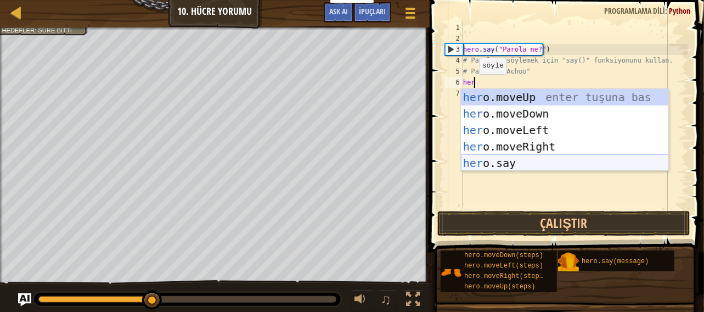
click at [496, 161] on div "her o.moveUp enter tuşuna bas her o.moveDown enter tuşuna bas her o.moveLeft en…" at bounding box center [565, 146] width 208 height 115
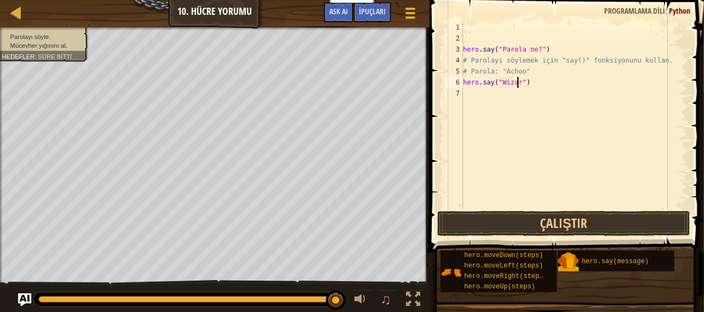
scroll to position [5, 4]
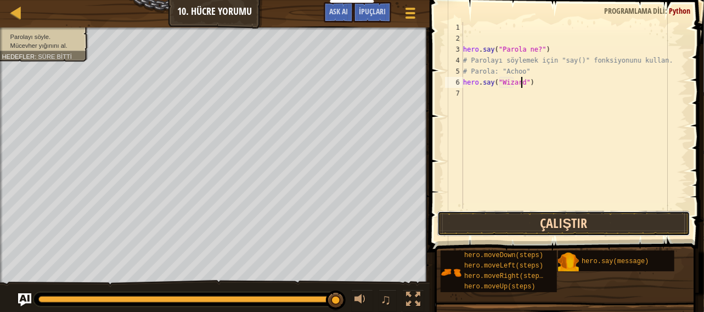
click at [527, 227] on button "Çalıştır" at bounding box center [564, 223] width 254 height 25
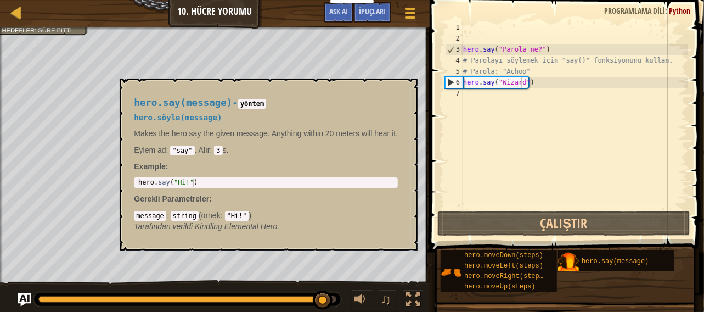
click at [577, 260] on img at bounding box center [568, 261] width 21 height 21
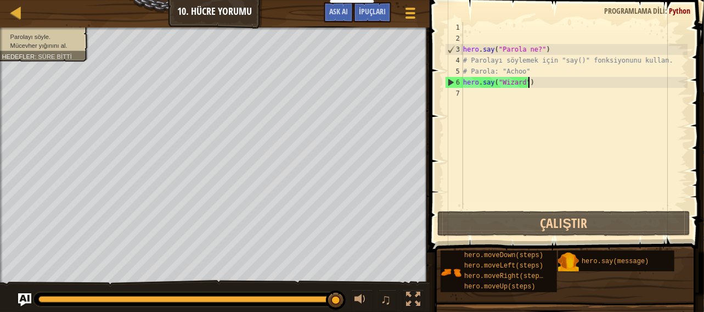
click at [536, 80] on div "hero . say ( "Parola ne?" ) # Parolayı söylemek için "say()" fonksiyonunu kulla…" at bounding box center [574, 126] width 227 height 209
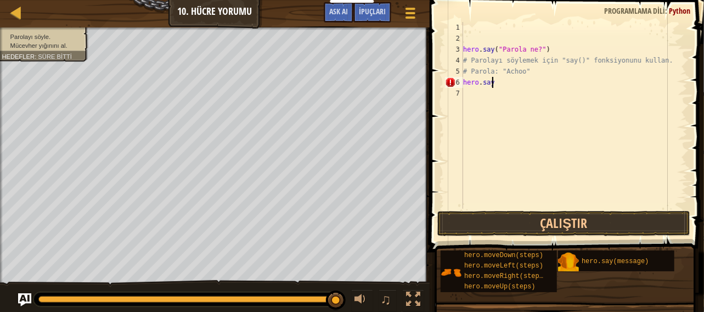
scroll to position [5, 1]
type textarea "h"
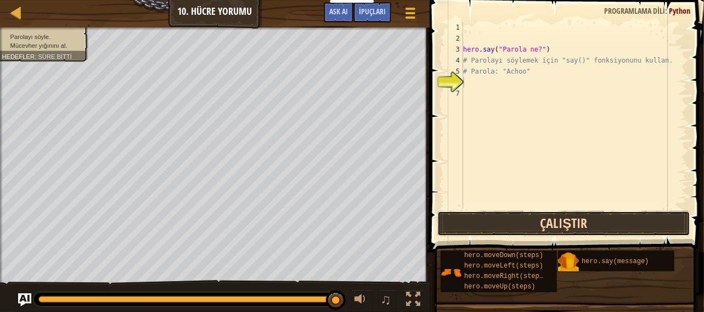
click at [502, 228] on button "Çalıştır" at bounding box center [564, 223] width 254 height 25
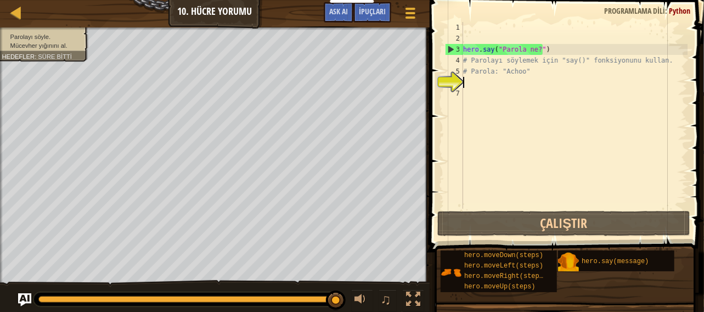
click at [472, 84] on div "hero . say ( "Parola ne?" ) # Parolayı söylemek için "say()" fonksiyonunu kulla…" at bounding box center [574, 126] width 227 height 209
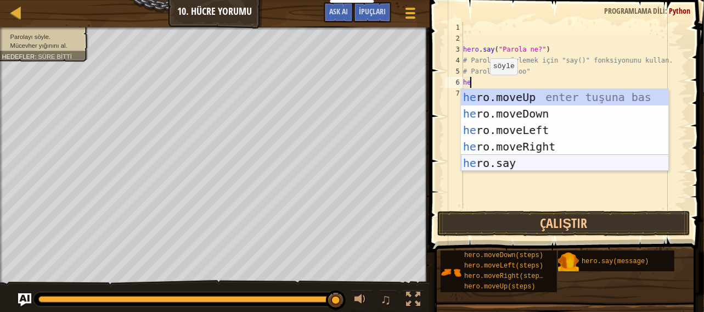
click at [508, 156] on div "he ro.moveUp enter tuşuna bas he ro.moveDown enter tuşuna bas he ro.moveLeft en…" at bounding box center [565, 146] width 208 height 115
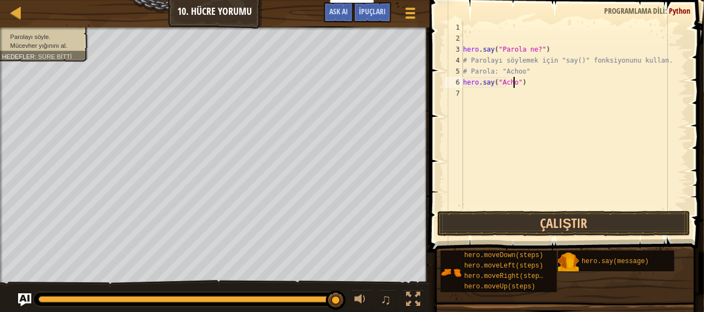
scroll to position [5, 4]
type textarea "hero.say("Achoo")"
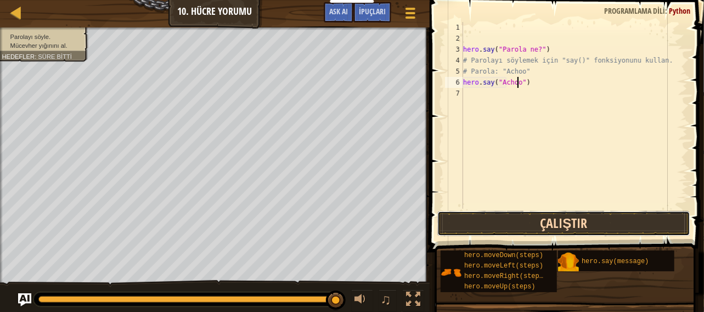
click at [503, 235] on button "Çalıştır" at bounding box center [564, 223] width 254 height 25
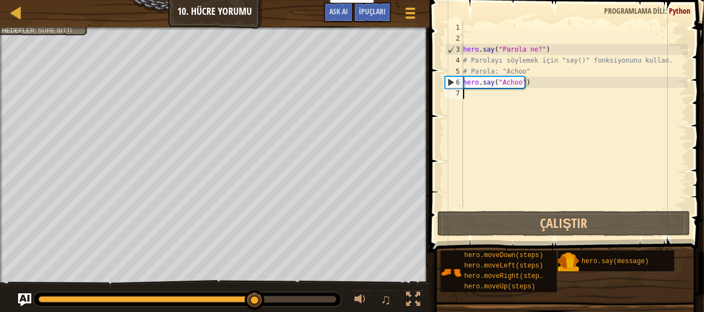
click at [471, 108] on div "hero . say ( "Parola ne?" ) # Parolayı söylemek için "say()" fonksiyonunu kulla…" at bounding box center [574, 126] width 227 height 209
type textarea "he"
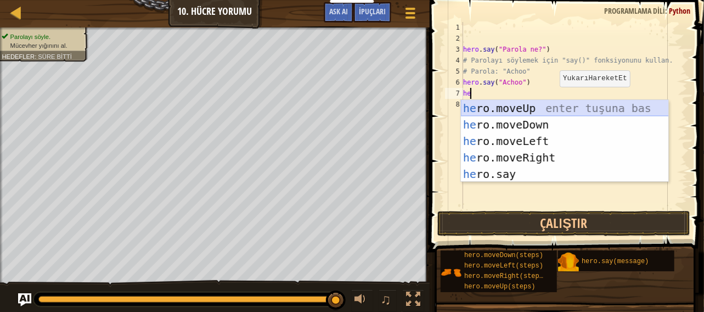
click at [551, 106] on div "he ro.moveUp enter tuşuna bas he ro.moveDown enter tuşuna bas he ro.moveLeft en…" at bounding box center [565, 157] width 208 height 115
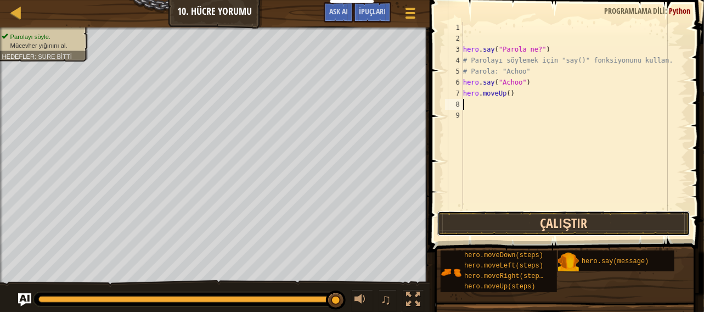
click at [509, 221] on button "Çalıştır" at bounding box center [564, 223] width 254 height 25
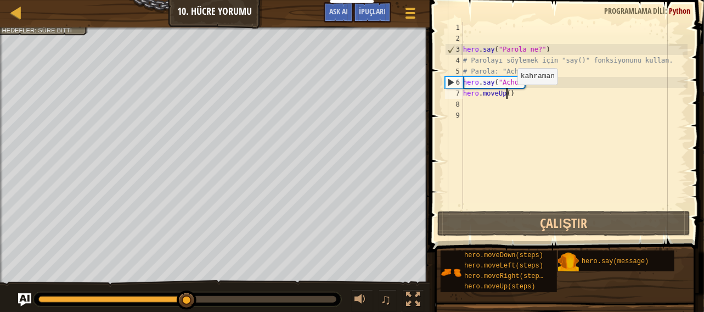
click at [508, 95] on div "hero . say ( "Parola ne?" ) # Parolayı söylemek için "say()" fonksiyonunu kulla…" at bounding box center [574, 126] width 227 height 209
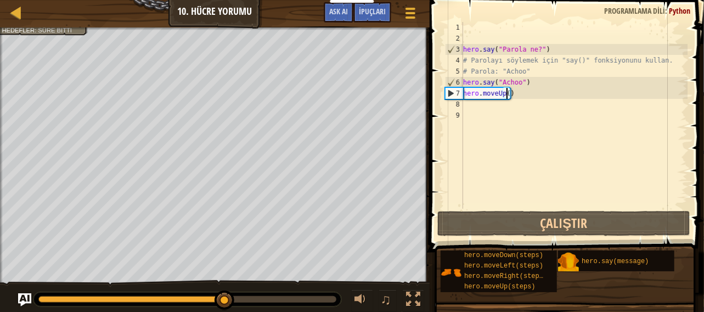
scroll to position [5, 3]
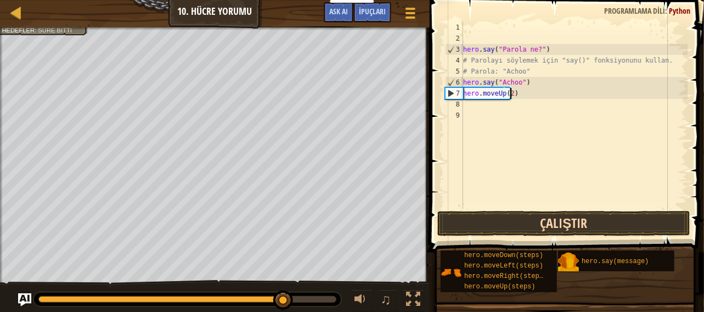
type textarea "hero.moveUp(2)"
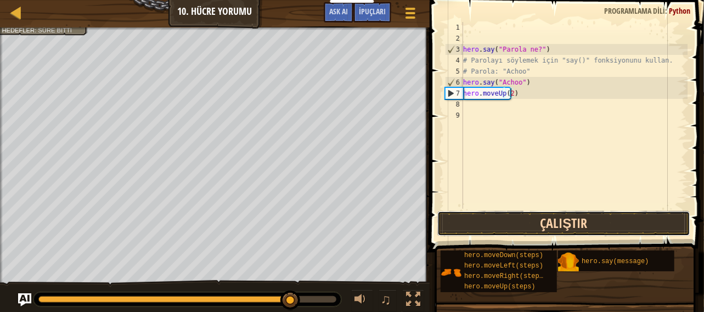
click at [509, 227] on button "Çalıştır" at bounding box center [564, 223] width 254 height 25
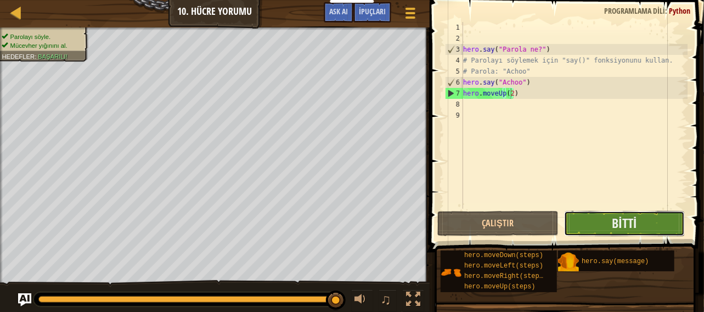
click at [599, 230] on button "Bitti" at bounding box center [624, 223] width 121 height 25
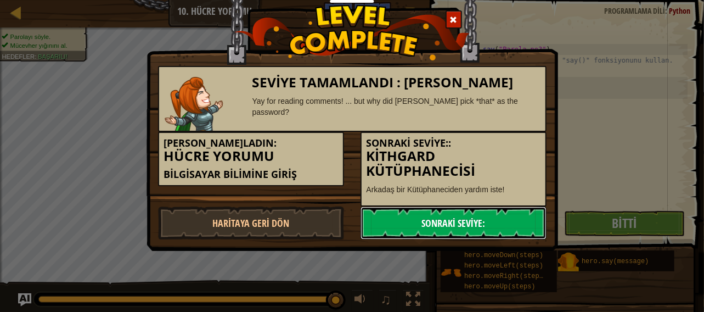
click at [434, 222] on link "Sonraki Seviye:" at bounding box center [454, 222] width 186 height 33
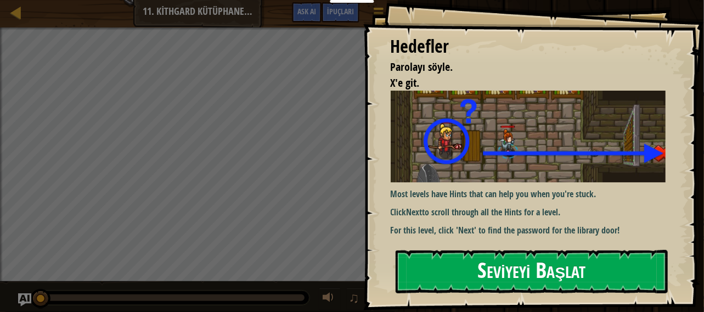
click at [509, 256] on button "Seviyeyi Başlat" at bounding box center [532, 271] width 273 height 43
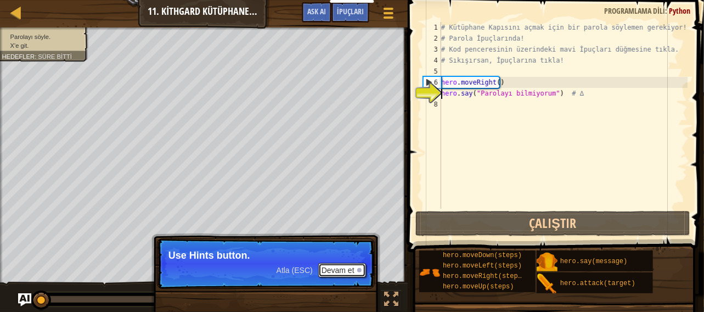
click at [349, 272] on button "Devam et" at bounding box center [342, 270] width 48 height 14
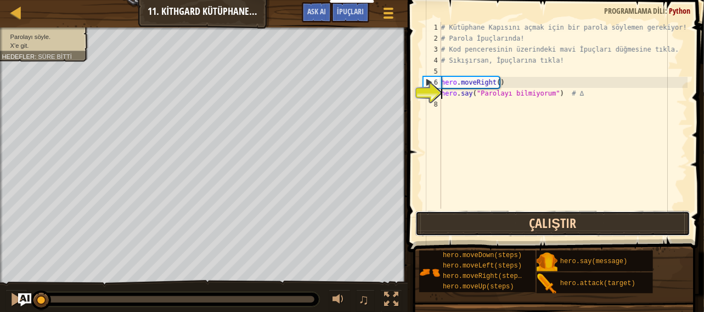
click at [491, 217] on button "Çalıştır" at bounding box center [552, 223] width 275 height 25
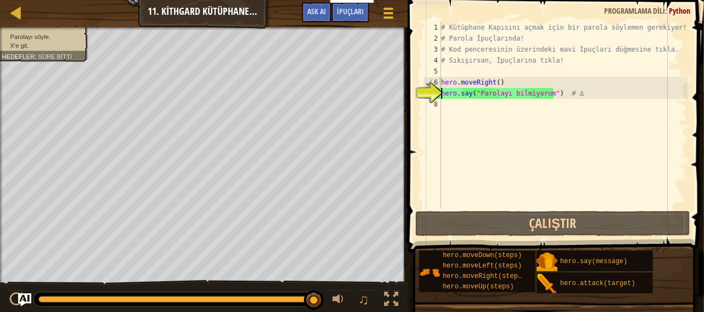
scroll to position [5, 0]
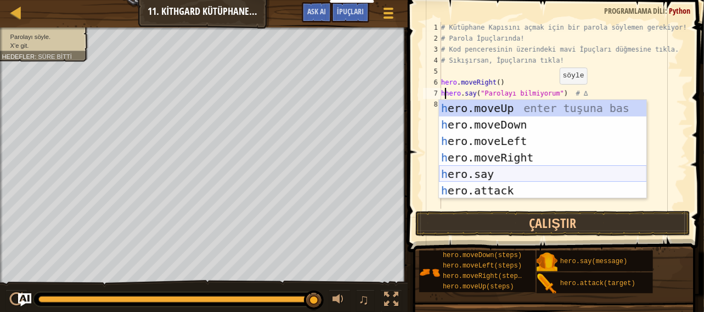
click at [497, 173] on div "h ero.moveUp enter tuşuna bas h ero.moveDown enter tuşuna bas h ero.moveLeft en…" at bounding box center [543, 166] width 208 height 132
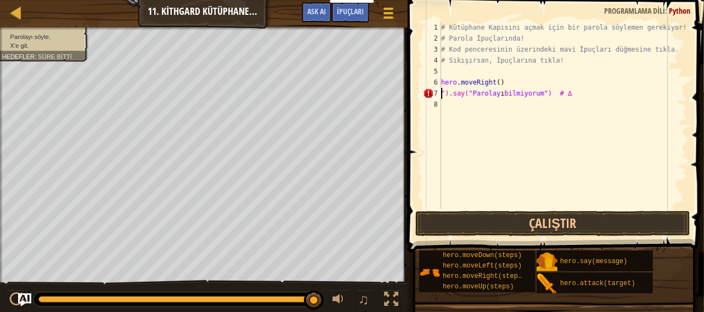
click at [449, 92] on div "# Kütüphane Kapısını açmak için bir parola söylemen gerekiyor! # Parola İpuçlar…" at bounding box center [563, 126] width 249 height 209
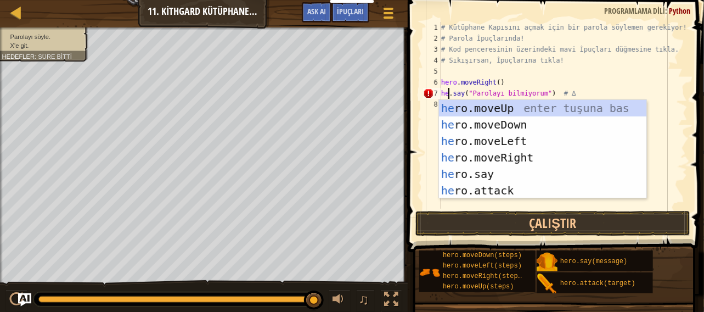
scroll to position [5, 1]
type textarea "hero.say("Parolayı bilmiyorum") # ∆"
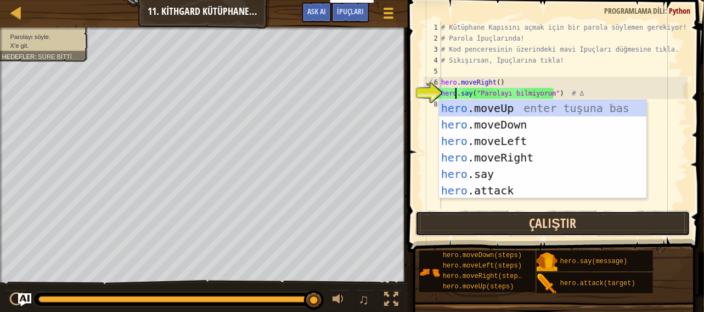
click at [502, 220] on button "Çalıştır" at bounding box center [552, 223] width 275 height 25
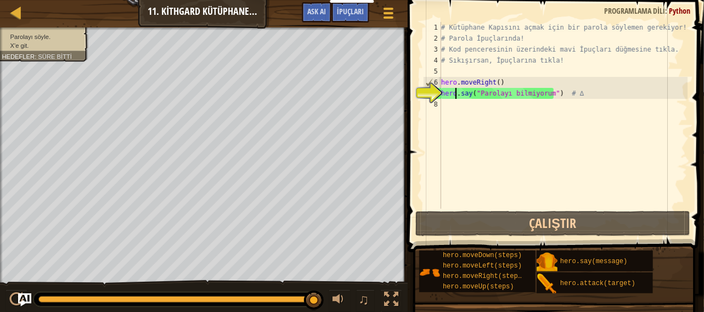
click at [468, 112] on div "# Kütüphane Kapısını açmak için bir parola söylemen gerekiyor! # Parola İpuçlar…" at bounding box center [563, 126] width 249 height 209
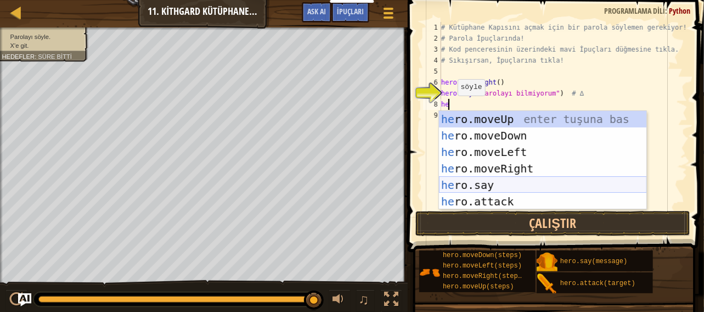
click at [480, 181] on div "he ro.moveUp enter tuşuna bas he ro.moveDown enter tuşuna bas he ro.moveLeft en…" at bounding box center [543, 177] width 208 height 132
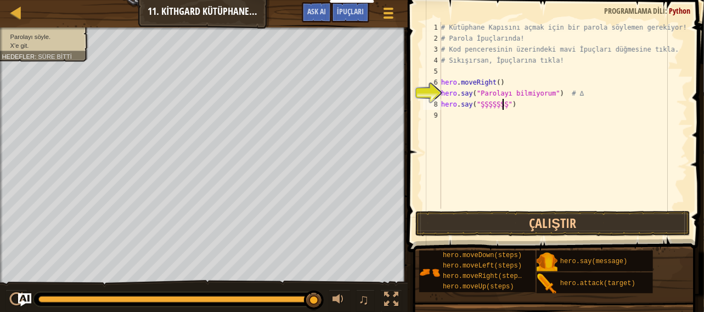
scroll to position [5, 5]
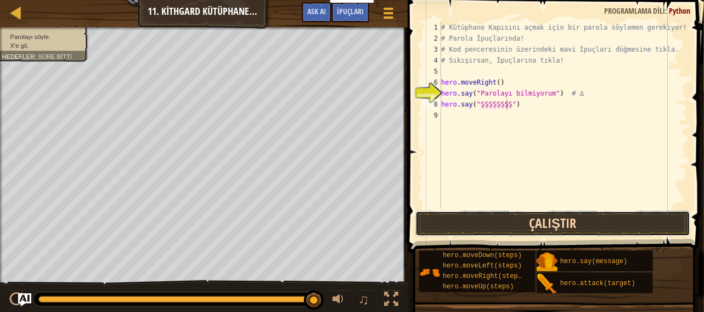
click at [541, 230] on button "Çalıştır" at bounding box center [552, 223] width 275 height 25
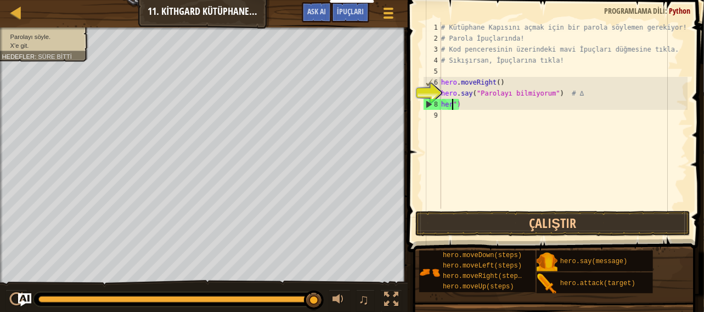
scroll to position [5, 0]
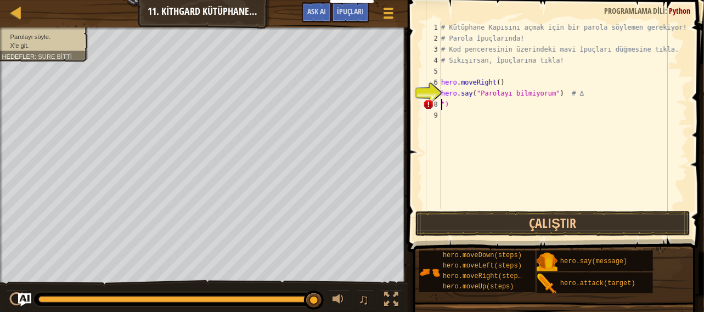
click at [476, 107] on div "# Kütüphane Kapısını açmak için bir parola söylemen gerekiyor! # Parola İpuçlar…" at bounding box center [563, 126] width 249 height 209
type textarea """
click at [350, 18] on div "İpuçları" at bounding box center [350, 12] width 38 height 20
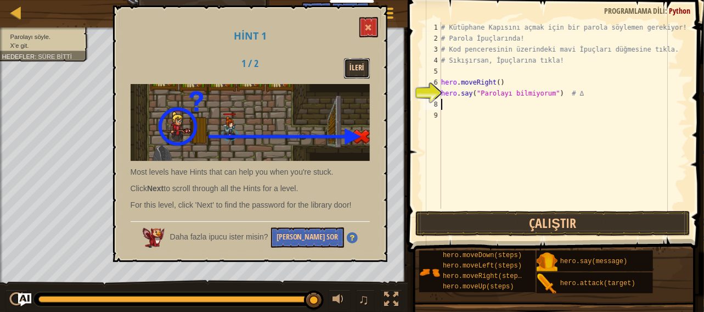
click at [359, 69] on button "İleri" at bounding box center [357, 68] width 26 height 20
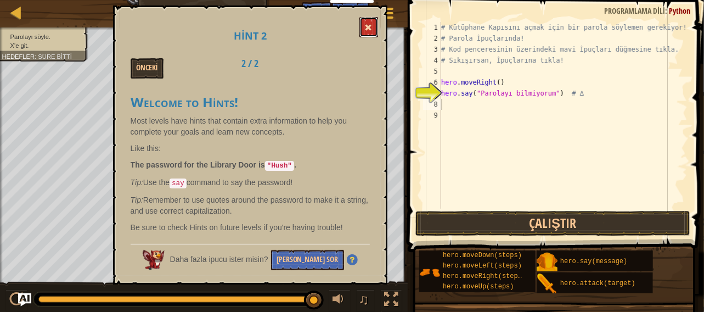
click at [364, 33] on button at bounding box center [368, 27] width 19 height 20
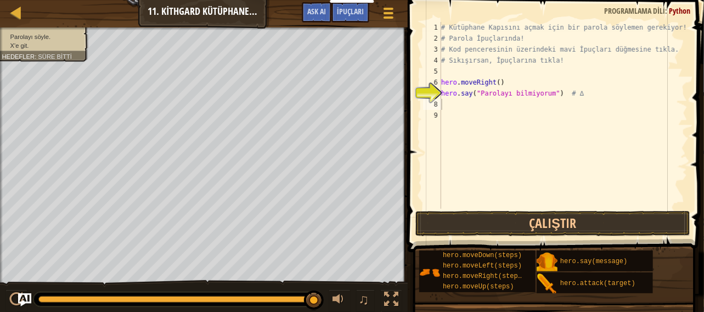
click at [455, 108] on div "# Kütüphane Kapısını açmak için bir parola söylemen gerekiyor! # Parola İpuçlar…" at bounding box center [563, 126] width 249 height 209
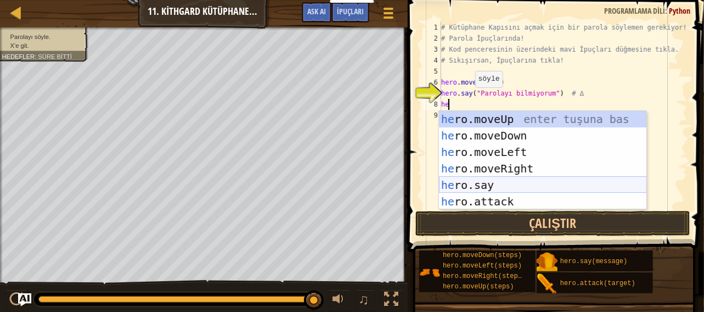
click at [481, 181] on div "he ro.moveUp enter tuşuna bas he ro.moveDown enter tuşuna bas he ro.moveLeft en…" at bounding box center [543, 177] width 208 height 132
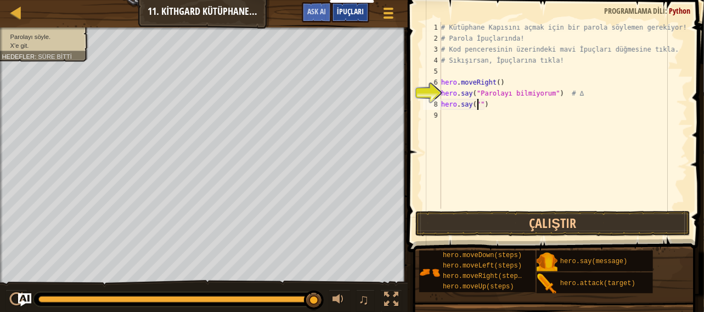
type textarea "hero.say("")"
click at [350, 12] on span "İpuçları" at bounding box center [350, 11] width 27 height 10
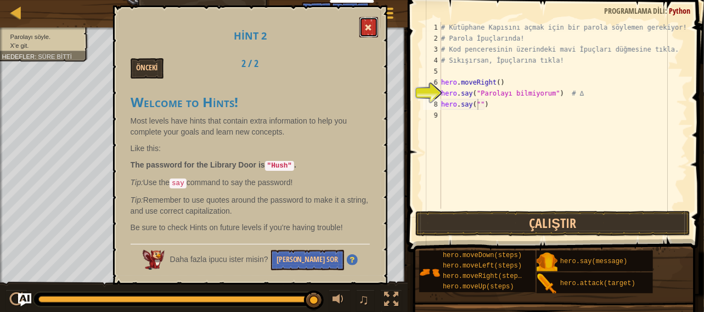
click at [369, 23] on button at bounding box center [368, 27] width 19 height 20
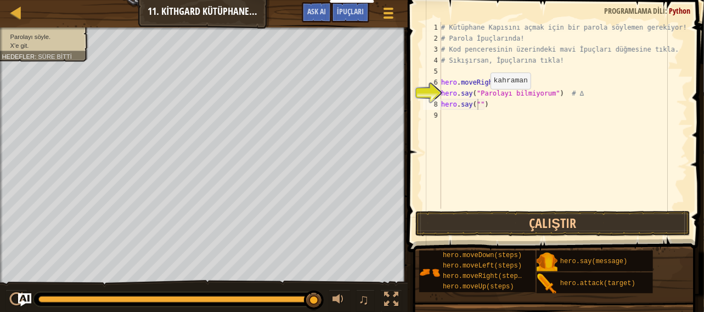
click at [482, 100] on div "# Kütüphane Kapısını açmak için bir parola söylemen gerekiyor! # Parola İpuçlar…" at bounding box center [563, 126] width 249 height 209
click at [476, 110] on div "# Kütüphane Kapısını açmak için bir parola söylemen gerekiyor! # Parola İpuçlar…" at bounding box center [563, 126] width 249 height 209
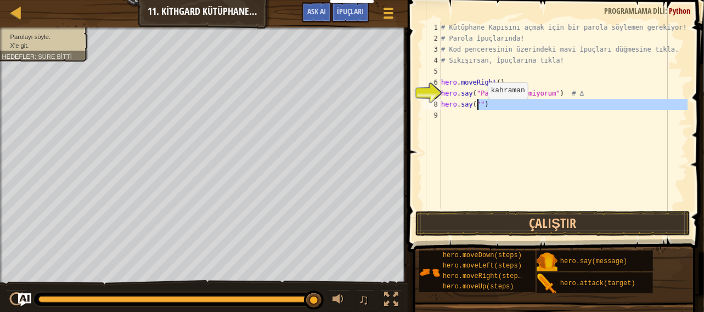
click at [479, 109] on div "# Kütüphane Kapısını açmak için bir parola söylemen gerekiyor! # Parola İpuçlar…" at bounding box center [563, 126] width 249 height 209
click at [479, 102] on div "# Kütüphane Kapısını açmak için bir parola söylemen gerekiyor! # Parola İpuçlar…" at bounding box center [563, 115] width 249 height 187
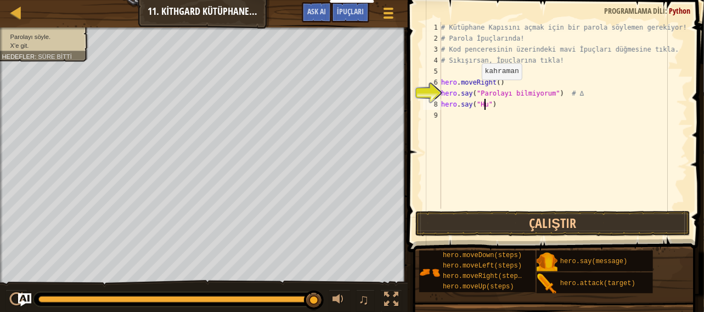
scroll to position [5, 4]
type textarea "hero.say("Hush")"
click at [521, 209] on span at bounding box center [556, 110] width 305 height 284
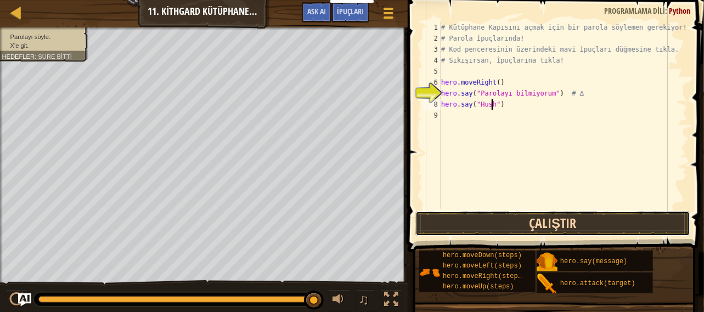
click at [520, 225] on button "Çalıştır" at bounding box center [552, 223] width 275 height 25
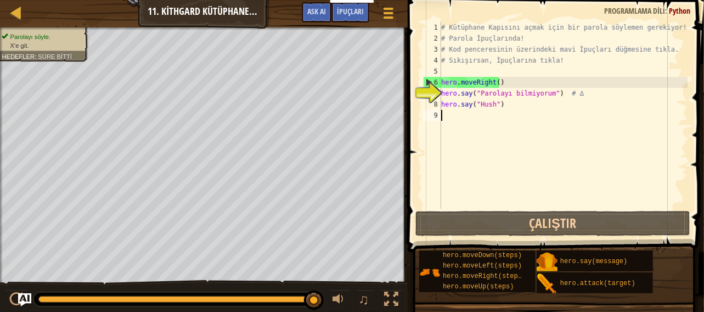
click at [457, 118] on div "# Kütüphane Kapısını açmak için bir parola söylemen gerekiyor! # Parola İpuçlar…" at bounding box center [563, 126] width 249 height 209
type textarea "g"
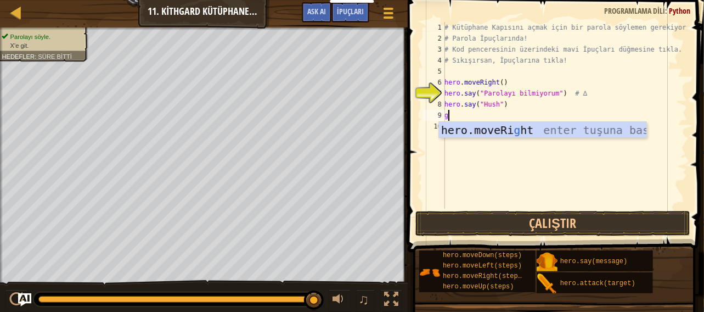
click at [520, 119] on div "# Kütüphane Kapısını açmak için bir parola söylemen gerekiyor! # Parola İpuçlar…" at bounding box center [564, 126] width 245 height 209
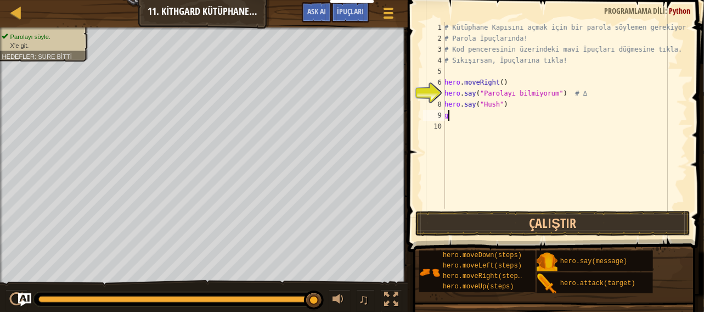
click at [483, 119] on div "# Kütüphane Kapısını açmak için bir parola söylemen gerekiyor! # Parola İpuçlar…" at bounding box center [564, 126] width 245 height 209
type textarea "h"
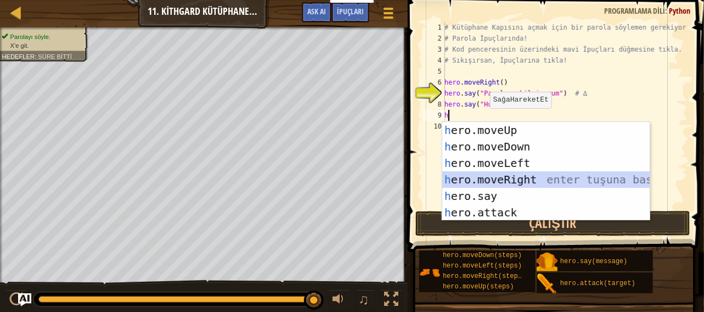
click at [514, 183] on div "h ero.moveUp enter tuşuna bas h ero.moveDown enter tuşuna bas h ero.moveLeft en…" at bounding box center [546, 188] width 208 height 132
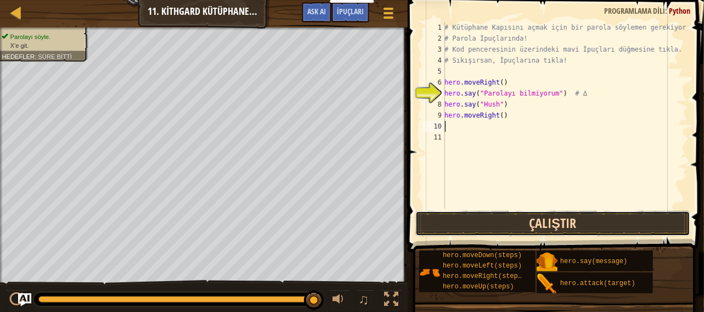
click at [490, 214] on button "Çalıştır" at bounding box center [552, 223] width 275 height 25
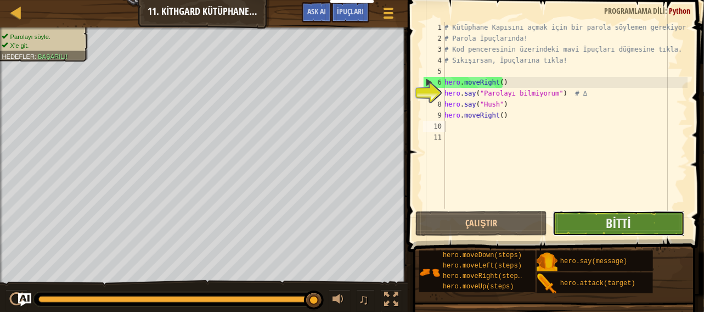
click at [663, 227] on button "Bitti" at bounding box center [619, 223] width 132 height 25
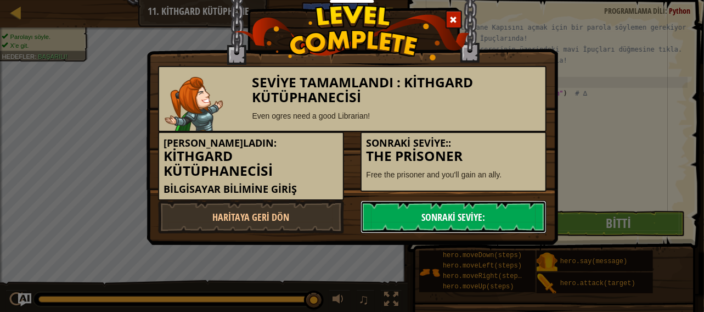
click at [482, 218] on link "Sonraki Seviye:" at bounding box center [454, 216] width 186 height 33
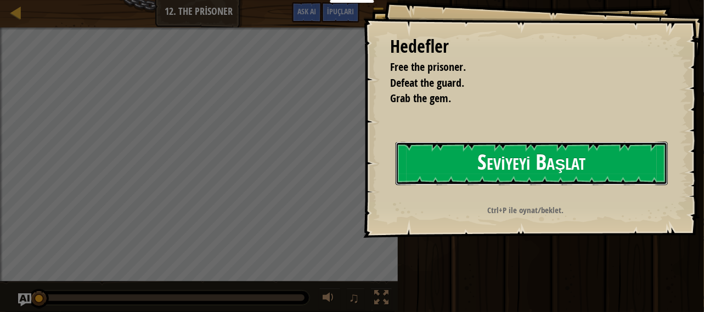
click at [629, 166] on button "Seviyeyi Başlat" at bounding box center [532, 163] width 273 height 43
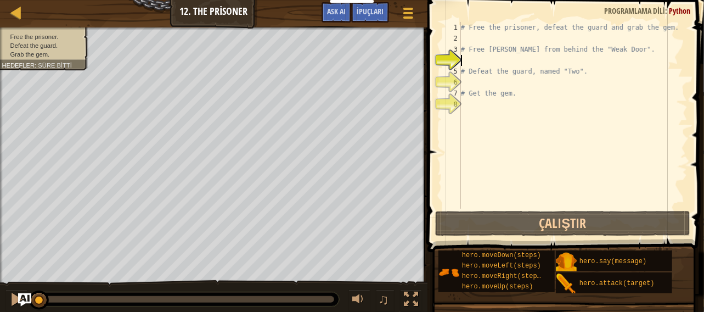
click at [465, 58] on div "# Free the prisoner, defeat the guard and grab the gem. # Free [PERSON_NAME] fr…" at bounding box center [573, 126] width 229 height 209
click at [469, 48] on div "# Free the prisoner, defeat the guard and grab the gem. # Free [PERSON_NAME] fr…" at bounding box center [573, 126] width 229 height 209
click at [469, 47] on div "# Free the prisoner, defeat the guard and grab the gem. # Free [PERSON_NAME] fr…" at bounding box center [573, 126] width 229 height 209
click at [469, 44] on div "# Free the prisoner, defeat the guard and grab the gem. # Free [PERSON_NAME] fr…" at bounding box center [573, 126] width 229 height 209
drag, startPoint x: 471, startPoint y: 61, endPoint x: 473, endPoint y: 69, distance: 8.4
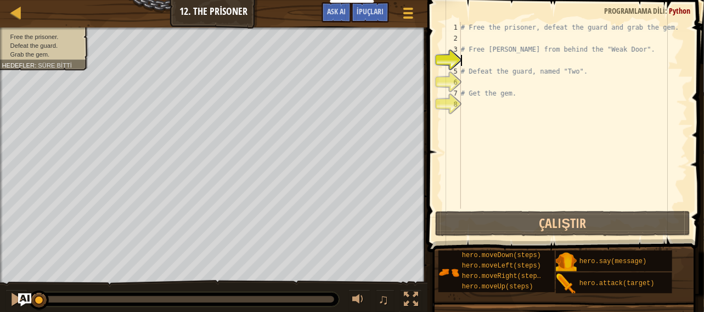
click at [472, 67] on div "# Free the prisoner, defeat the guard and grab the gem. # Free [PERSON_NAME] fr…" at bounding box center [573, 126] width 229 height 209
type textarea "# Defeat the guard, named "Two"."
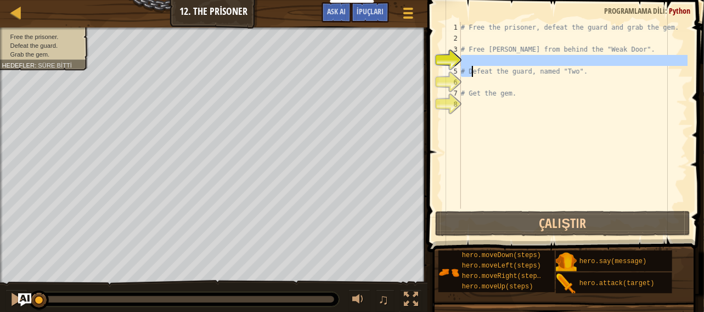
click at [477, 58] on div "# Free the prisoner, defeat the guard and grab the gem. # Free [PERSON_NAME] fr…" at bounding box center [573, 115] width 229 height 187
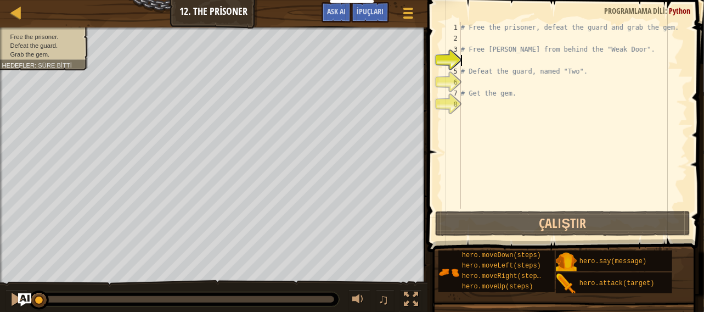
type textarea "h"
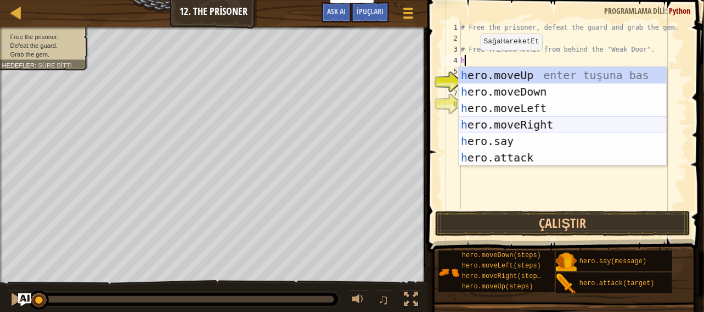
click at [553, 122] on div "h ero.moveUp enter tuşuna bas h ero.moveDown enter tuşuna bas h ero.moveLeft en…" at bounding box center [563, 133] width 208 height 132
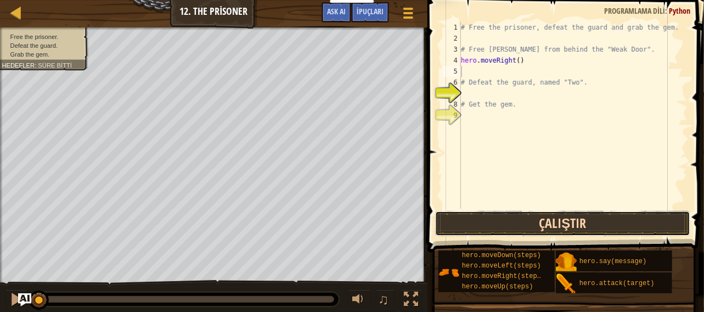
click at [621, 232] on button "Çalıştır" at bounding box center [563, 223] width 256 height 25
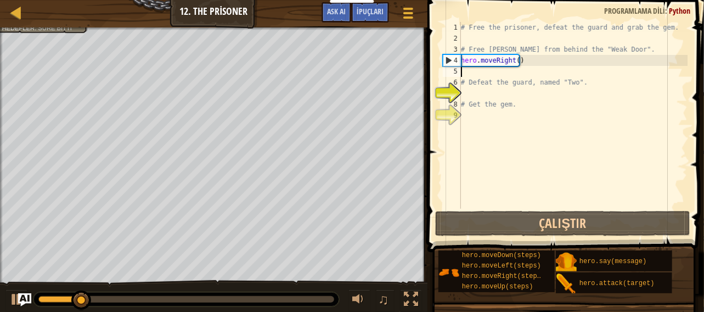
click at [460, 71] on div "5" at bounding box center [452, 71] width 18 height 11
type textarea "# Defeat the guard, named "Two"."
click at [466, 71] on div "# Free the prisoner, defeat the guard and grab the gem. # Free [PERSON_NAME] fr…" at bounding box center [573, 126] width 229 height 209
type textarea "h"
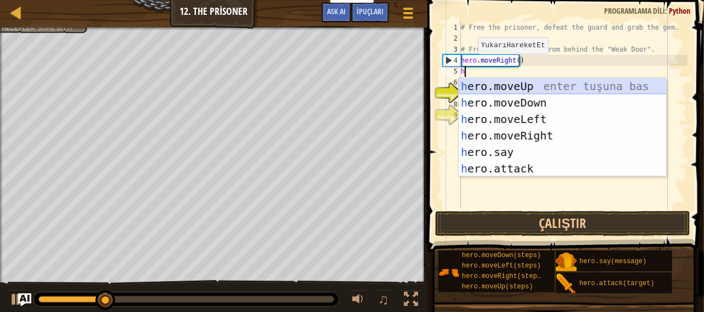
click at [517, 93] on div "h ero.moveUp enter tuşuna bas h ero.moveDown enter tuşuna bas h ero.moveLeft en…" at bounding box center [563, 144] width 208 height 132
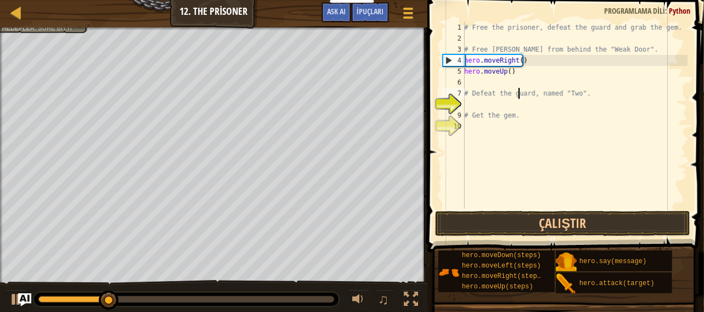
click at [517, 98] on div "# Free the prisoner, defeat the guard and grab the gem. # Free [PERSON_NAME] fr…" at bounding box center [575, 126] width 226 height 209
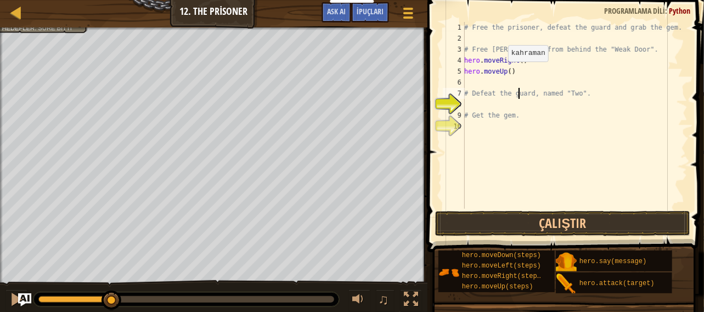
click at [502, 72] on div "# Free the prisoner, defeat the guard and grab the gem. # Free [PERSON_NAME] fr…" at bounding box center [575, 126] width 226 height 209
click at [503, 74] on div "# Free the prisoner, defeat the guard and grab the gem. # Free [PERSON_NAME] fr…" at bounding box center [575, 126] width 226 height 209
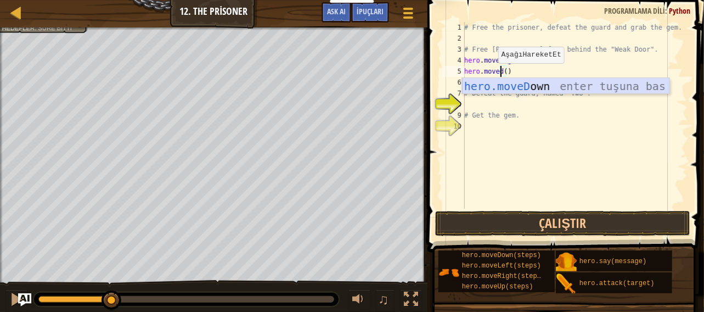
click at [520, 83] on div "hero.moveD own enter tuşuna bas" at bounding box center [566, 102] width 208 height 49
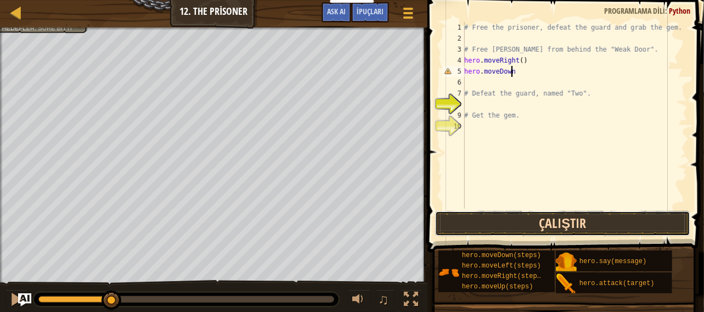
click at [530, 224] on button "Çalıştır" at bounding box center [563, 223] width 256 height 25
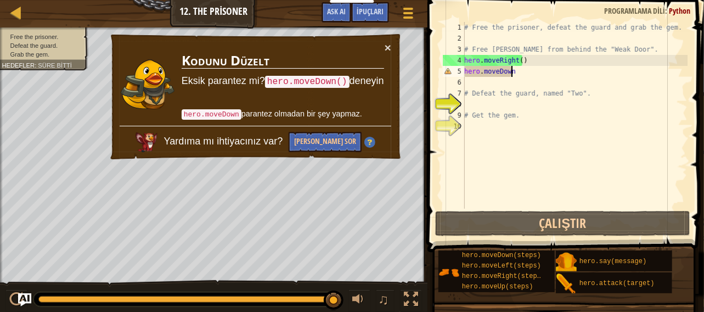
click at [521, 76] on div "# Free the prisoner, defeat the guard and grab the gem. # Free [PERSON_NAME] fr…" at bounding box center [575, 126] width 226 height 209
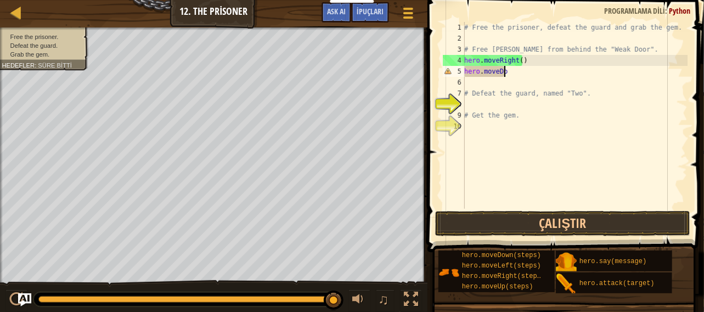
scroll to position [5, 1]
type textarea "h"
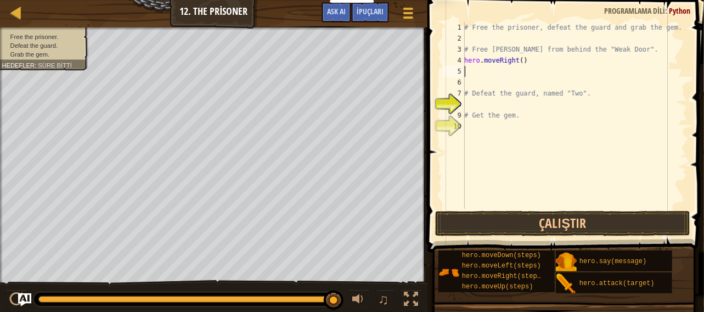
click at [382, 1] on div "Kurslar Bilgisayar Bilimine Giriş 12. The Prisoner Oyun Menüsü Bitti İpuçları A…" at bounding box center [213, 13] width 427 height 27
click at [382, 21] on div "İpuçları" at bounding box center [370, 12] width 38 height 20
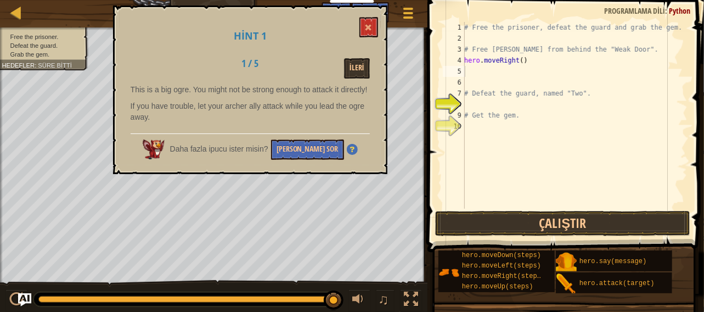
click at [365, 49] on div "Hint 1 1 / 5 İleri This is a big ogre. You might not be strong enough to attack…" at bounding box center [250, 89] width 274 height 168
click at [364, 58] on button "İleri" at bounding box center [357, 68] width 26 height 20
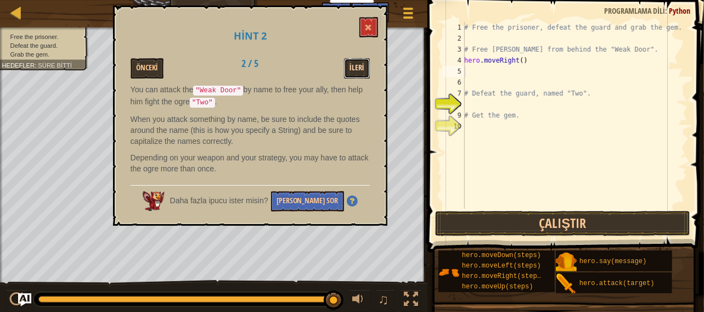
click at [363, 59] on button "İleri" at bounding box center [357, 68] width 26 height 20
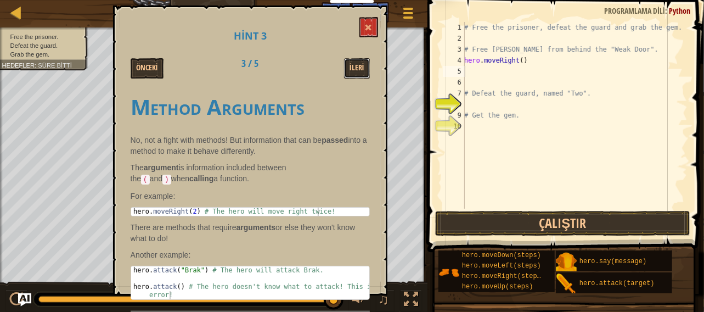
click at [363, 59] on button "İleri" at bounding box center [357, 68] width 26 height 20
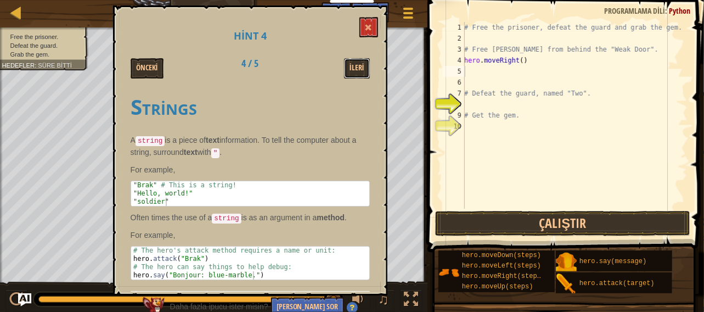
click at [363, 59] on button "İleri" at bounding box center [357, 68] width 26 height 20
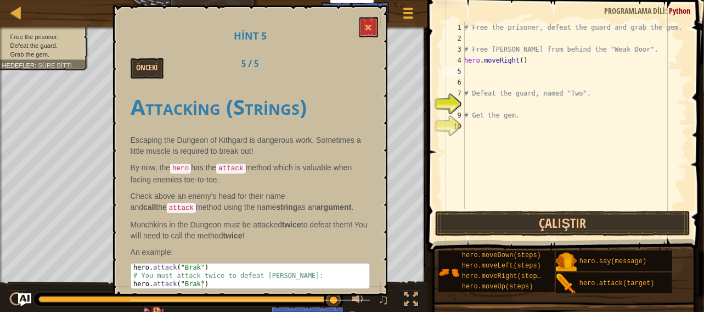
click at [370, 13] on div "Hint 5 Önceki 5 / 5 Attacking (Strings) Escaping the Dungeon of Kithgard is dan…" at bounding box center [250, 150] width 274 height 290
click at [376, 22] on button at bounding box center [368, 27] width 19 height 20
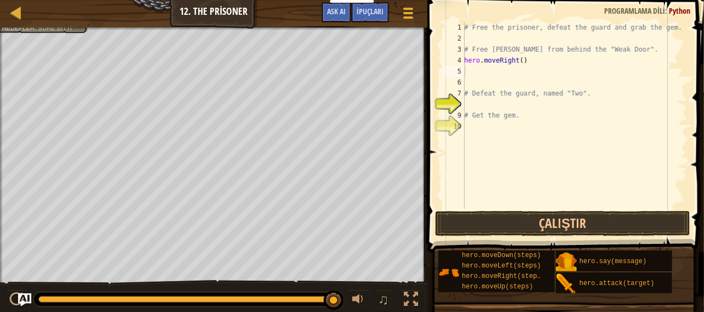
type textarea "hero.moveRight()"
click at [524, 63] on div "# Free the prisoner, defeat the guard and grab the gem. # Free [PERSON_NAME] fr…" at bounding box center [575, 126] width 226 height 209
click at [508, 87] on div "# Free the prisoner, defeat the guard and grab the gem. # Free [PERSON_NAME] fr…" at bounding box center [575, 126] width 226 height 209
click at [486, 73] on div "# Free the prisoner, defeat the guard and grab the gem. # Free [PERSON_NAME] fr…" at bounding box center [575, 126] width 226 height 209
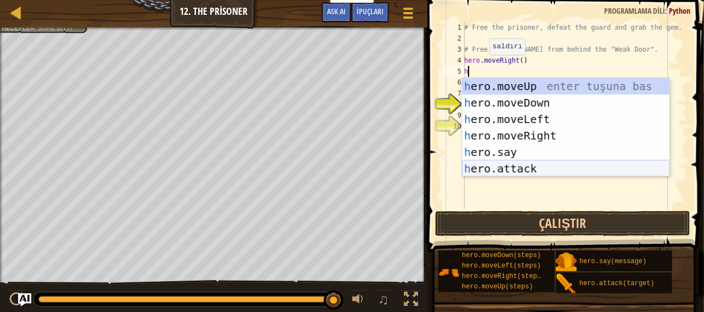
click at [508, 174] on div "h ero.moveUp enter tuşuna bas h ero.moveDown enter tuşuna bas h ero.moveLeft en…" at bounding box center [566, 144] width 208 height 132
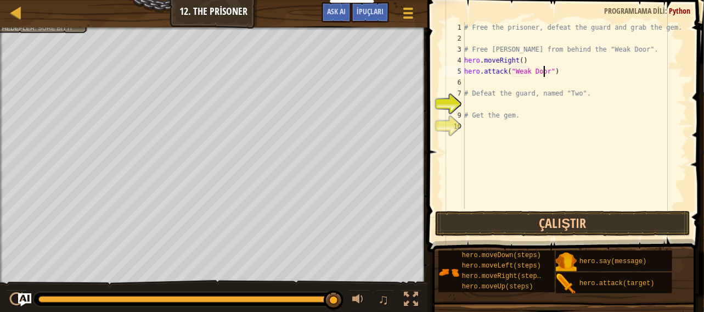
scroll to position [5, 7]
click at [544, 228] on button "Çalıştır" at bounding box center [563, 223] width 256 height 25
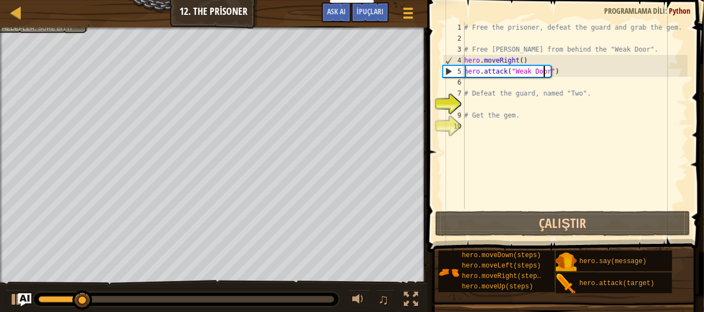
click at [472, 98] on div "# Free the prisoner, defeat the guard and grab the gem. # Free [PERSON_NAME] fr…" at bounding box center [575, 126] width 226 height 209
type textarea "# Defeat the guard, named "Two"."
click at [471, 87] on div "# Free the prisoner, defeat the guard and grab the gem. # Free [PERSON_NAME] fr…" at bounding box center [575, 126] width 226 height 209
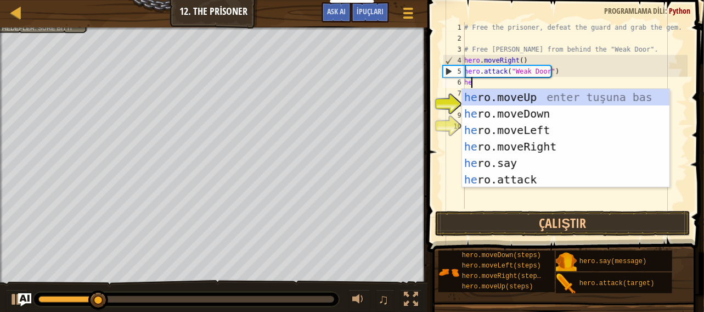
type textarea "her"
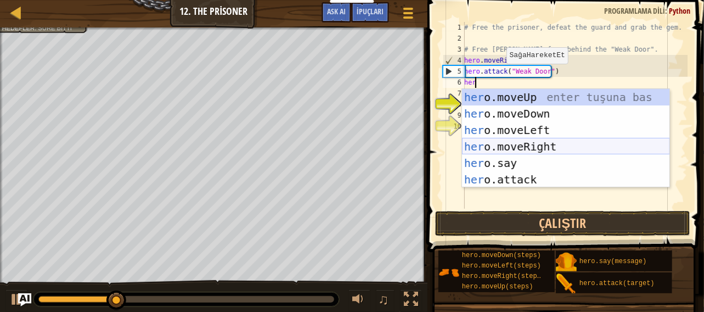
click at [506, 149] on div "her o.moveUp enter tuşuna bas her o.moveDown enter tuşuna bas her o.moveLeft en…" at bounding box center [566, 155] width 208 height 132
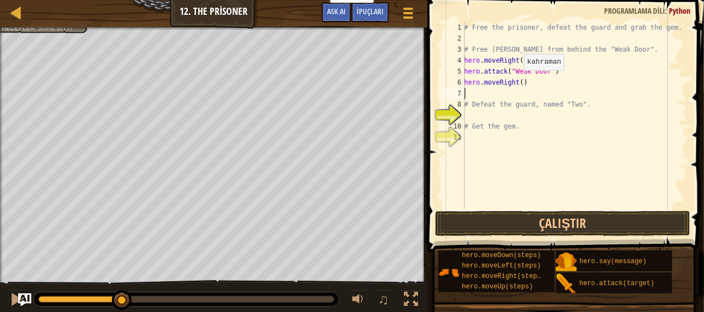
click at [518, 81] on div "# Free the prisoner, defeat the guard and grab the gem. # Free [PERSON_NAME] fr…" at bounding box center [575, 126] width 226 height 209
click at [520, 82] on div "# Free the prisoner, defeat the guard and grab the gem. # Free [PERSON_NAME] fr…" at bounding box center [575, 115] width 226 height 187
click at [522, 82] on div "# Free the prisoner, defeat the guard and grab the gem. # Free [PERSON_NAME] fr…" at bounding box center [575, 126] width 226 height 209
click at [520, 82] on div "# Free the prisoner, defeat the guard and grab the gem. # Free [PERSON_NAME] fr…" at bounding box center [575, 126] width 226 height 209
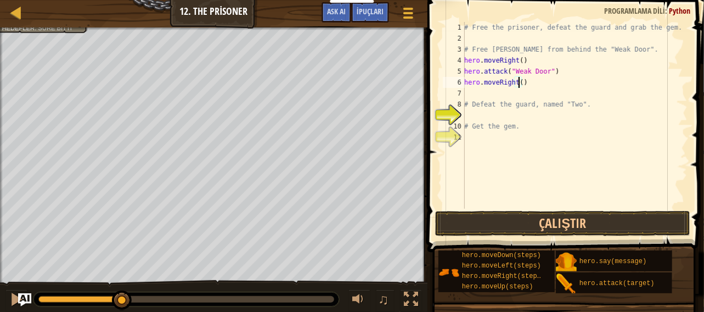
scroll to position [5, 4]
type textarea "hero.moveRight(3)"
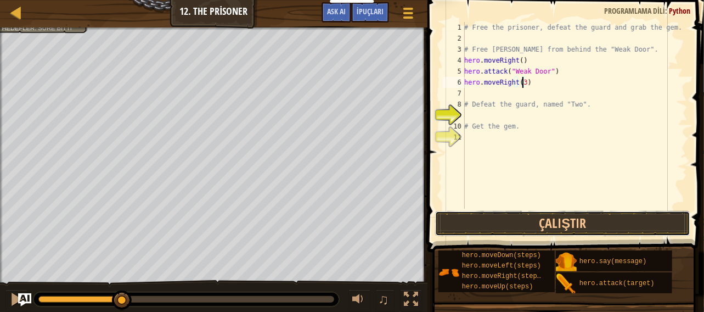
drag, startPoint x: 567, startPoint y: 228, endPoint x: 573, endPoint y: 196, distance: 32.3
click at [567, 223] on button "Çalıştır" at bounding box center [563, 223] width 256 height 25
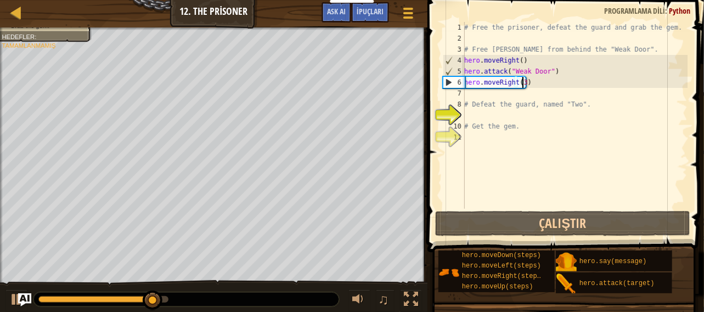
click at [483, 98] on div "# Free the prisoner, defeat the guard and grab the gem. # Free [PERSON_NAME] fr…" at bounding box center [575, 126] width 226 height 209
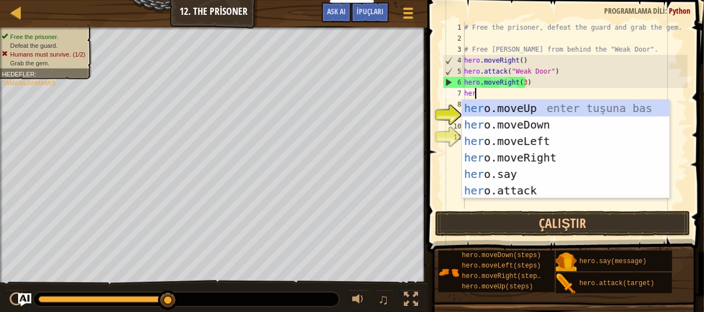
scroll to position [5, 0]
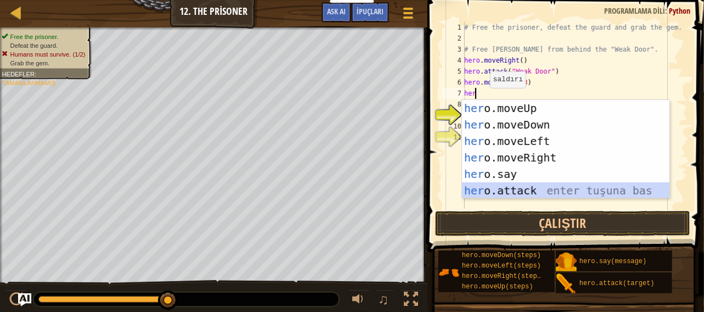
click at [514, 192] on div "her o.moveUp enter tuşuna bas her o.moveDown enter tuşuna bas her o.moveLeft en…" at bounding box center [566, 166] width 208 height 132
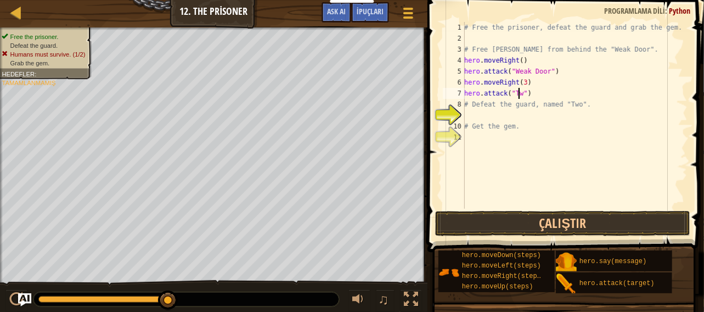
scroll to position [5, 4]
type textarea "hero.attack("Two")"
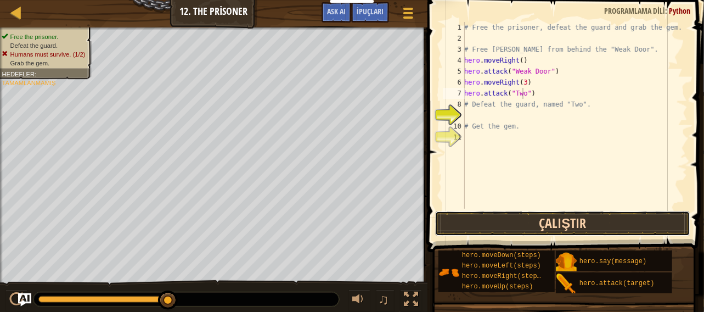
click at [539, 225] on button "Çalıştır" at bounding box center [563, 223] width 256 height 25
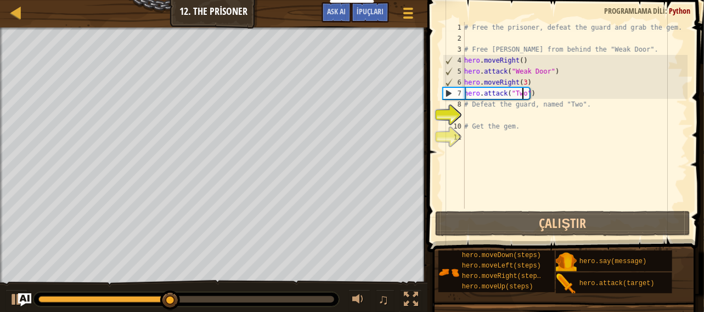
click at [477, 116] on div "# Free the prisoner, defeat the guard and grab the gem. # Free [PERSON_NAME] fr…" at bounding box center [575, 126] width 226 height 209
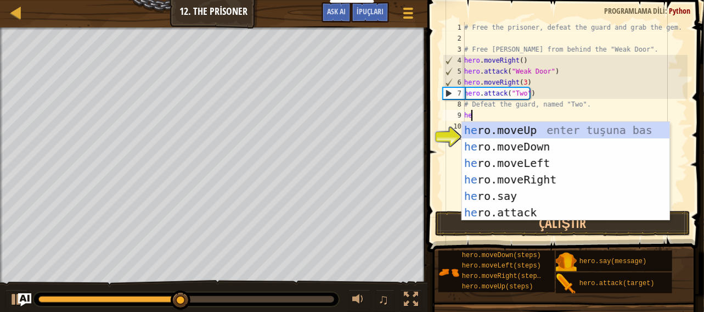
type textarea "her"
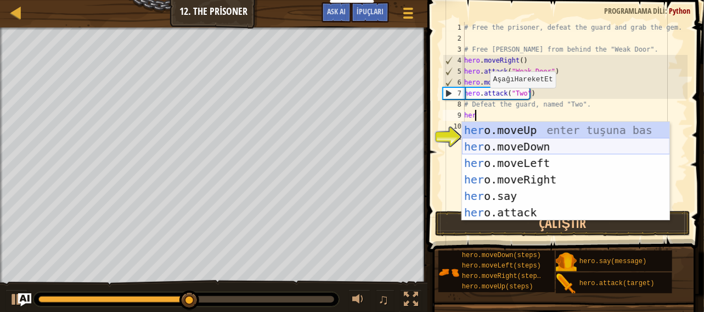
click at [538, 149] on div "her o.moveUp enter tuşuna bas her o.moveDown enter tuşuna bas her o.moveLeft en…" at bounding box center [566, 188] width 208 height 132
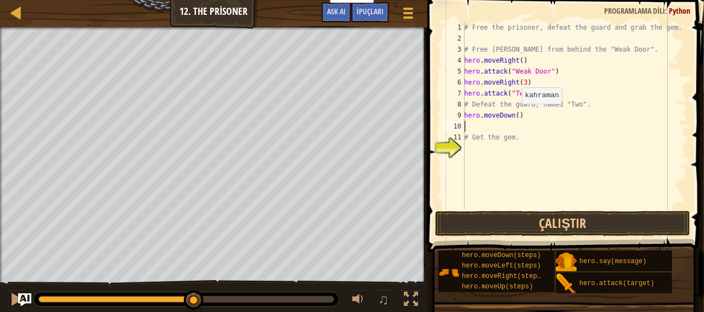
click at [516, 113] on div "# Free the prisoner, defeat the guard and grab the gem. # Free [PERSON_NAME] fr…" at bounding box center [575, 126] width 226 height 209
type textarea "hero.moveDown(3)"
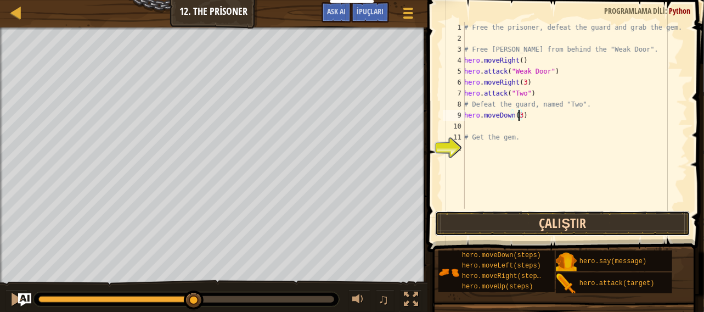
click at [478, 211] on button "Çalıştır" at bounding box center [563, 223] width 256 height 25
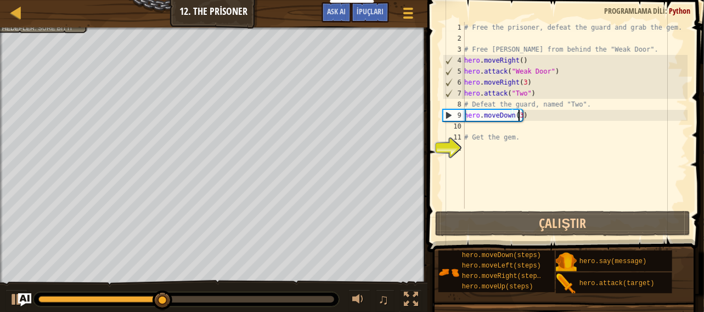
click at [467, 131] on div "# Free the prisoner, defeat the guard and grab the gem. # Free [PERSON_NAME] fr…" at bounding box center [575, 126] width 226 height 209
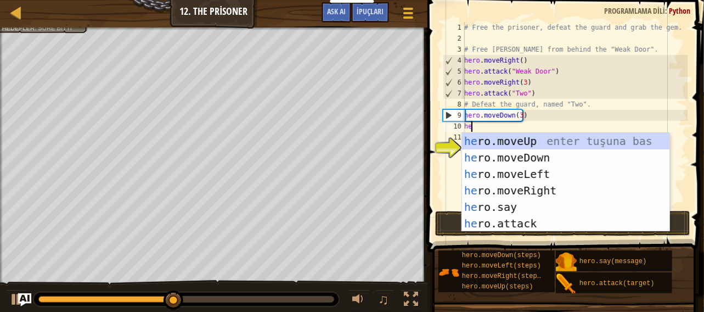
scroll to position [5, 0]
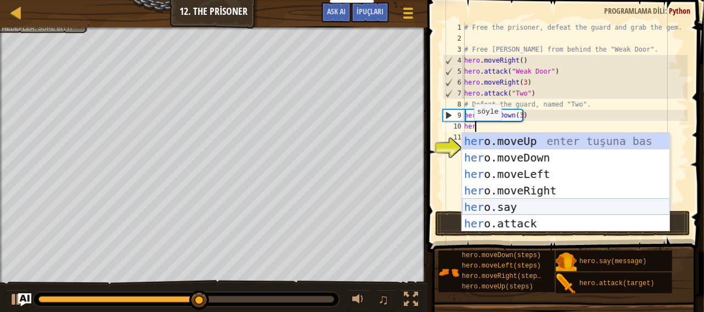
click at [529, 199] on div "her o.moveUp enter tuşuna bas her o.moveDown enter tuşuna bas her o.moveLeft en…" at bounding box center [566, 199] width 208 height 132
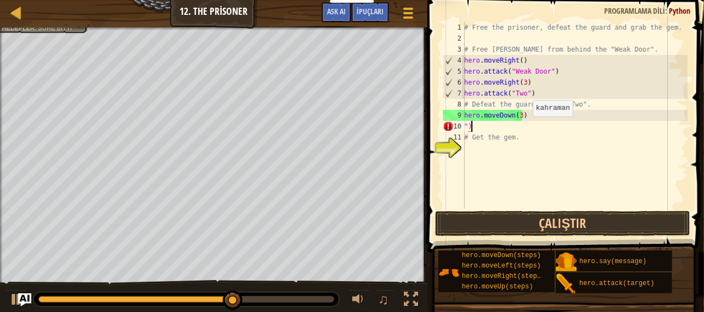
click at [527, 127] on div "# Free the prisoner, defeat the guard and grab the gem. # Free [PERSON_NAME] fr…" at bounding box center [575, 126] width 226 height 209
type textarea """
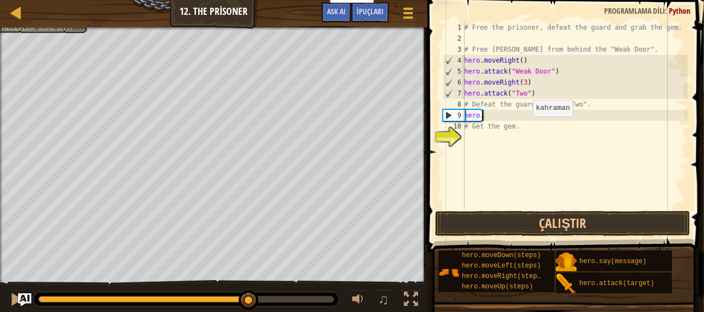
type textarea "h"
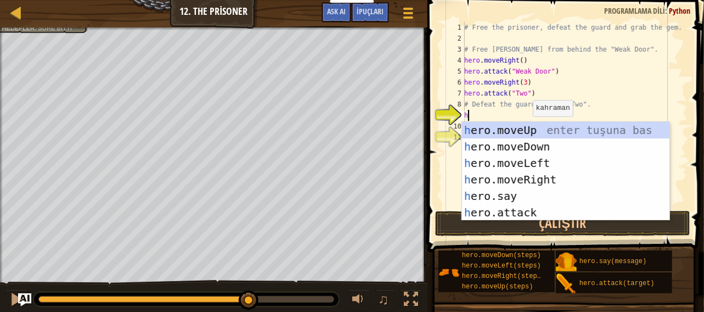
type textarea "he"
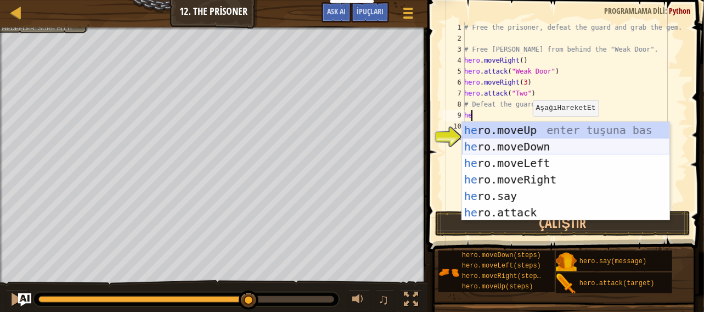
click at [521, 142] on div "he ro.moveUp enter tuşuna bas he ro.moveDown enter tuşuna bas he ro.moveLeft en…" at bounding box center [566, 188] width 208 height 132
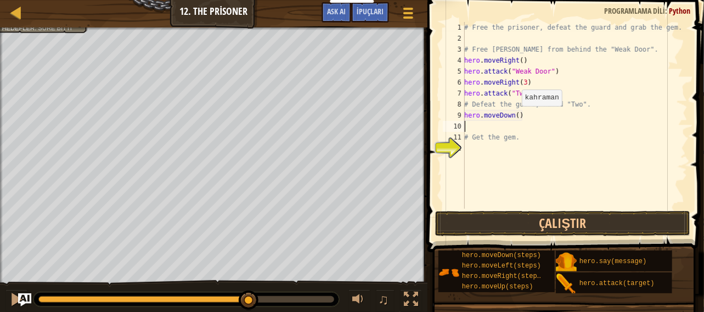
click at [516, 116] on div "# Free the prisoner, defeat the guard and grab the gem. # Free [PERSON_NAME] fr…" at bounding box center [575, 126] width 226 height 209
type textarea "hero.moveDown(4)"
click at [475, 121] on div "# Free the prisoner, defeat the guard and grab the gem. # Free [PERSON_NAME] fr…" at bounding box center [575, 126] width 226 height 209
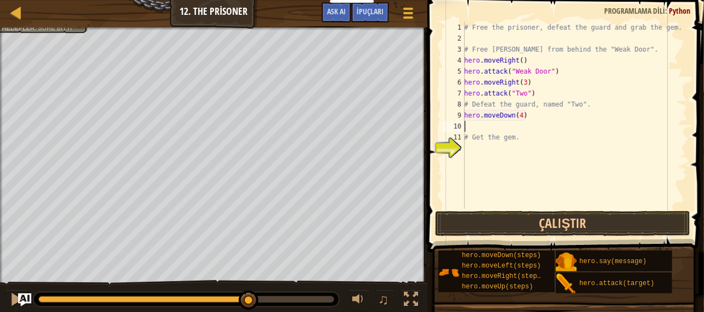
type textarea "h"
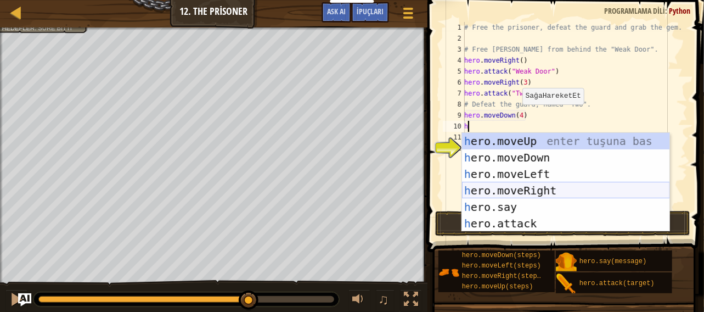
click at [538, 188] on div "h ero.moveUp enter tuşuna bas h ero.moveDown enter tuşuna bas h ero.moveLeft en…" at bounding box center [566, 199] width 208 height 132
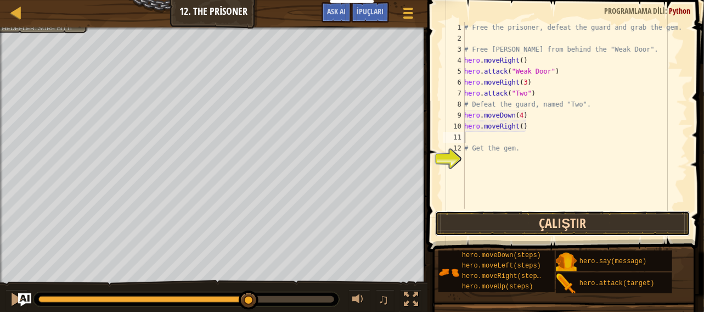
click at [530, 218] on button "Çalıştır" at bounding box center [563, 223] width 256 height 25
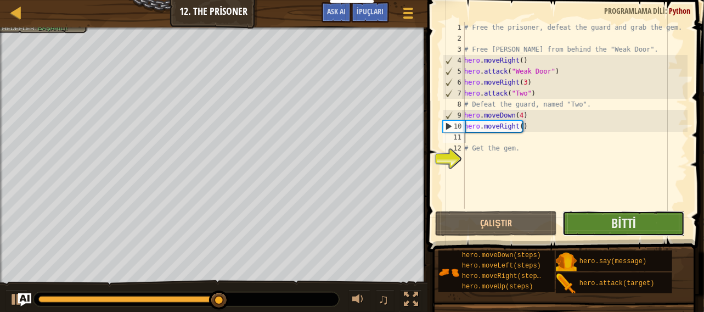
click at [603, 230] on button "Bitti" at bounding box center [623, 223] width 122 height 25
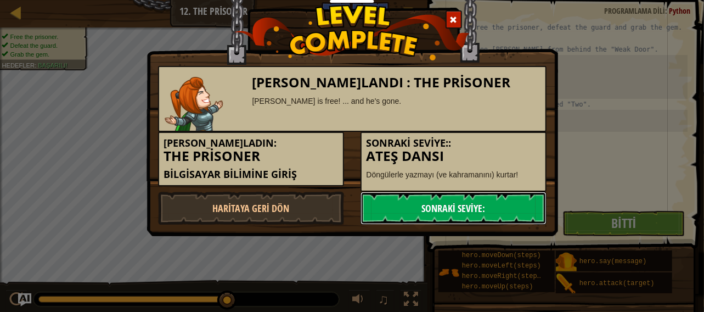
click at [379, 204] on link "Sonraki Seviye:" at bounding box center [454, 208] width 186 height 33
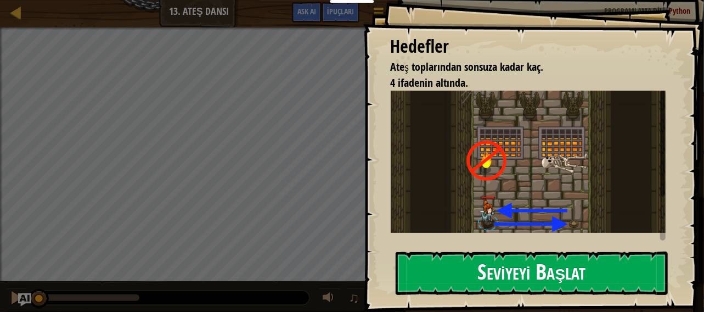
click at [450, 285] on button "Seviyeyi Başlat" at bounding box center [532, 272] width 273 height 43
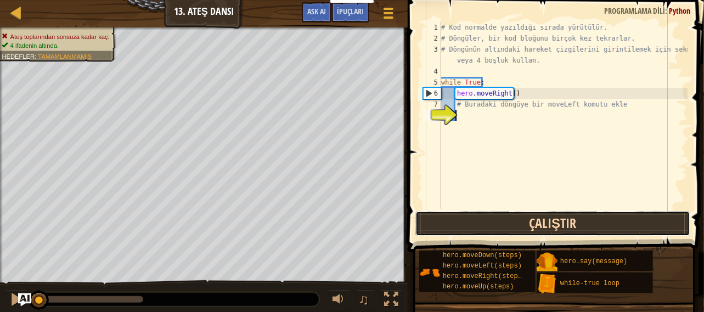
click at [469, 220] on button "Çalıştır" at bounding box center [552, 223] width 275 height 25
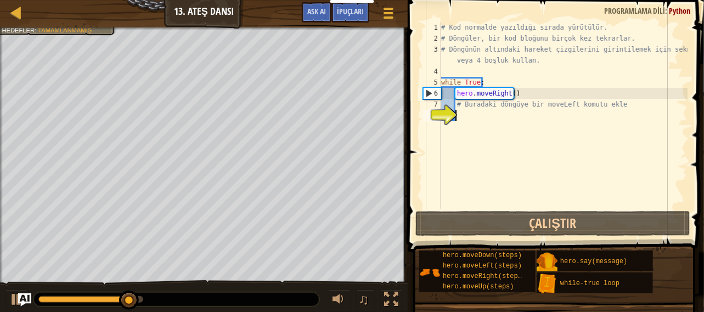
click at [459, 123] on div "# Kod normalde yazıldığı sırada yürütülür. # [PERSON_NAME], bir kod bloğunu bir…" at bounding box center [563, 126] width 249 height 209
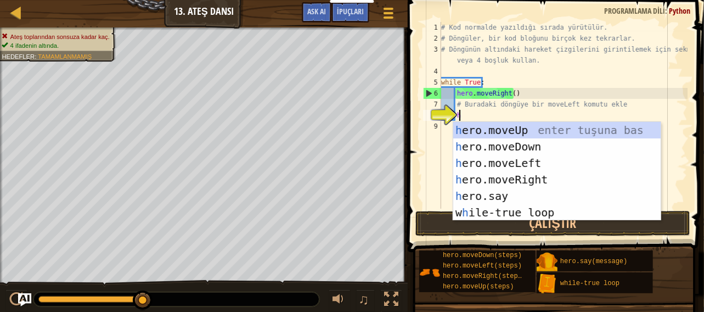
type textarea "he"
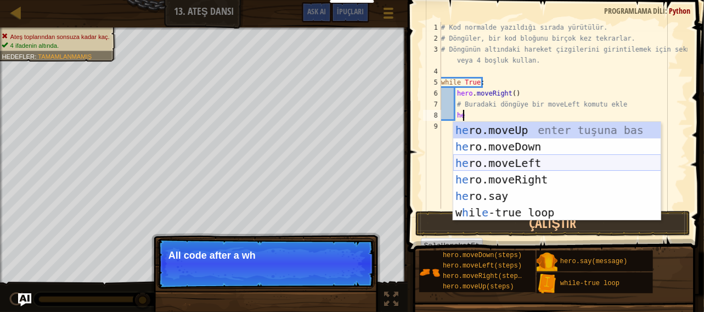
click at [539, 161] on div "he ro.moveUp enter tuşuna bas he ro.moveDown enter tuşuna bas he ro.moveLeft en…" at bounding box center [557, 188] width 208 height 132
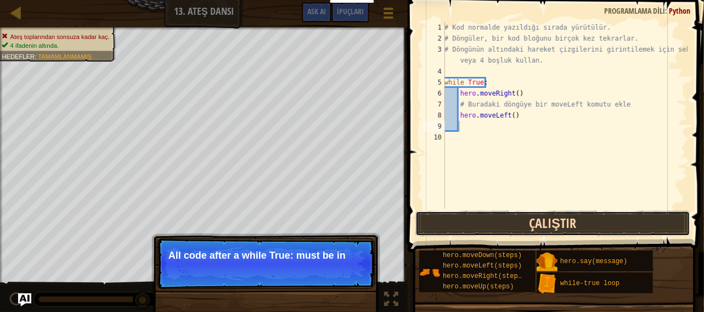
click at [534, 223] on button "Çalıştır" at bounding box center [552, 223] width 275 height 25
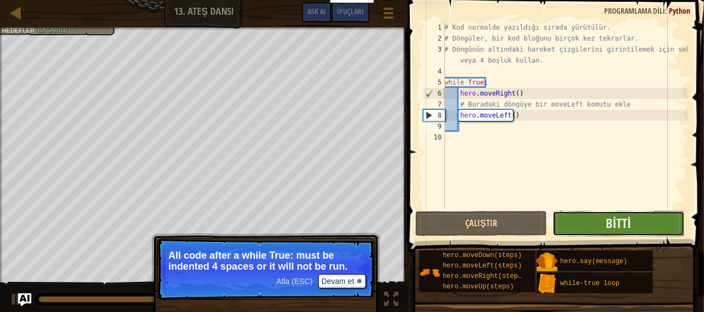
click at [605, 212] on button "Bitti" at bounding box center [619, 223] width 132 height 25
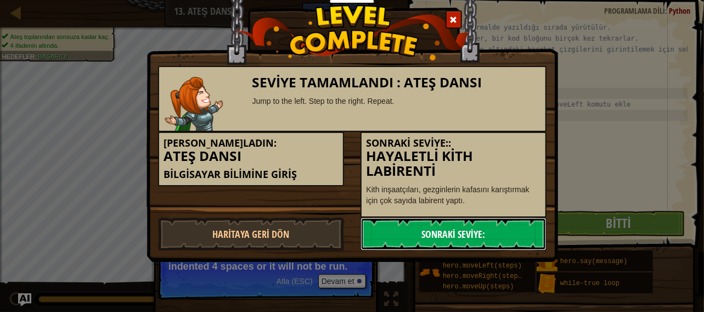
click at [441, 235] on link "Sonraki Seviye:" at bounding box center [454, 233] width 186 height 33
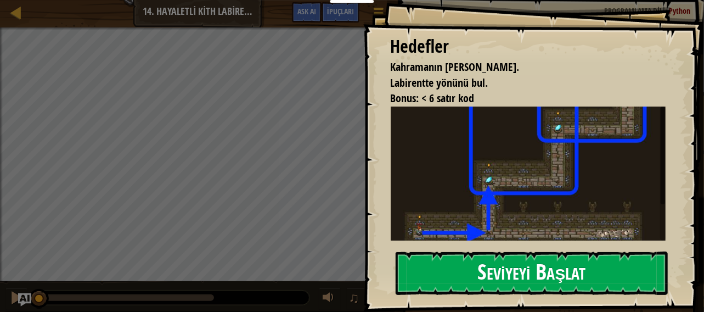
drag, startPoint x: 520, startPoint y: 282, endPoint x: 524, endPoint y: 290, distance: 9.1
click at [524, 290] on button "Seviyeyi Başlat" at bounding box center [532, 272] width 273 height 43
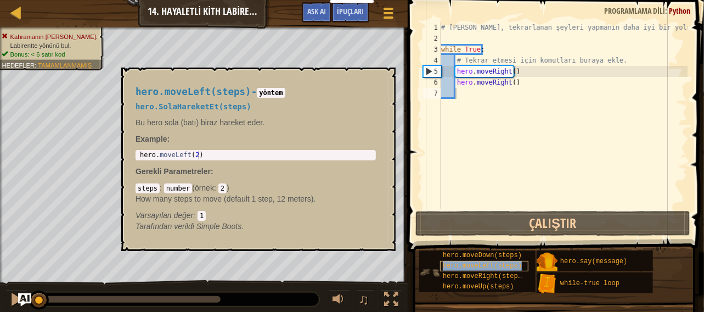
click at [517, 268] on div "hero.moveLeft(steps)" at bounding box center [484, 266] width 88 height 10
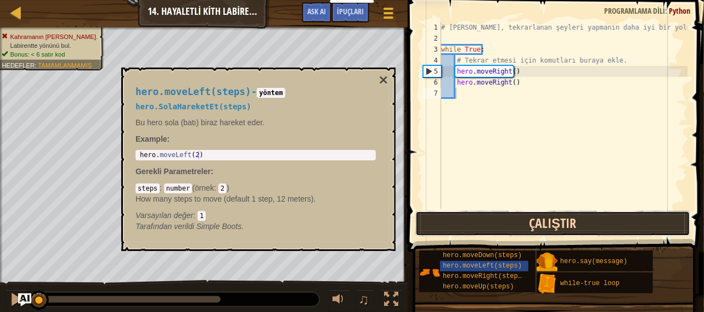
click at [529, 222] on button "Çalıştır" at bounding box center [552, 223] width 275 height 25
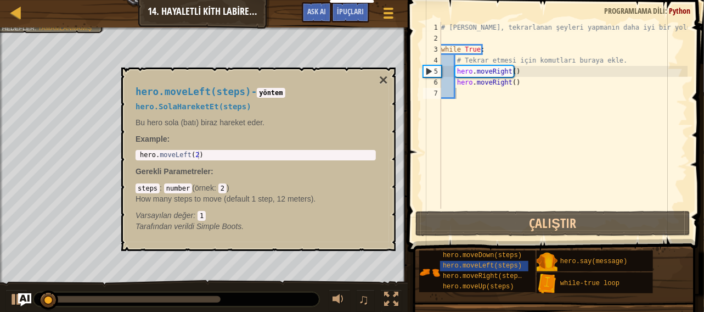
click at [388, 80] on div "hero.moveLeft(steps) - yöntem hero.SolaHareketEt(steps) Bu hero sola (batı) bir…" at bounding box center [258, 158] width 274 height 183
click at [382, 80] on button "×" at bounding box center [383, 79] width 9 height 15
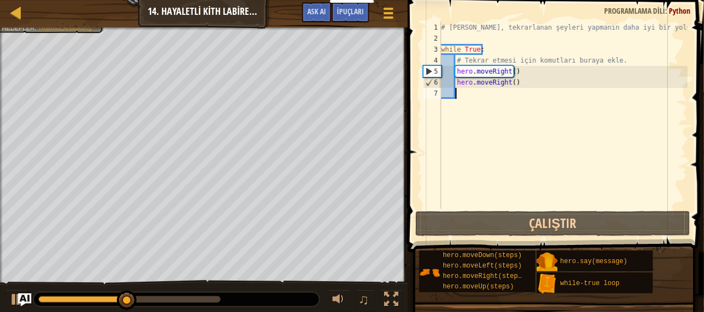
click at [520, 81] on div "# [PERSON_NAME], tekrarlanan şeyleri yapmanın daha iyi bir yoludur. while True …" at bounding box center [563, 126] width 249 height 209
click at [513, 86] on div "# [PERSON_NAME], tekrarlanan şeyleri yapmanın daha iyi bir yoludur. while True …" at bounding box center [563, 126] width 249 height 209
click at [522, 86] on div "# [PERSON_NAME], tekrarlanan şeyleri yapmanın daha iyi bir yoludur. while True …" at bounding box center [563, 126] width 249 height 209
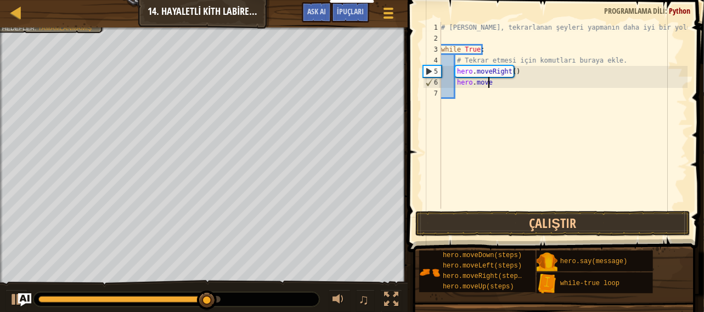
type textarea "h"
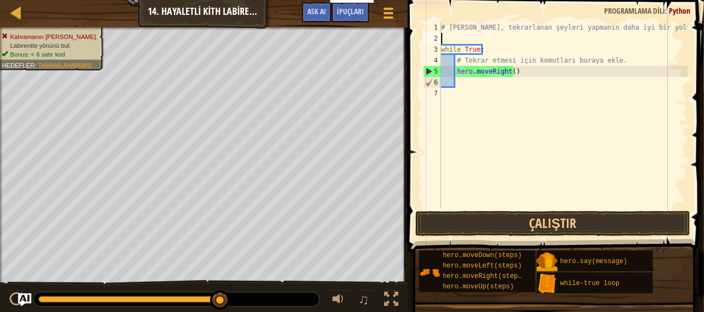
click at [495, 38] on div "# [PERSON_NAME], tekrarlanan şeyleri yapmanın daha iyi bir yoludur. while True …" at bounding box center [563, 126] width 249 height 209
click at [475, 92] on div "# [PERSON_NAME], tekrarlanan şeyleri yapmanın daha iyi bir yoludur. while True …" at bounding box center [563, 126] width 249 height 209
click at [470, 85] on div "# [PERSON_NAME], tekrarlanan şeyleri yapmanın daha iyi bir yoludur. while True …" at bounding box center [563, 126] width 249 height 209
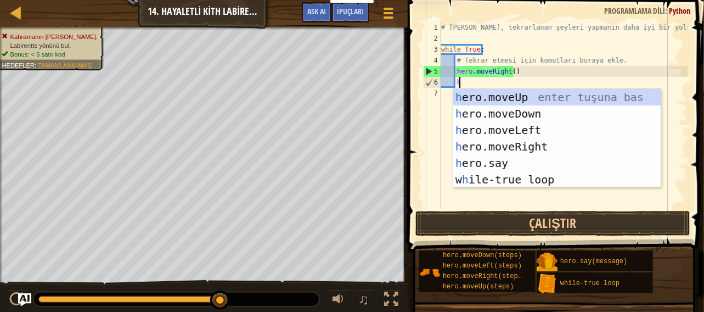
type textarea "he"
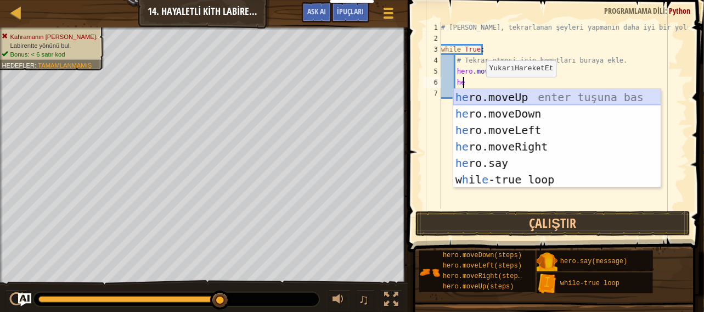
click at [492, 97] on div "he ro.moveUp enter tuşuna bas he ro.moveDown enter tuşuna bas he ro.moveLeft en…" at bounding box center [557, 155] width 208 height 132
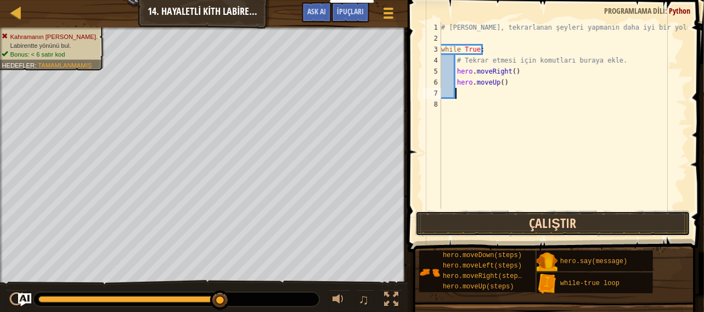
click at [506, 218] on button "Çalıştır" at bounding box center [552, 223] width 275 height 25
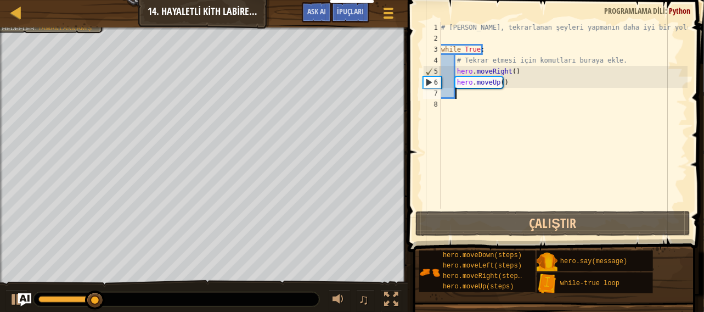
click at [514, 92] on div "# [PERSON_NAME], tekrarlanan şeyleri yapmanın daha iyi bir yoludur. while True …" at bounding box center [563, 126] width 249 height 209
click at [515, 88] on div "# [PERSON_NAME], tekrarlanan şeyleri yapmanın daha iyi bir yoludur. while True …" at bounding box center [563, 126] width 249 height 209
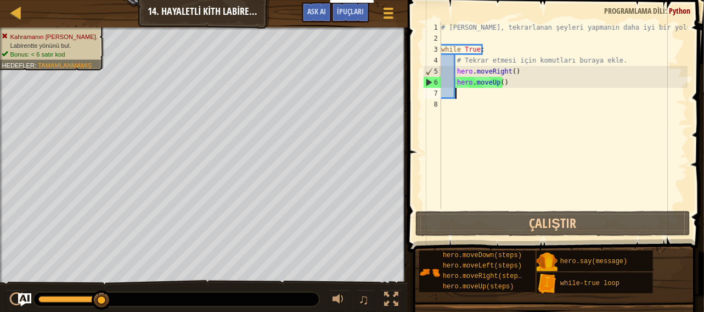
click at [516, 88] on div "# [PERSON_NAME], tekrarlanan şeyleri yapmanın daha iyi bir yoludur. while True …" at bounding box center [563, 126] width 249 height 209
click at [516, 88] on div "# [PERSON_NAME], tekrarlanan şeyleri yapmanın daha iyi bir yoludur. while True …" at bounding box center [563, 115] width 249 height 187
click at [516, 88] on div "# [PERSON_NAME], tekrarlanan şeyleri yapmanın daha iyi bir yoludur. while True …" at bounding box center [563, 126] width 249 height 209
click at [507, 82] on div "# [PERSON_NAME], tekrarlanan şeyleri yapmanın daha iyi bir yoludur. while True …" at bounding box center [563, 126] width 249 height 209
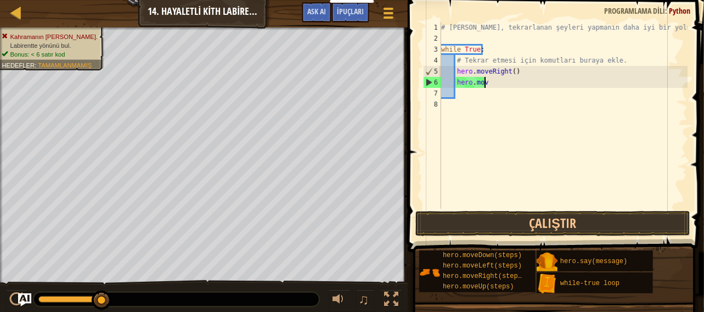
type textarea "h"
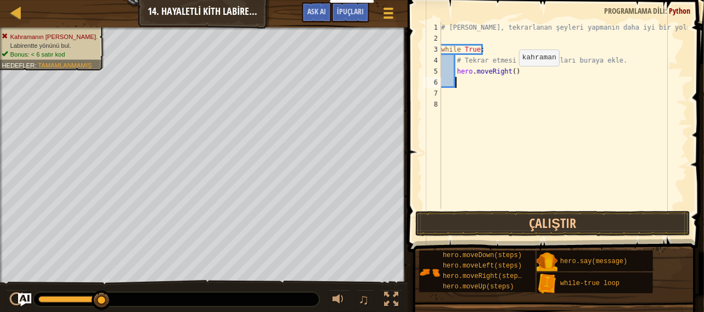
click at [510, 76] on div "# [PERSON_NAME], tekrarlanan şeyleri yapmanın daha iyi bir yoludur. while True …" at bounding box center [563, 126] width 249 height 209
type textarea "hero.moveRight(2)"
click at [470, 79] on div "# [PERSON_NAME], tekrarlanan şeyleri yapmanın daha iyi bir yoludur. while True …" at bounding box center [563, 126] width 249 height 209
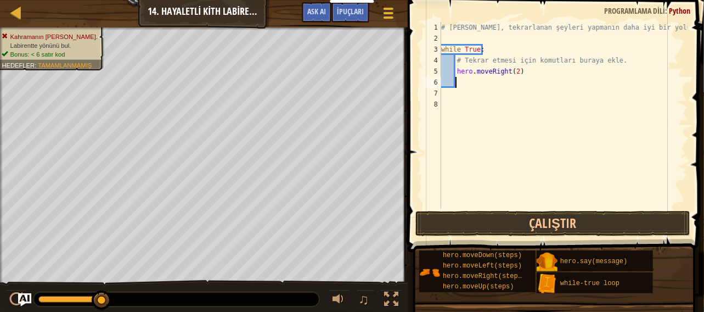
type textarea "h"
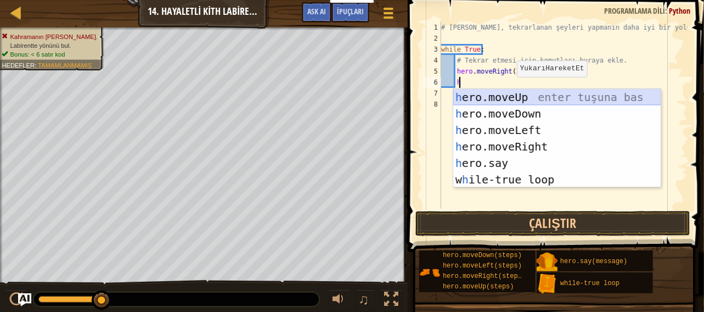
click at [506, 98] on div "h ero.moveUp enter tuşuna bas h ero.moveDown enter tuşuna bas h ero.moveLeft en…" at bounding box center [557, 155] width 208 height 132
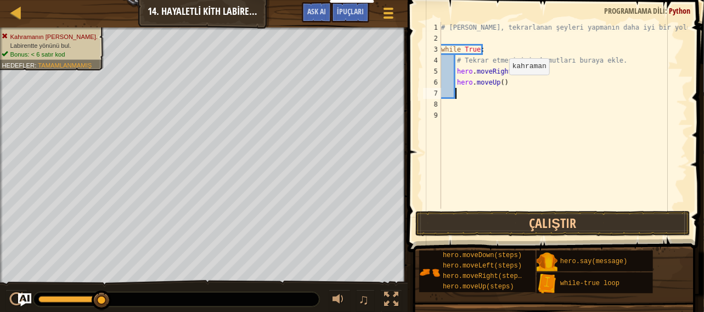
click at [499, 85] on div "# [PERSON_NAME], tekrarlanan şeyleri yapmanın daha iyi bir yoludur. while True …" at bounding box center [563, 126] width 249 height 209
type textarea "hero.moveUp(2)"
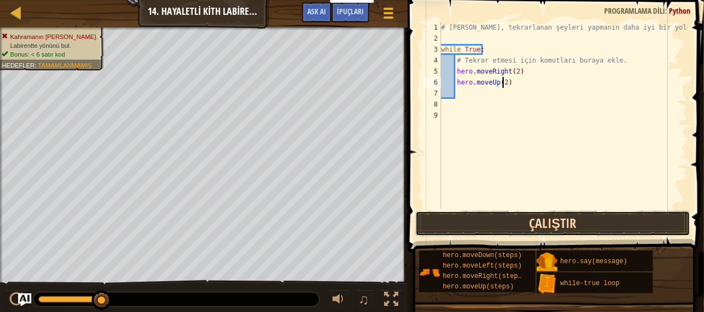
click at [565, 211] on button "Çalıştır" at bounding box center [552, 223] width 275 height 25
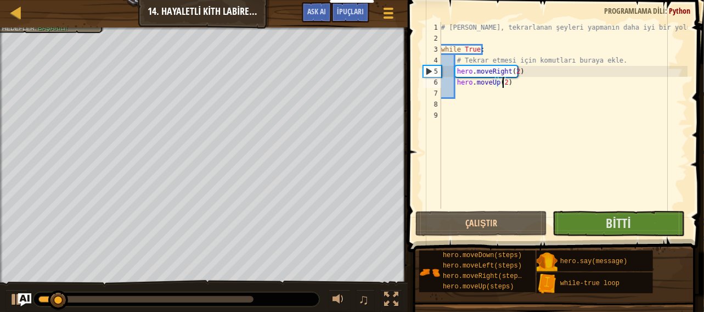
click at [133, 291] on div "Kahramanın [PERSON_NAME]. [GEOGRAPHIC_DATA] yönünü bul. Bonus: < 6 satır kod He…" at bounding box center [352, 169] width 704 height 285
click at [0, 0] on html "Pano'larım CodeCombat Öğretmen Paneli Ozaria Öğretmen Kontrol Paneli Kaynaklar …" at bounding box center [352, 0] width 704 height 0
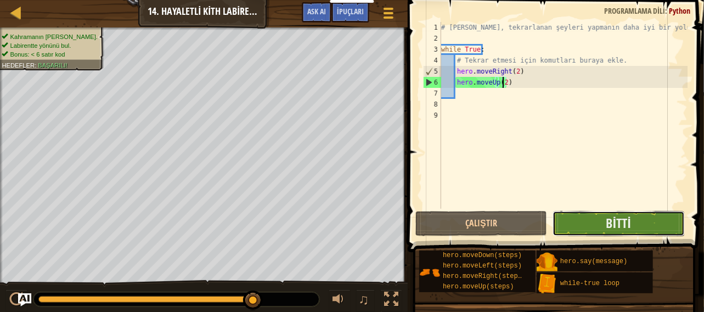
click at [626, 233] on button "Bitti" at bounding box center [619, 223] width 132 height 25
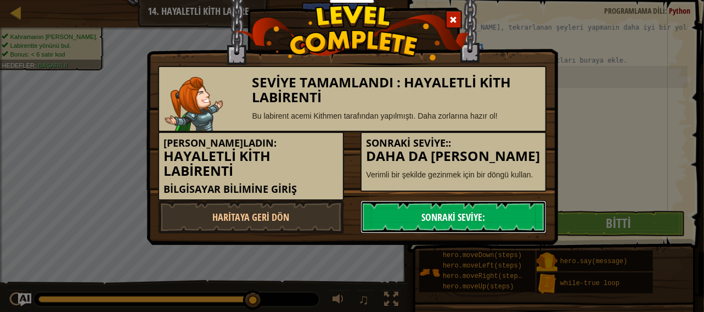
click at [529, 210] on link "Sonraki Seviye:" at bounding box center [454, 216] width 186 height 33
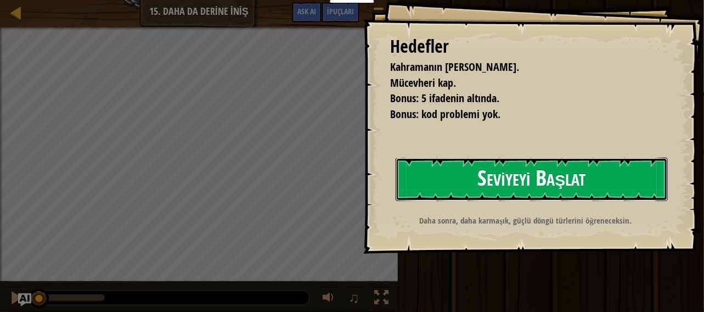
click at [487, 174] on button "Seviyeyi Başlat" at bounding box center [532, 178] width 273 height 43
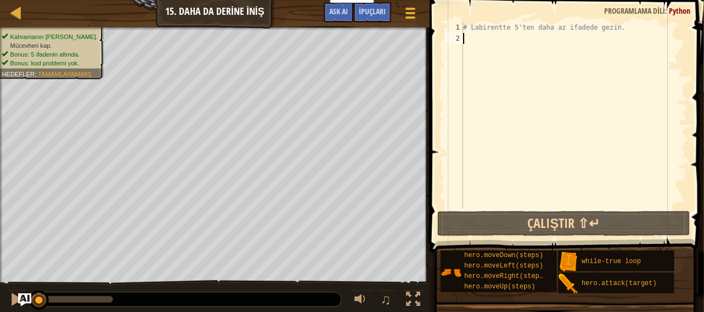
click at [482, 37] on div "# Labirentte 5'ten daha az ifadede gezin." at bounding box center [574, 126] width 227 height 209
type textarea "d"
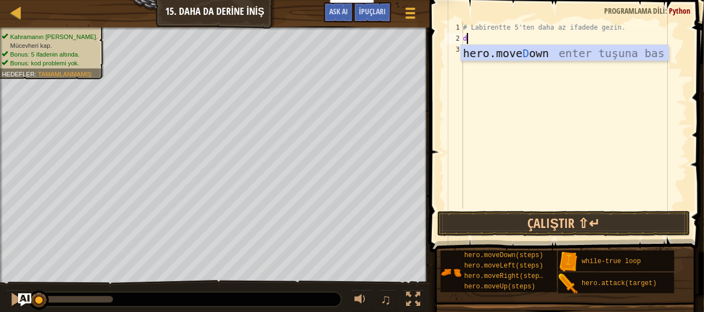
scroll to position [5, 0]
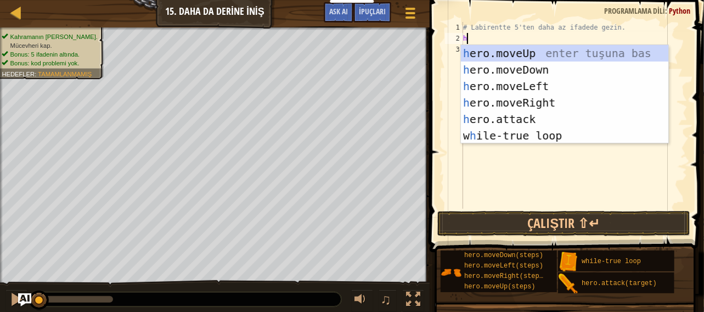
type textarea "h"
click at [510, 135] on div "h ero.moveUp enter tuşuna bas h ero.moveDown enter tuşuna bas h ero.moveLeft en…" at bounding box center [565, 111] width 208 height 132
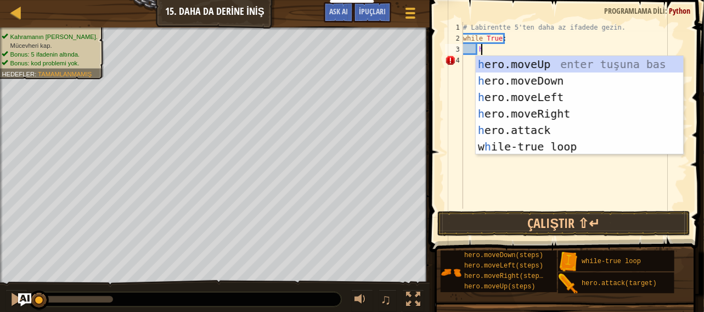
type textarea "he"
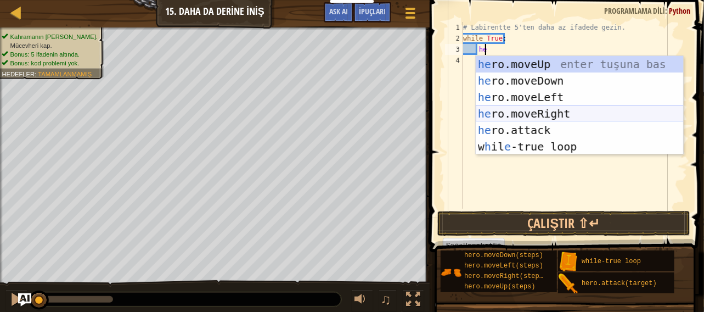
click at [541, 109] on div "he ro.moveUp enter tuşuna bas he ro.moveDown enter tuşuna bas he ro.moveLeft en…" at bounding box center [580, 122] width 208 height 132
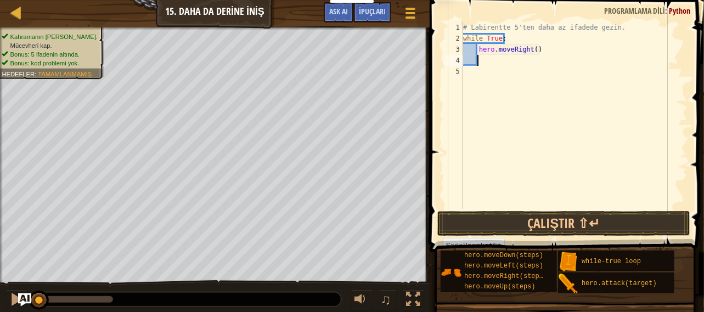
scroll to position [5, 1]
type textarea "h"
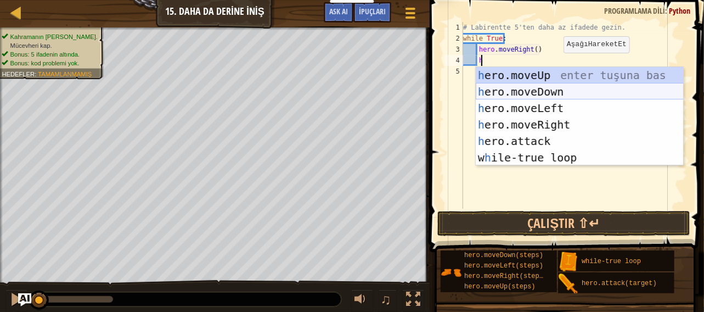
click at [547, 87] on div "h ero.moveUp enter tuşuna bas h ero.moveDown enter tuşuna bas h ero.moveLeft en…" at bounding box center [580, 133] width 208 height 132
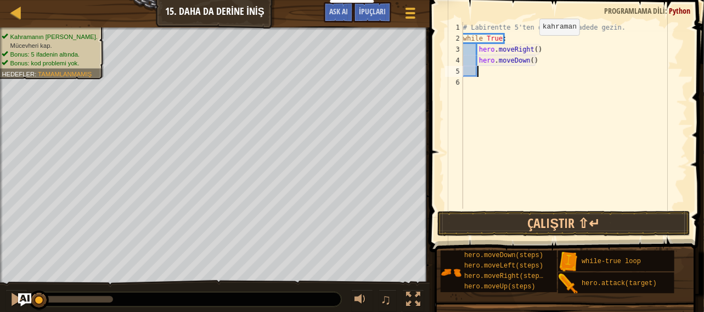
click at [530, 46] on div "# Labirentte 5'ten daha az ifadede gezin. while True : hero . moveRight ( ) her…" at bounding box center [574, 126] width 227 height 209
click at [532, 53] on div "# Labirentte 5'ten daha az ifadede gezin. while True : hero . moveRight ( ) her…" at bounding box center [574, 126] width 227 height 209
type textarea "hero.moveRight(2)"
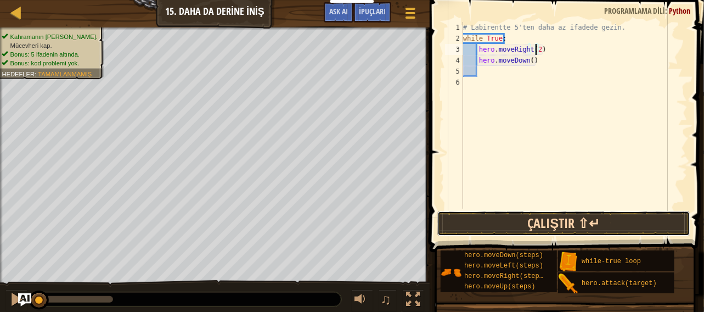
click at [534, 222] on button "Çalıştır ⇧↵" at bounding box center [564, 223] width 254 height 25
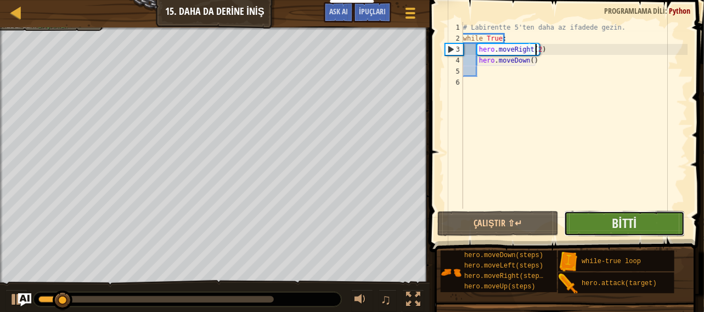
click at [644, 233] on button "Bitti" at bounding box center [624, 223] width 121 height 25
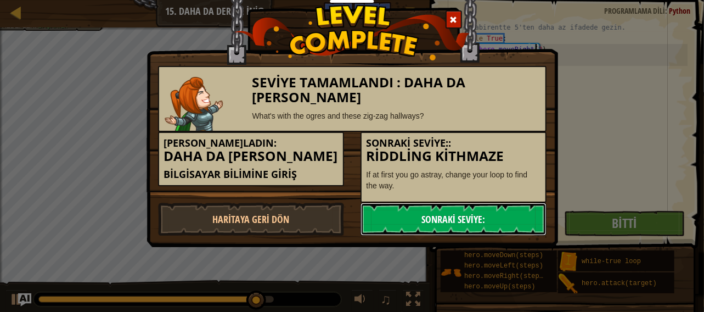
click at [462, 218] on link "Sonraki Seviye:" at bounding box center [454, 218] width 186 height 33
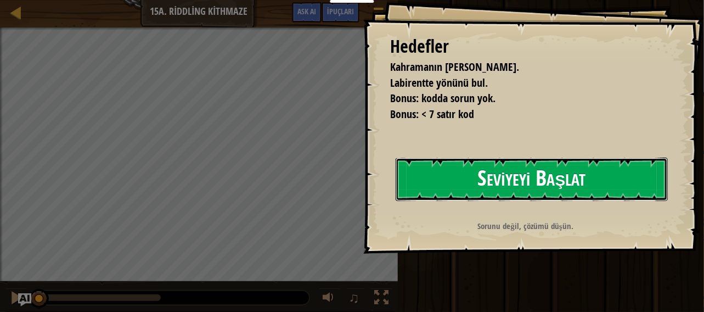
click at [446, 185] on button "Seviyeyi Başlat" at bounding box center [532, 178] width 273 height 43
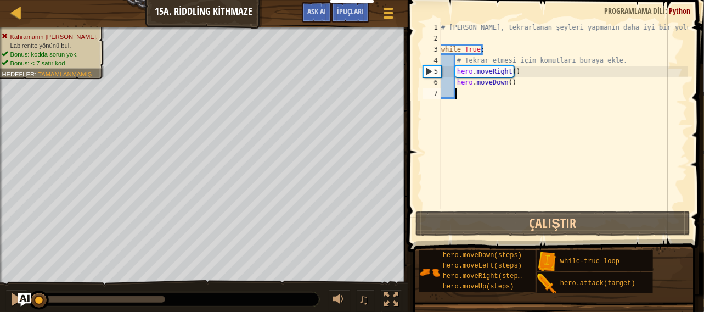
click at [454, 190] on div "Kurslar Bilgisayar Bilimine Giriş 15a. Riddling Kithmaze Oyun Menüsü Bitti İpuç…" at bounding box center [352, 156] width 704 height 312
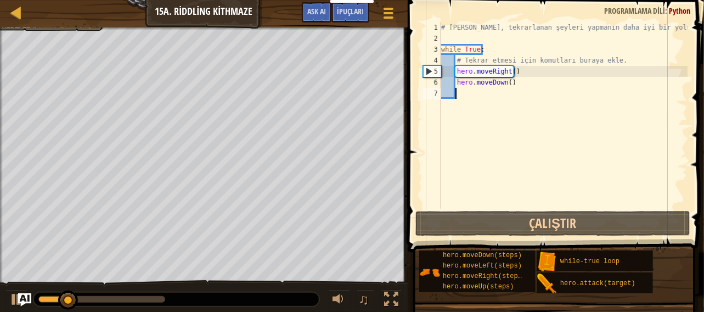
click at [514, 83] on div "# [PERSON_NAME], tekrarlanan şeyleri yapmanın daha iyi bir yoludur. while True …" at bounding box center [563, 126] width 249 height 209
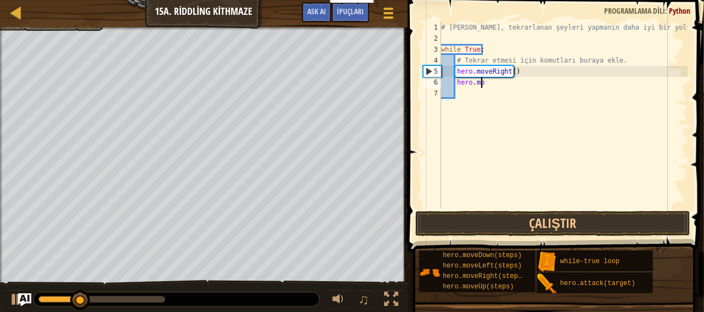
type textarea "h"
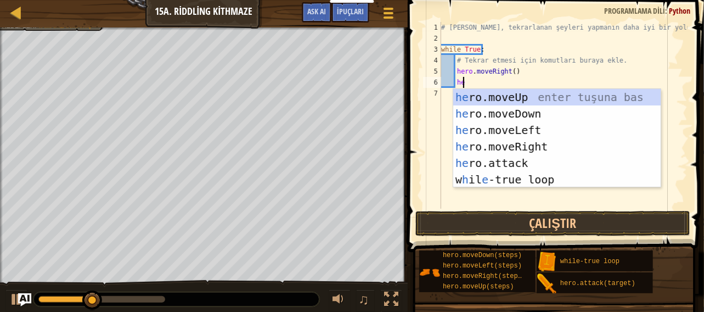
type textarea "he"
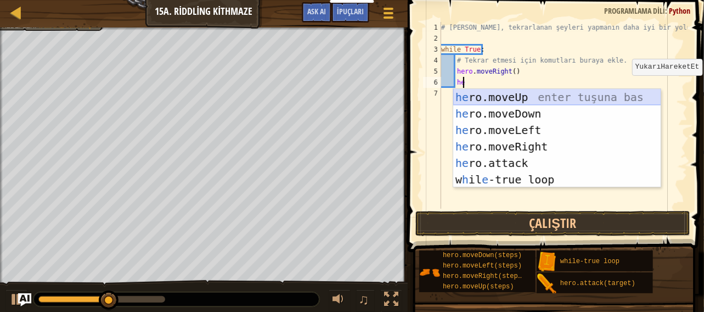
click at [512, 92] on div "he ro.moveUp enter tuşuna bas he ro.moveDown enter tuşuna bas he ro.moveLeft en…" at bounding box center [557, 155] width 208 height 132
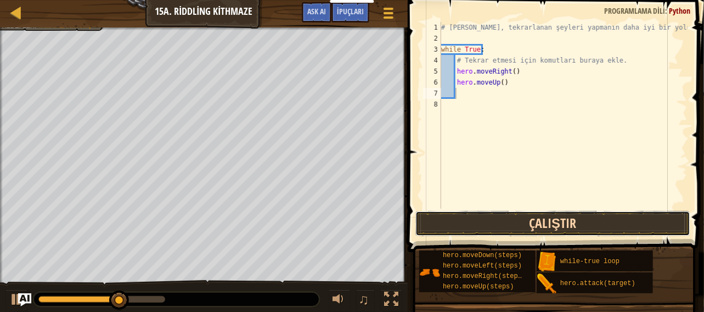
click at [519, 227] on button "Çalıştır" at bounding box center [552, 223] width 275 height 25
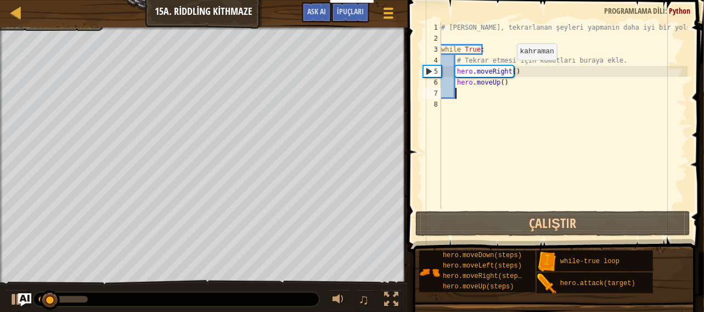
click at [508, 71] on div "# [PERSON_NAME], tekrarlanan şeyleri yapmanın daha iyi bir yoludur. while True …" at bounding box center [563, 126] width 249 height 209
click at [510, 69] on div "# [PERSON_NAME], tekrarlanan şeyleri yapmanın daha iyi bir yoludur. while True …" at bounding box center [563, 126] width 249 height 209
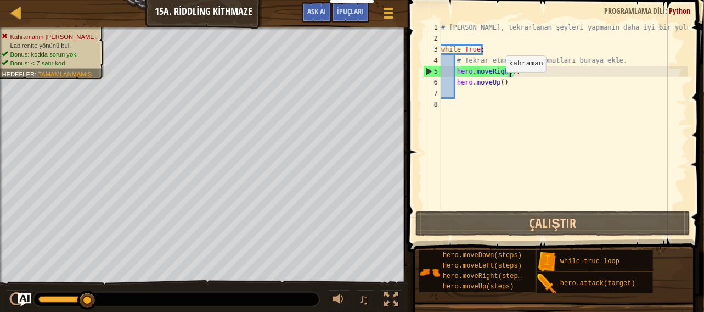
click at [496, 83] on div "# [PERSON_NAME], tekrarlanan şeyleri yapmanın daha iyi bir yoludur. while True …" at bounding box center [563, 126] width 249 height 209
click at [500, 85] on div "# [PERSON_NAME], tekrarlanan şeyleri yapmanın daha iyi bir yoludur. while True …" at bounding box center [563, 126] width 249 height 209
click at [511, 85] on div "# [PERSON_NAME], tekrarlanan şeyleri yapmanın daha iyi bir yoludur. while True …" at bounding box center [563, 126] width 249 height 209
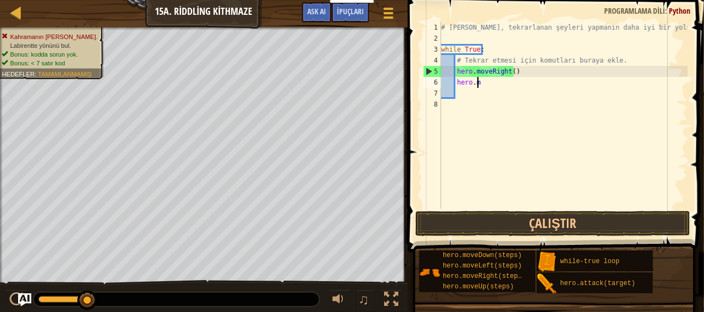
type textarea "h"
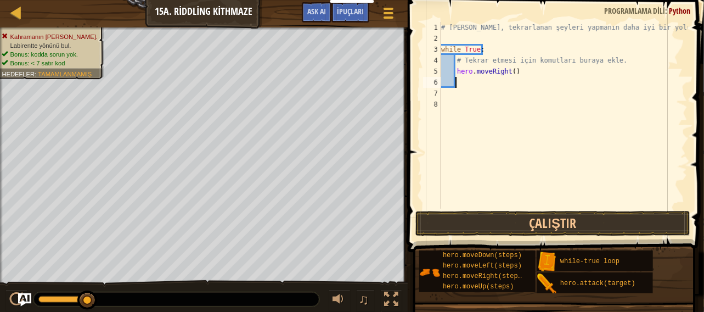
type textarea "h"
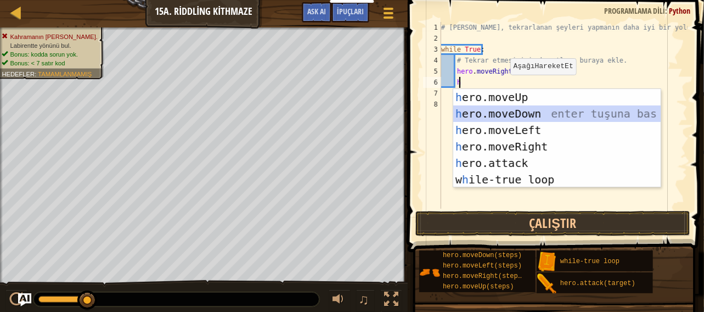
click at [576, 110] on div "h ero.moveUp enter tuşuna bas h ero.moveDown enter tuşuna bas h ero.moveLeft en…" at bounding box center [557, 155] width 208 height 132
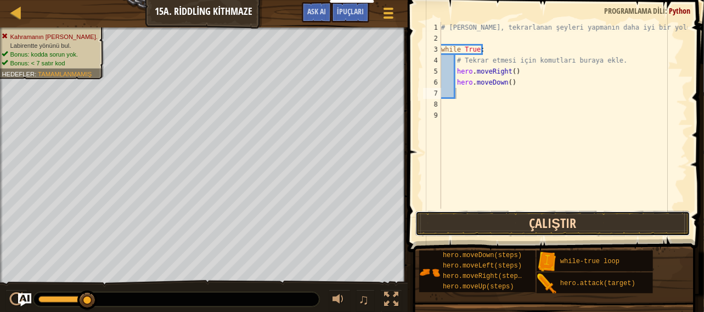
click at [489, 212] on button "Çalıştır" at bounding box center [552, 223] width 275 height 25
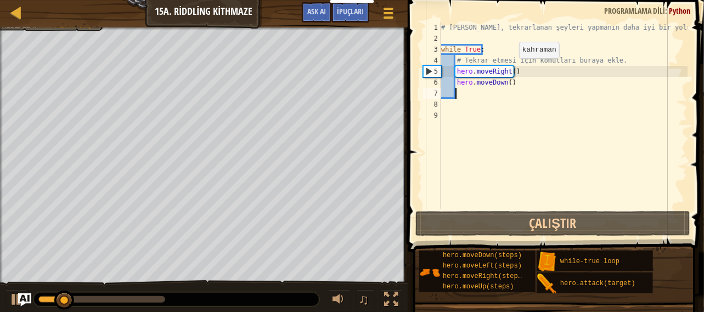
click at [509, 69] on div "# [PERSON_NAME], tekrarlanan şeyleri yapmanın daha iyi bir yoludur. while True …" at bounding box center [563, 126] width 249 height 209
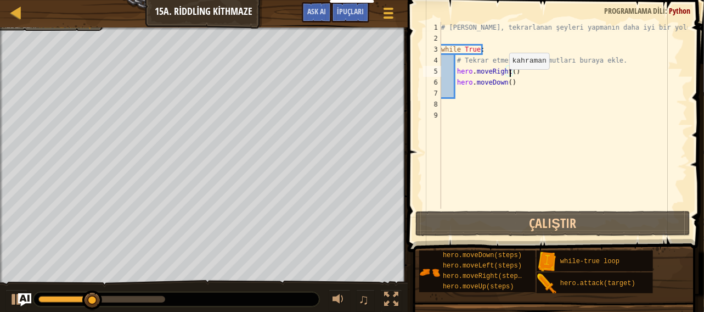
scroll to position [5, 5]
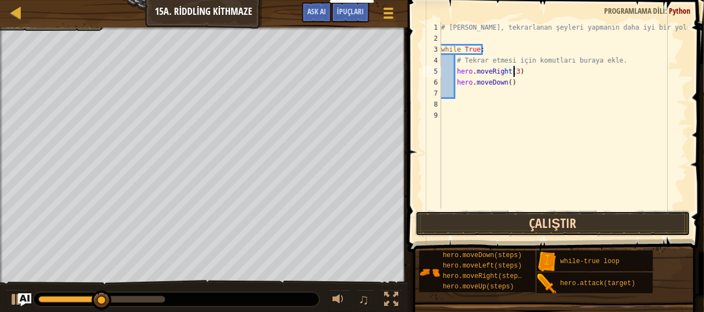
click at [530, 220] on button "Çalıştır" at bounding box center [552, 223] width 275 height 25
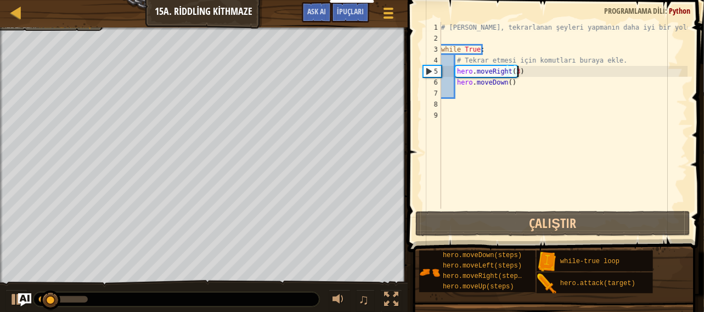
click at [517, 70] on div "# [PERSON_NAME], tekrarlanan şeyleri yapmanın daha iyi bir yoludur. while True …" at bounding box center [563, 126] width 249 height 209
click at [511, 72] on div "# [PERSON_NAME], tekrarlanan şeyleri yapmanın daha iyi bir yoludur. while True …" at bounding box center [563, 126] width 249 height 209
click at [514, 71] on div "# [PERSON_NAME], tekrarlanan şeyleri yapmanın daha iyi bir yoludur. while True …" at bounding box center [563, 126] width 249 height 209
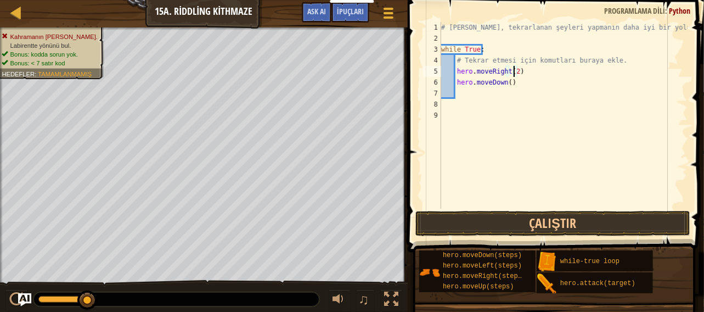
type textarea "hero.moveRight()"
click at [475, 95] on div "# [PERSON_NAME], tekrarlanan şeyleri yapmanın daha iyi bir yoludur. while True …" at bounding box center [563, 126] width 249 height 209
type textarea "h"
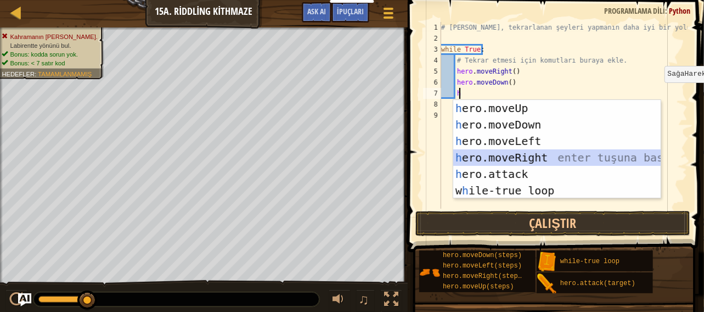
click at [528, 156] on div "h ero.moveUp enter tuşuna bas h ero.moveDown enter tuşuna bas h ero.moveLeft en…" at bounding box center [557, 166] width 208 height 132
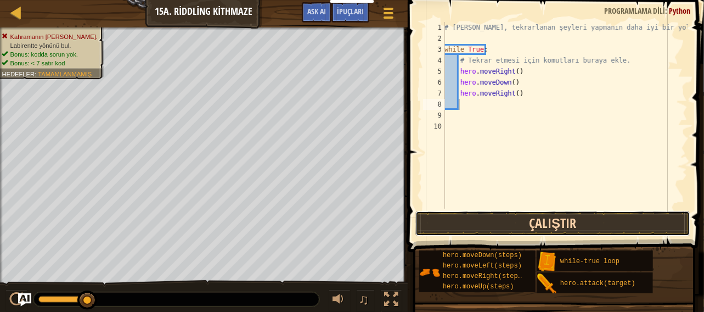
click at [498, 221] on button "Çalıştır" at bounding box center [552, 223] width 275 height 25
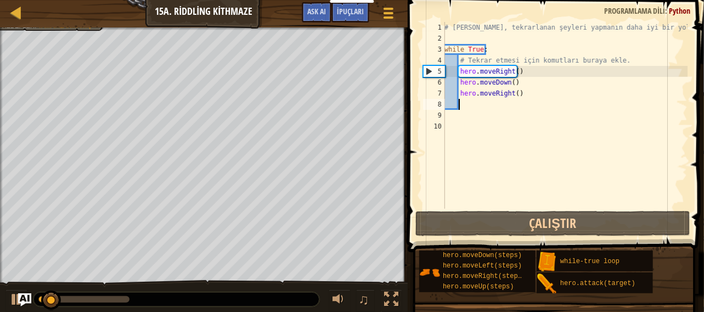
click at [461, 106] on div "# [PERSON_NAME], tekrarlanan şeyleri yapmanın daha iyi bir yoludur. while True …" at bounding box center [564, 126] width 245 height 209
type textarea "h"
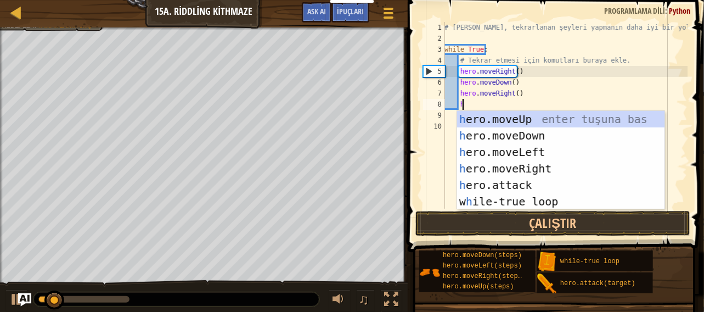
scroll to position [5, 1]
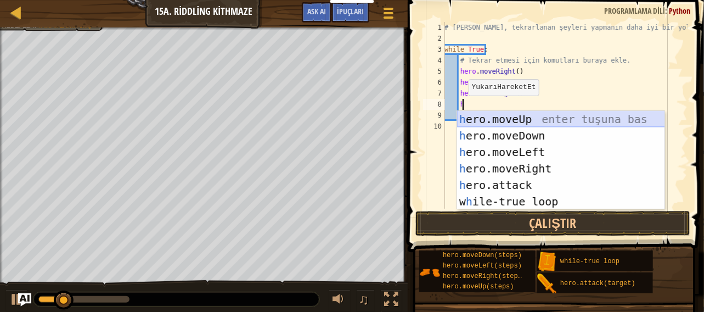
click at [543, 114] on div "h ero.moveUp enter tuşuna bas h ero.moveDown enter tuşuna bas h ero.moveLeft en…" at bounding box center [561, 177] width 208 height 132
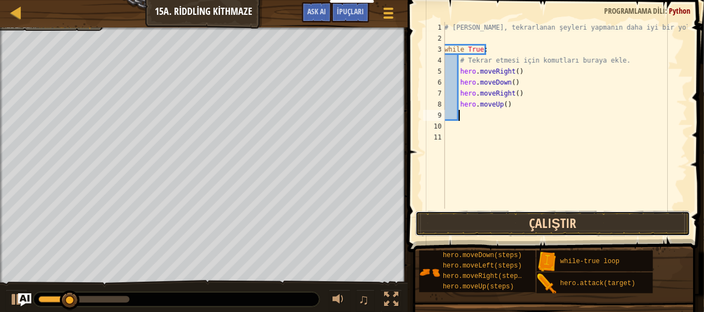
click at [521, 224] on button "Çalıştır" at bounding box center [552, 223] width 275 height 25
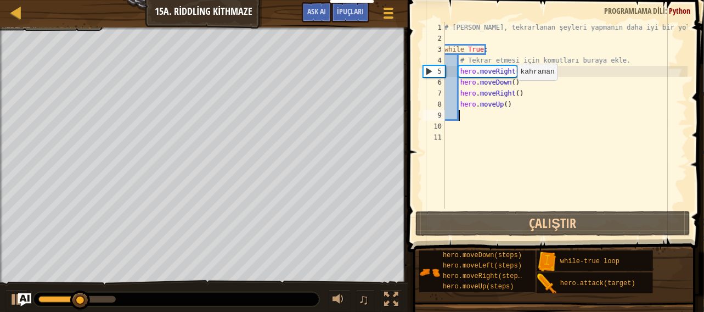
click at [511, 91] on div "# [PERSON_NAME], tekrarlanan şeyleri yapmanın daha iyi bir yoludur. while True …" at bounding box center [564, 126] width 245 height 209
click at [515, 94] on div "# [PERSON_NAME], tekrarlanan şeyleri yapmanın daha iyi bir yoludur. while True …" at bounding box center [564, 126] width 245 height 209
click at [514, 94] on div "# [PERSON_NAME], tekrarlanan şeyleri yapmanın daha iyi bir yoludur. while True …" at bounding box center [564, 126] width 245 height 209
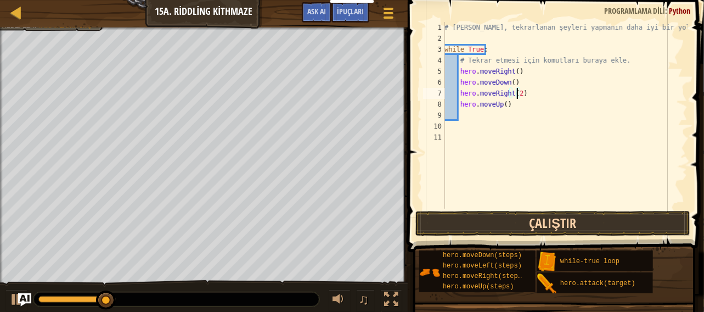
type textarea "hero.moveRight(2)"
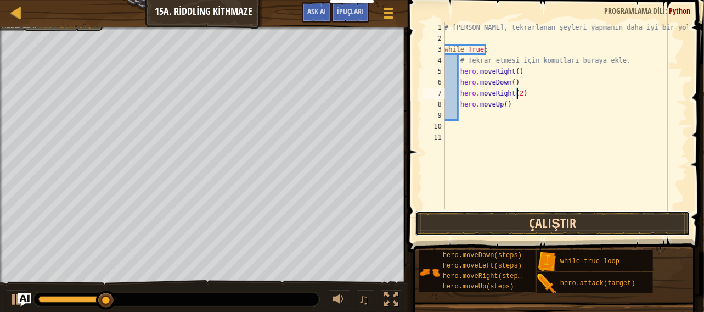
click at [541, 219] on button "Çalıştır" at bounding box center [552, 223] width 275 height 25
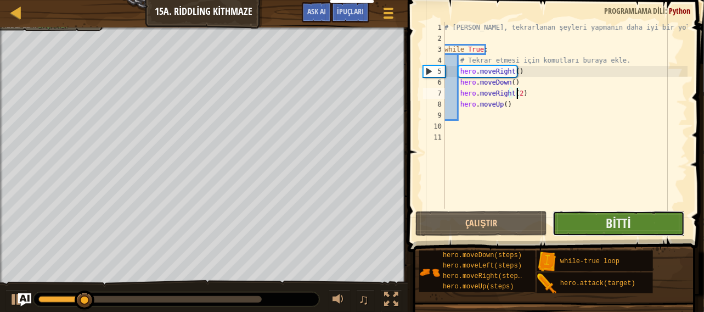
click at [593, 217] on button "Bitti" at bounding box center [619, 223] width 132 height 25
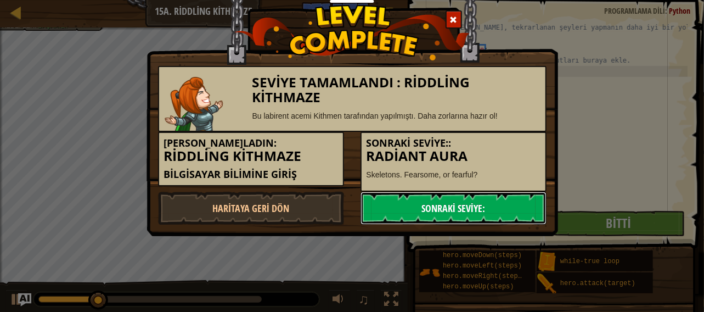
click at [497, 202] on link "Sonraki Seviye:" at bounding box center [454, 208] width 186 height 33
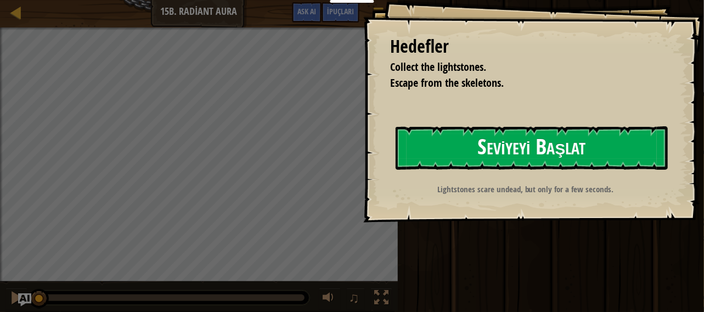
click at [466, 154] on button "Seviyeyi Başlat" at bounding box center [532, 147] width 273 height 43
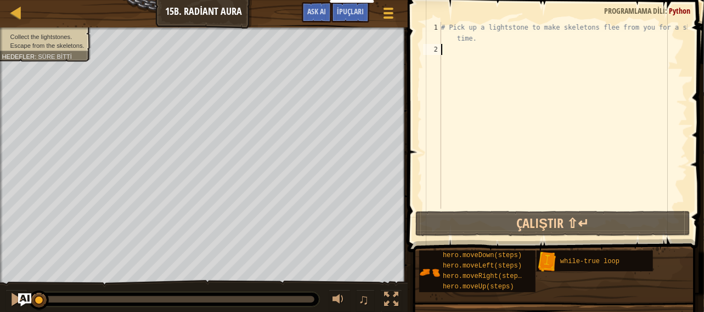
click at [492, 167] on div "Kurslar Bilgisayar Bilimine Giriş 15b. Radiant Aura Oyun Menüsü Bitti İpuçları …" at bounding box center [352, 156] width 704 height 312
click at [453, 50] on div "# Pick up a lightstone to make skeletons flee from you for a short time." at bounding box center [563, 132] width 249 height 220
type textarea "g"
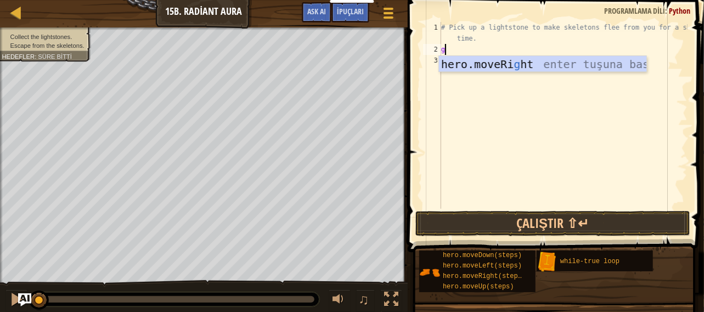
scroll to position [5, 0]
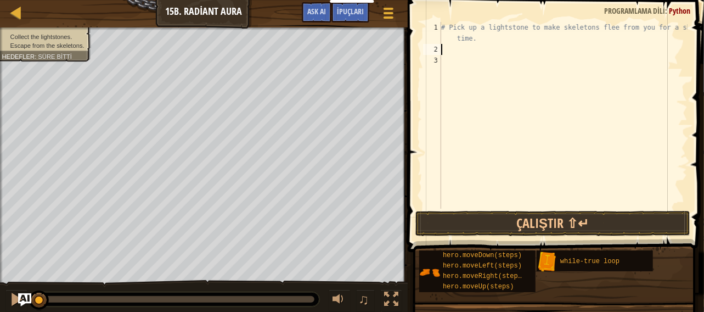
type textarea "h"
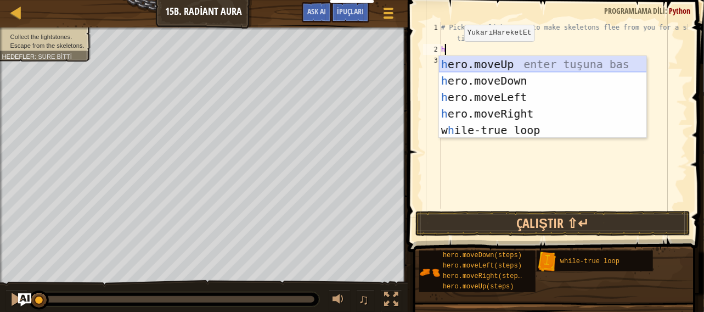
click at [511, 62] on div "h ero.moveUp enter tuşuna bas h ero.moveDown enter tuşuna bas h ero.moveLeft en…" at bounding box center [543, 113] width 208 height 115
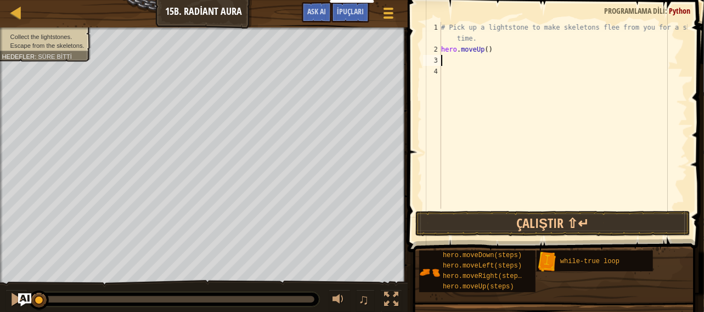
click at [503, 204] on div "# Pick up a lightstone to make skeletons flee from you for a short time. hero .…" at bounding box center [563, 132] width 249 height 220
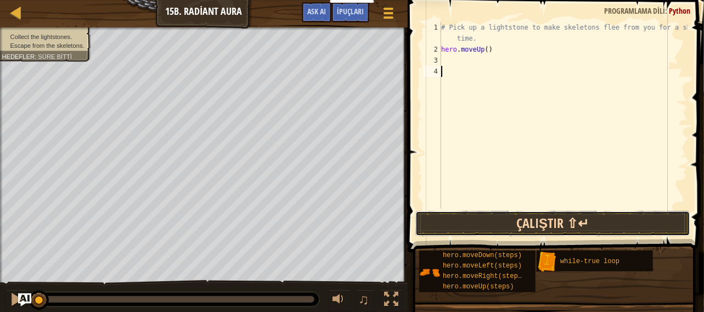
click at [505, 215] on button "Çalıştır ⇧↵" at bounding box center [552, 223] width 275 height 25
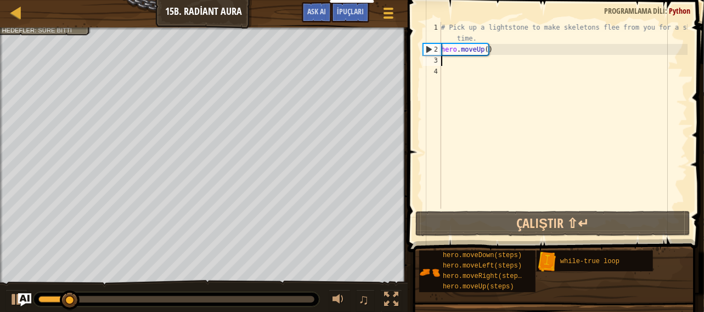
click at [449, 62] on div "# Pick up a lightstone to make skeletons flee from you for a short time. hero .…" at bounding box center [563, 132] width 249 height 220
type textarea "h"
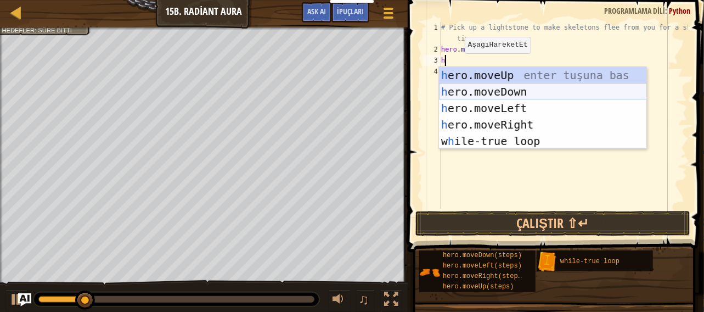
click at [495, 86] on div "h ero.moveUp enter tuşuna bas h ero.moveDown enter tuşuna bas h ero.moveLeft en…" at bounding box center [543, 124] width 208 height 115
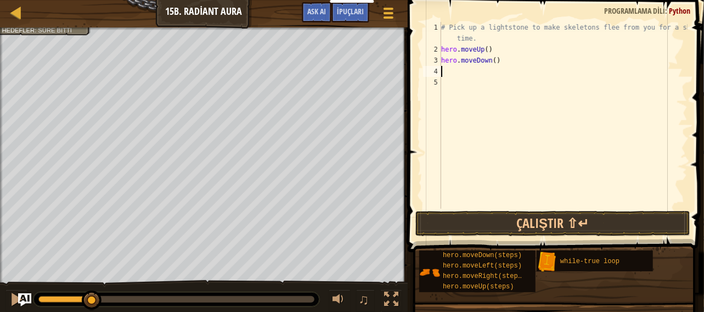
type textarea "h"
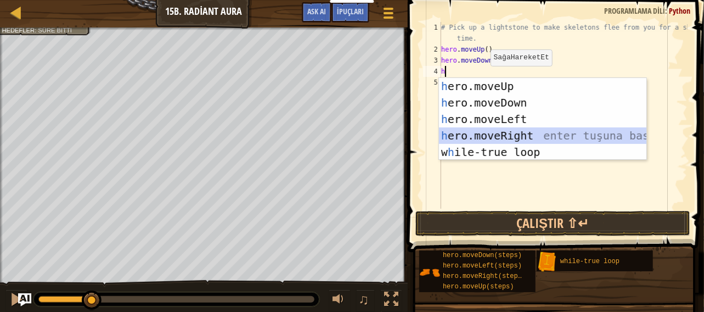
click at [521, 135] on div "h ero.moveUp enter tuşuna bas h ero.moveDown enter tuşuna bas h ero.moveLeft en…" at bounding box center [543, 135] width 208 height 115
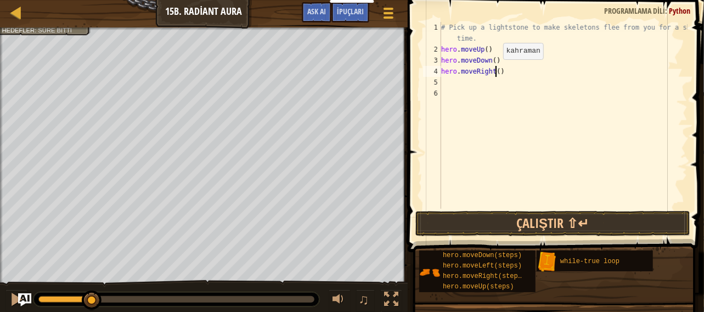
click at [494, 70] on div "# Pick up a lightstone to make skeletons flee from you for a short time. hero .…" at bounding box center [563, 132] width 249 height 220
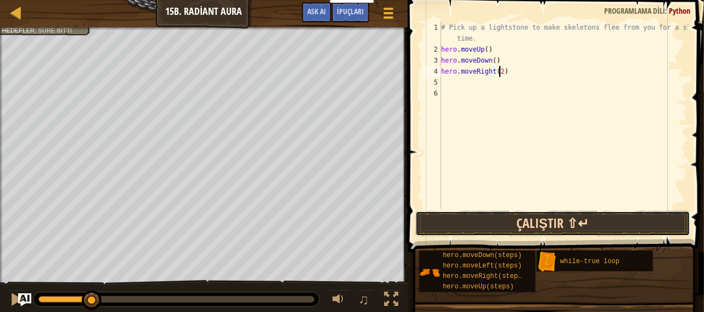
click at [525, 218] on button "Çalıştır ⇧↵" at bounding box center [552, 223] width 275 height 25
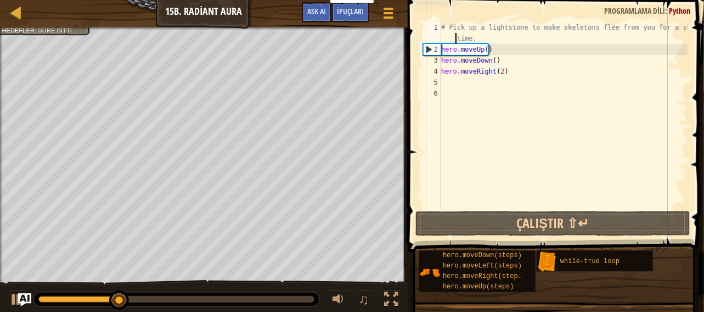
click at [454, 38] on div "# Pick up a lightstone to make skeletons flee from you for a short time. hero .…" at bounding box center [563, 132] width 249 height 220
type textarea "# Pick up a lightstone to make skeletons flee from you for a short time."
click at [448, 83] on div "# Pick up a lightstone to make skeletons flee from you for a short time. hero .…" at bounding box center [563, 132] width 249 height 220
type textarea "w"
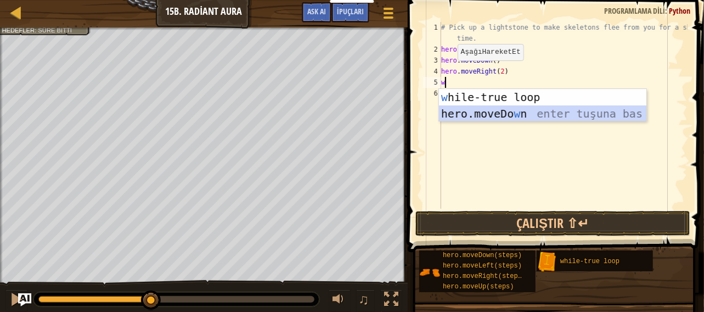
click at [462, 108] on div "w hile-true loop enter tuşuna bas hero.moveDo w n enter tuşuna bas" at bounding box center [543, 122] width 208 height 66
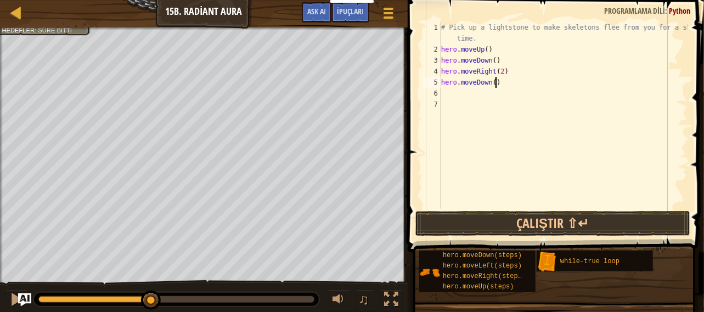
drag, startPoint x: 498, startPoint y: 83, endPoint x: 503, endPoint y: 80, distance: 5.8
click at [500, 83] on div "# Pick up a [PERSON_NAME] to make skeletons flee from you for a short time. her…" at bounding box center [563, 132] width 249 height 220
type textarea "h"
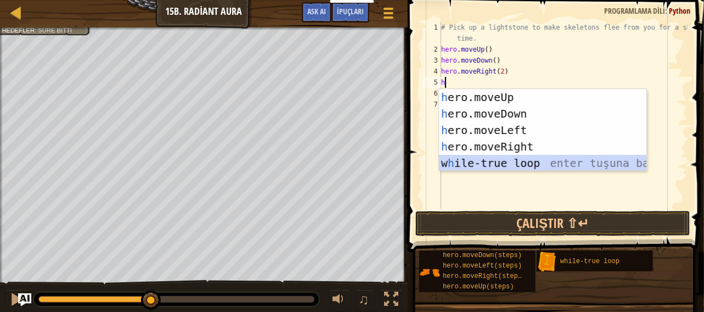
click at [479, 156] on div "h ero.moveUp enter tuşuna bas h ero.moveDown enter tuşuna bas h ero.moveLeft en…" at bounding box center [543, 146] width 208 height 115
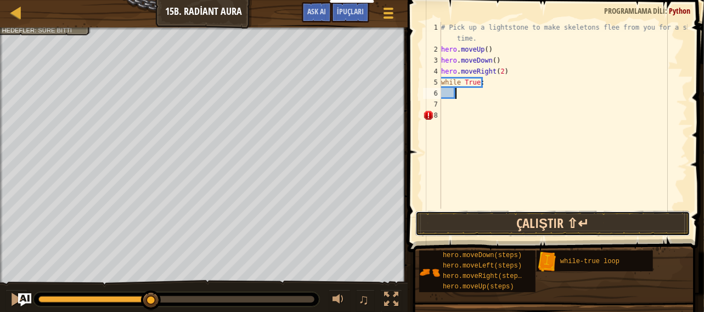
click at [524, 212] on button "Çalıştır ⇧↵" at bounding box center [552, 223] width 275 height 25
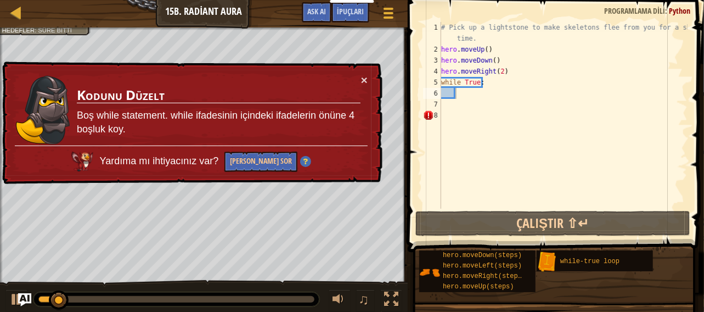
drag, startPoint x: 364, startPoint y: 72, endPoint x: 366, endPoint y: 64, distance: 8.4
click at [364, 66] on div "× Kodunu Düzelt Boş while statement. while ifadesinin içindeki ifadelerin önüne…" at bounding box center [191, 122] width 382 height 123
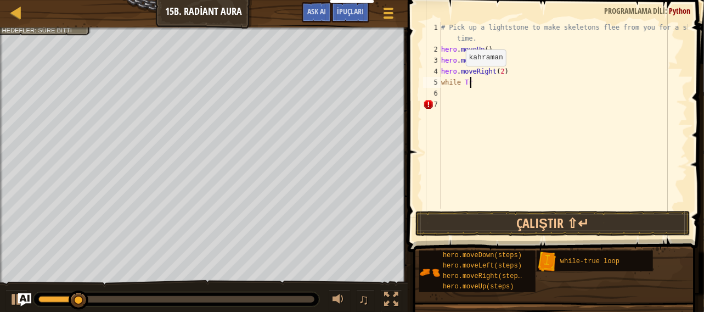
type textarea "w"
click at [442, 47] on div "# Pick up a lightstone to make skeletons flee from you for a short time. hero .…" at bounding box center [563, 132] width 249 height 220
type textarea "hero.moveUp()"
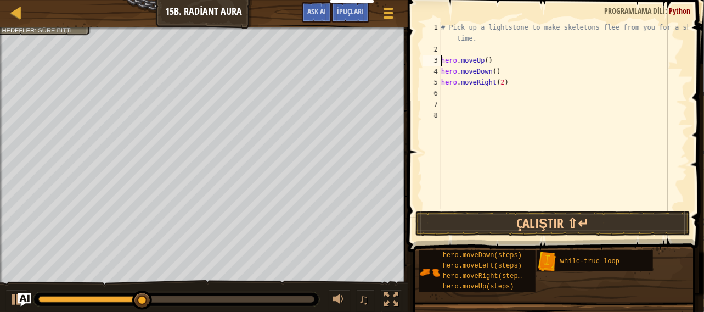
click at [447, 53] on div "# Pick up a lightstone to make skeletons flee from you for a short time. hero .…" at bounding box center [563, 132] width 249 height 220
type textarea "h"
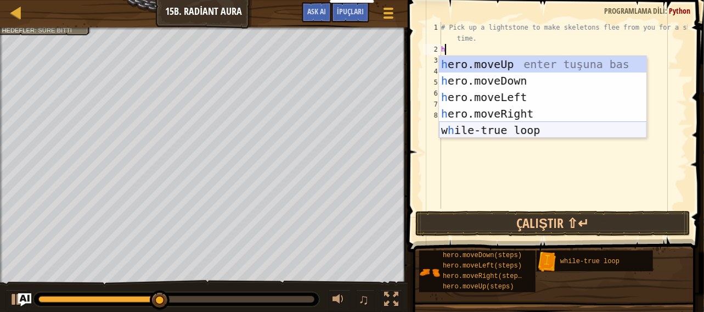
drag, startPoint x: 447, startPoint y: 127, endPoint x: 454, endPoint y: 136, distance: 11.0
click at [448, 127] on div "h ero.moveUp enter tuşuna bas h ero.moveDown enter tuşuna bas h ero.moveLeft en…" at bounding box center [543, 113] width 208 height 115
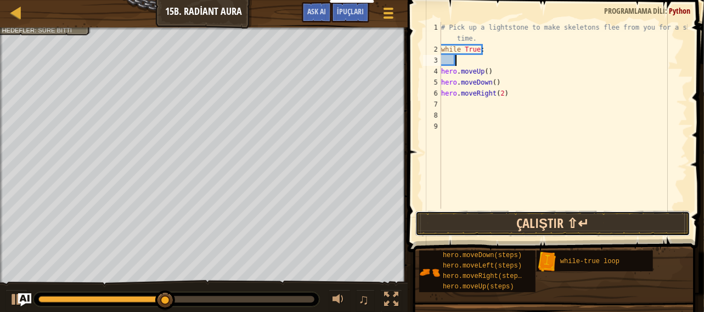
click at [477, 216] on button "Çalıştır ⇧↵" at bounding box center [552, 223] width 275 height 25
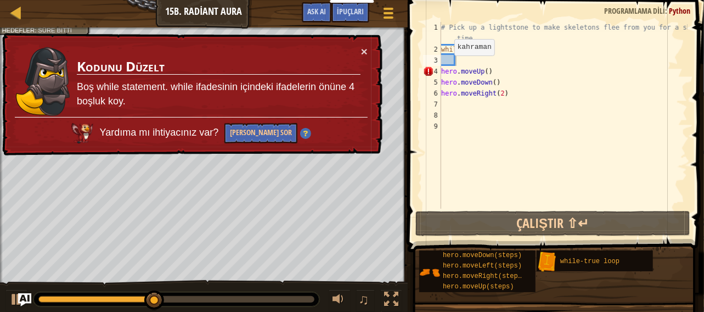
click at [376, 38] on div "× Kodunu Düzelt Boş while statement. while ifadesinin içindeki ifadelerin önüne…" at bounding box center [191, 94] width 382 height 123
click at [359, 49] on td "Kodunu Düzelt Boş while statement. while ifadesinin içindeki ifadelerin önüne 4…" at bounding box center [218, 81] width 285 height 71
click at [485, 70] on div "# Pick up a lightstone to make skeletons flee from you for a short time. while …" at bounding box center [563, 132] width 249 height 220
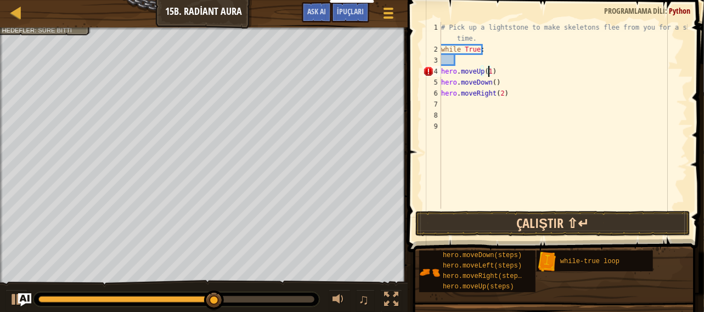
type textarea "hero.moveUp(1)"
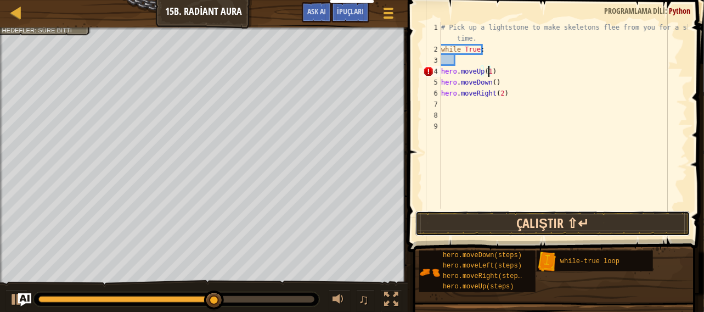
click at [441, 223] on button "Çalıştır ⇧↵" at bounding box center [552, 223] width 275 height 25
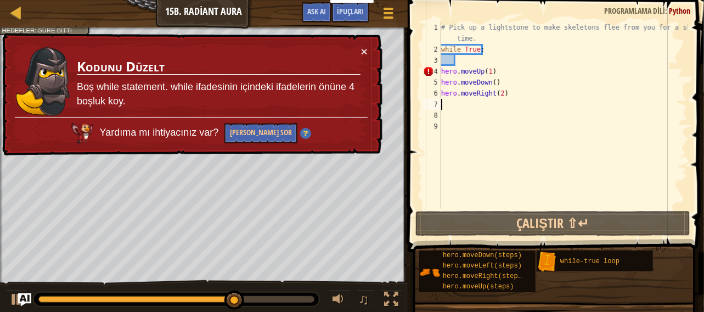
click at [449, 105] on div "# Pick up a [PERSON_NAME] to make skeletons flee from you for a short time. whi…" at bounding box center [563, 132] width 249 height 220
type textarea "h"
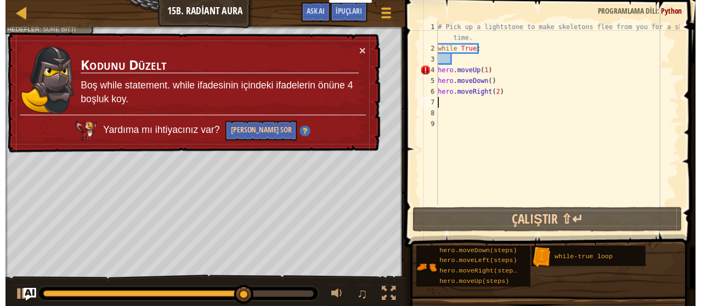
scroll to position [5, 0]
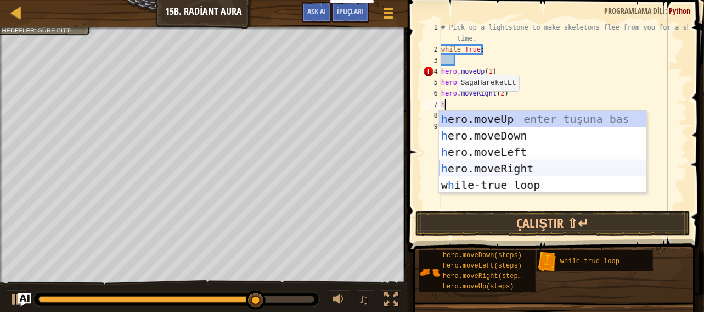
click at [477, 170] on div "h ero.moveUp enter tuşuna bas h ero.moveDown enter tuşuna bas h ero.moveLeft en…" at bounding box center [543, 168] width 208 height 115
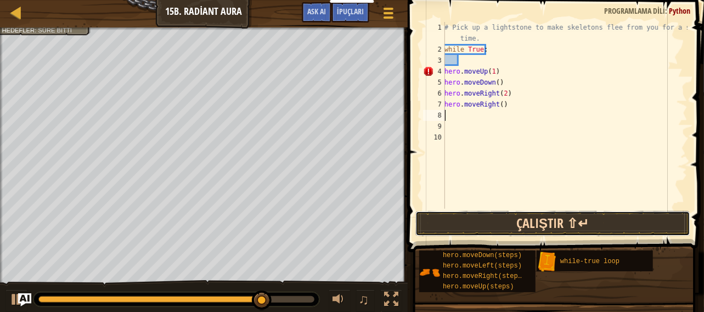
click at [494, 221] on button "Çalıştır ⇧↵" at bounding box center [552, 223] width 275 height 25
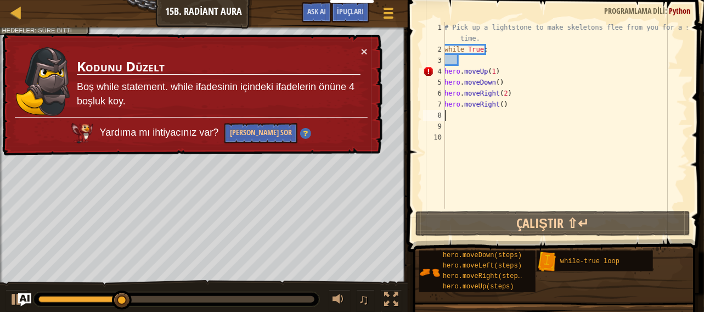
click at [379, 40] on div "× Kodunu Düzelt Boş while statement. while ifadesinin içindeki ifadelerin önüne…" at bounding box center [191, 94] width 382 height 123
click at [367, 42] on div "× Kodunu Düzelt Boş while statement. while ifadesinin içindeki ifadelerin önüne…" at bounding box center [191, 94] width 382 height 123
click at [370, 47] on div "× Kodunu Düzelt Boş while statement. while ifadesinin içindeki ifadelerin önüne…" at bounding box center [191, 94] width 382 height 123
click at [507, 76] on div "# Pick up a lightstone to make skeletons flee from you for a short time. while …" at bounding box center [564, 132] width 245 height 220
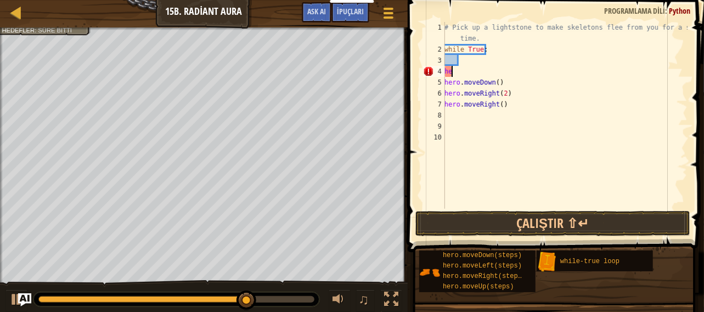
type textarea "h"
drag, startPoint x: 517, startPoint y: 111, endPoint x: 524, endPoint y: 109, distance: 6.8
click at [524, 109] on div "# Pick up a lightstone to make skeletons flee from you for a short time. while …" at bounding box center [564, 132] width 245 height 220
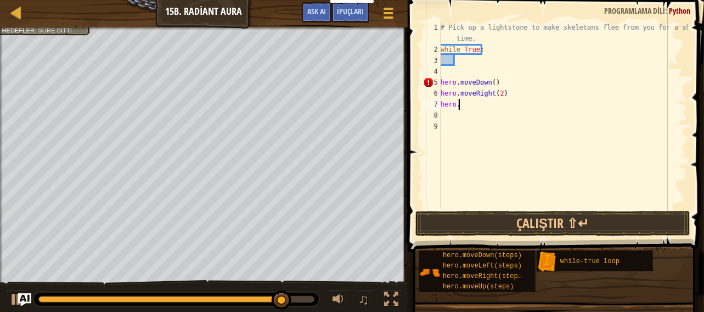
type textarea "h"
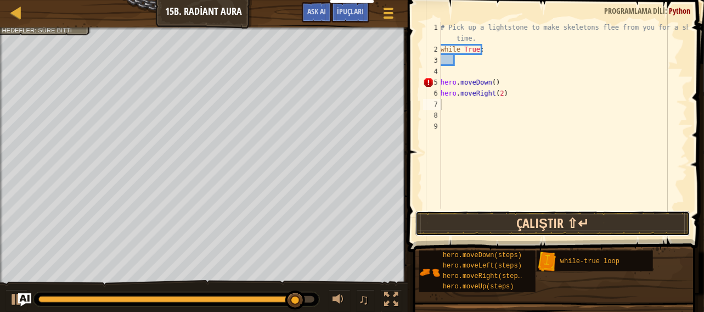
click at [476, 225] on button "Çalıştır ⇧↵" at bounding box center [552, 223] width 275 height 25
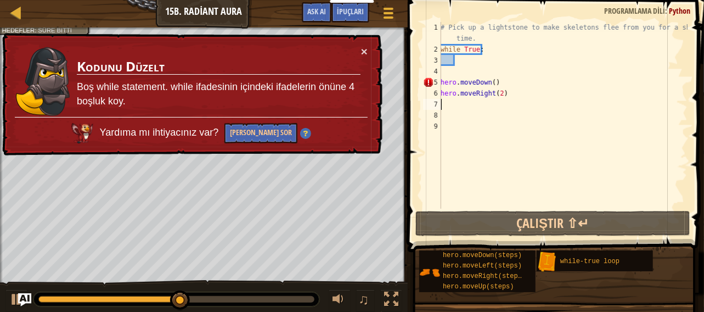
click at [460, 65] on div "# Pick up a lightstone to make skeletons flee from you for a short time. while …" at bounding box center [562, 132] width 249 height 220
click at [448, 72] on div "# Pick up a lightstone to make skeletons flee from you for a short time. while …" at bounding box center [562, 132] width 249 height 220
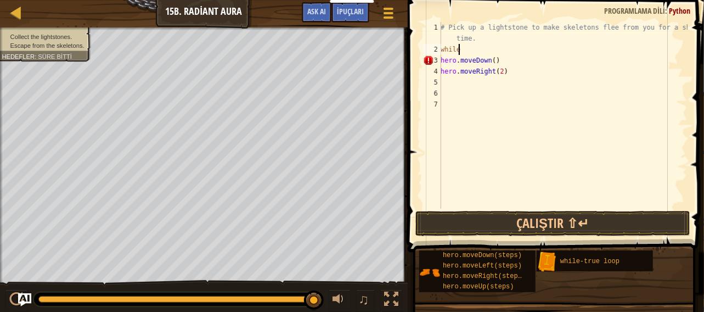
type textarea "w"
